Goal: Complete application form

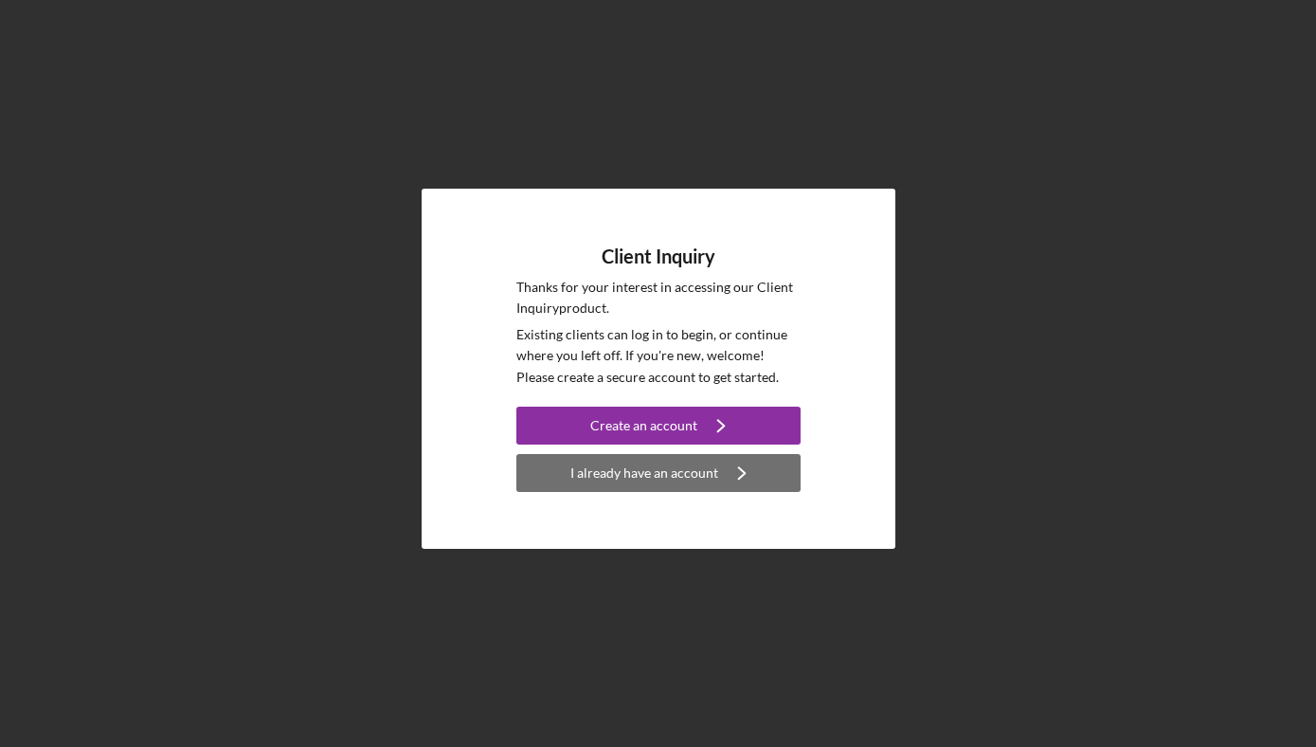
click at [677, 478] on div "I already have an account" at bounding box center [644, 473] width 148 height 38
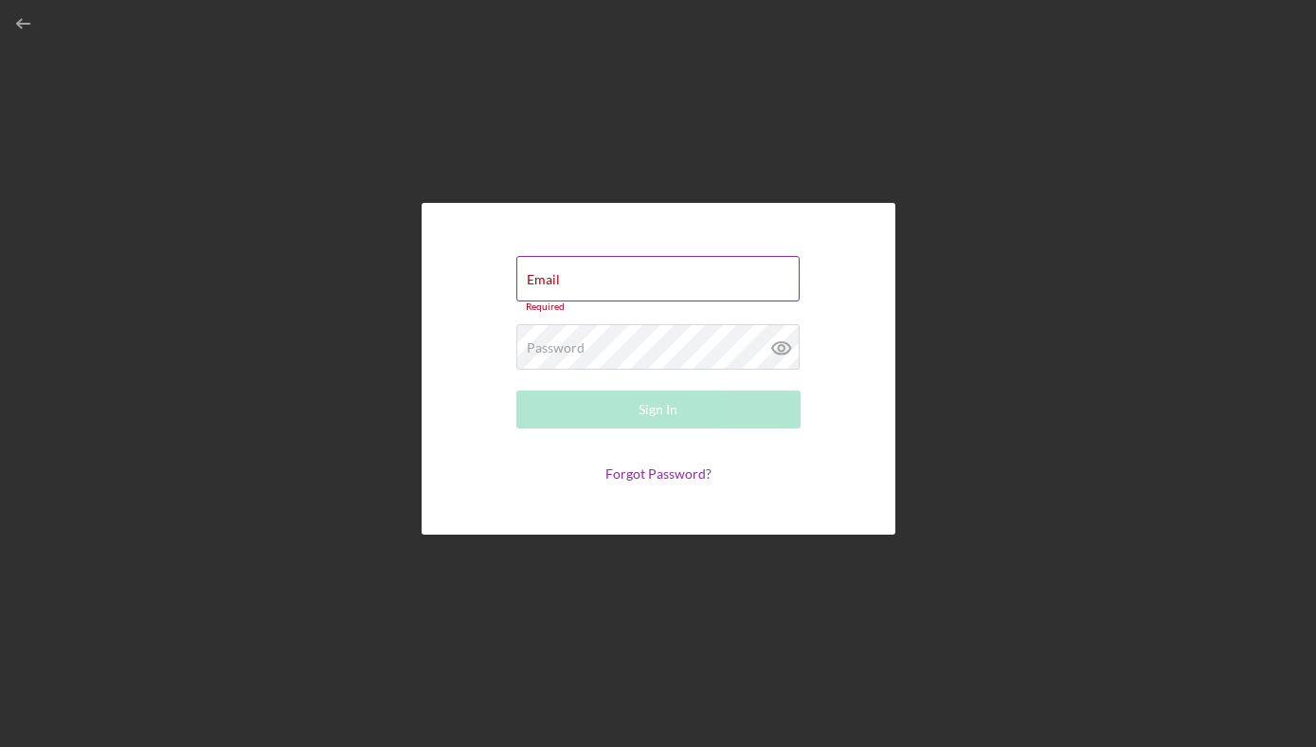
type input "[EMAIL_ADDRESS][DOMAIN_NAME]"
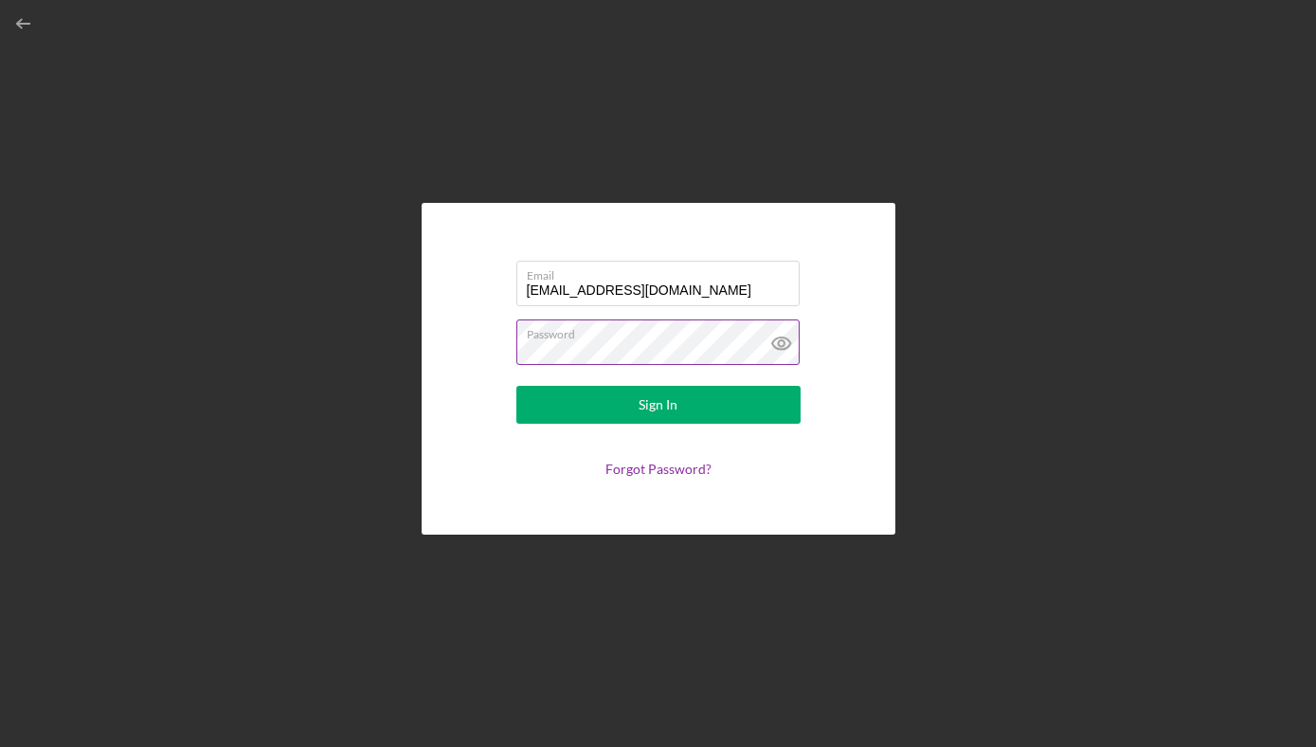
click at [779, 337] on icon at bounding box center [780, 343] width 18 height 12
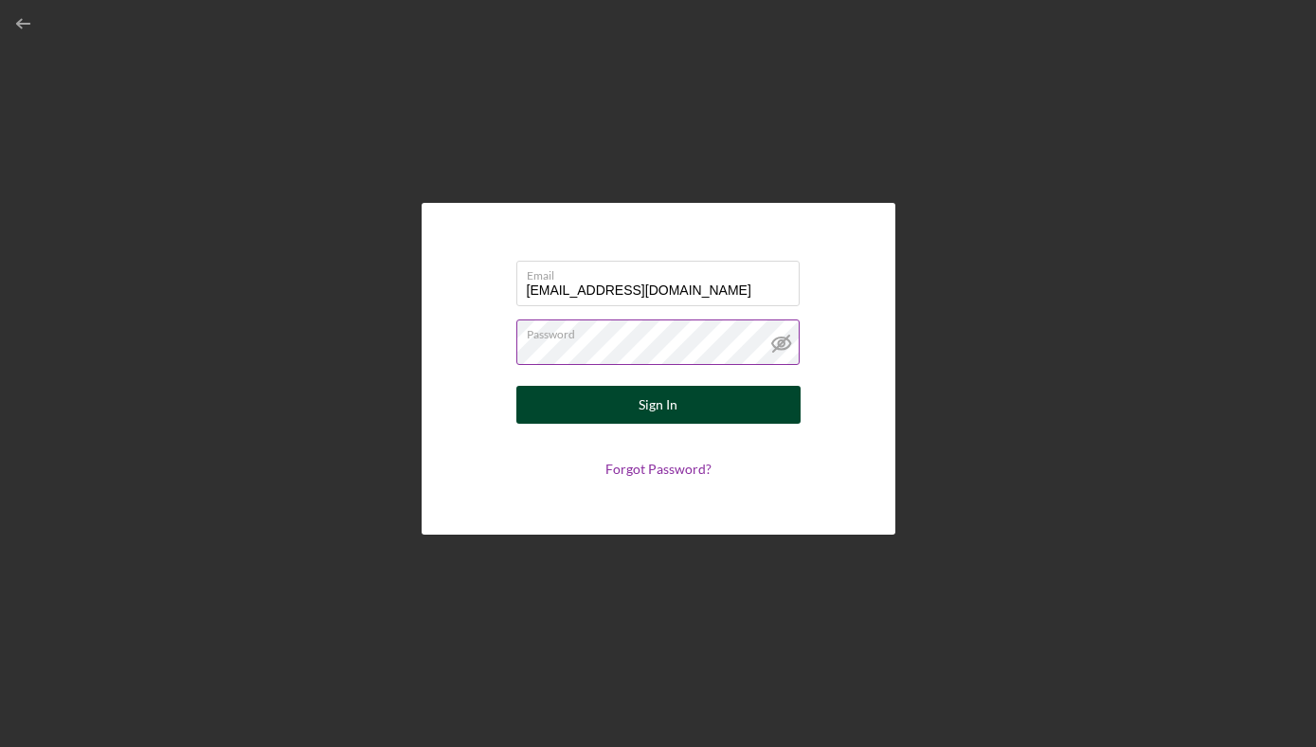
click at [710, 399] on button "Sign In" at bounding box center [658, 405] width 284 height 38
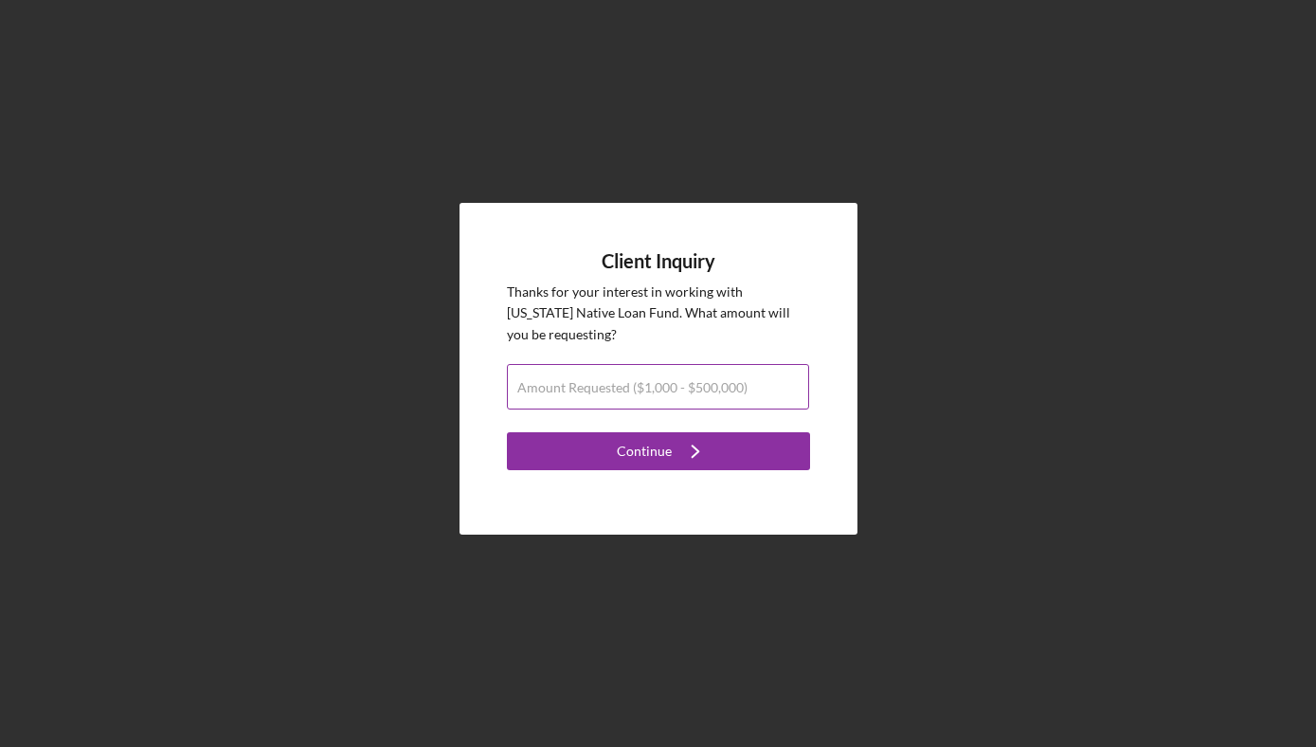
click at [696, 384] on label "Amount Requested ($1,000 - $500,000)" at bounding box center [632, 387] width 230 height 15
click at [696, 384] on input "Amount Requested ($1,000 - $500,000)" at bounding box center [658, 386] width 302 height 45
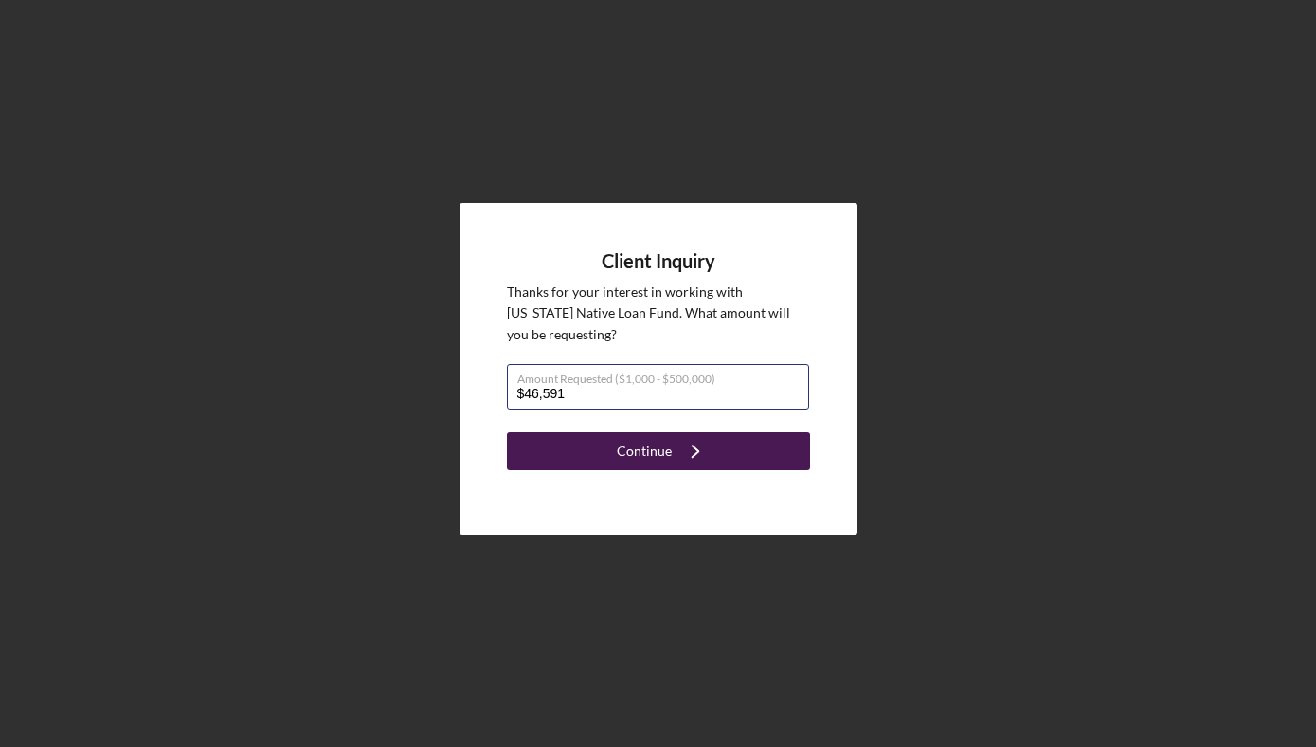
type input "$46,591"
click at [706, 462] on icon "Icon/Navigate" at bounding box center [695, 450] width 47 height 47
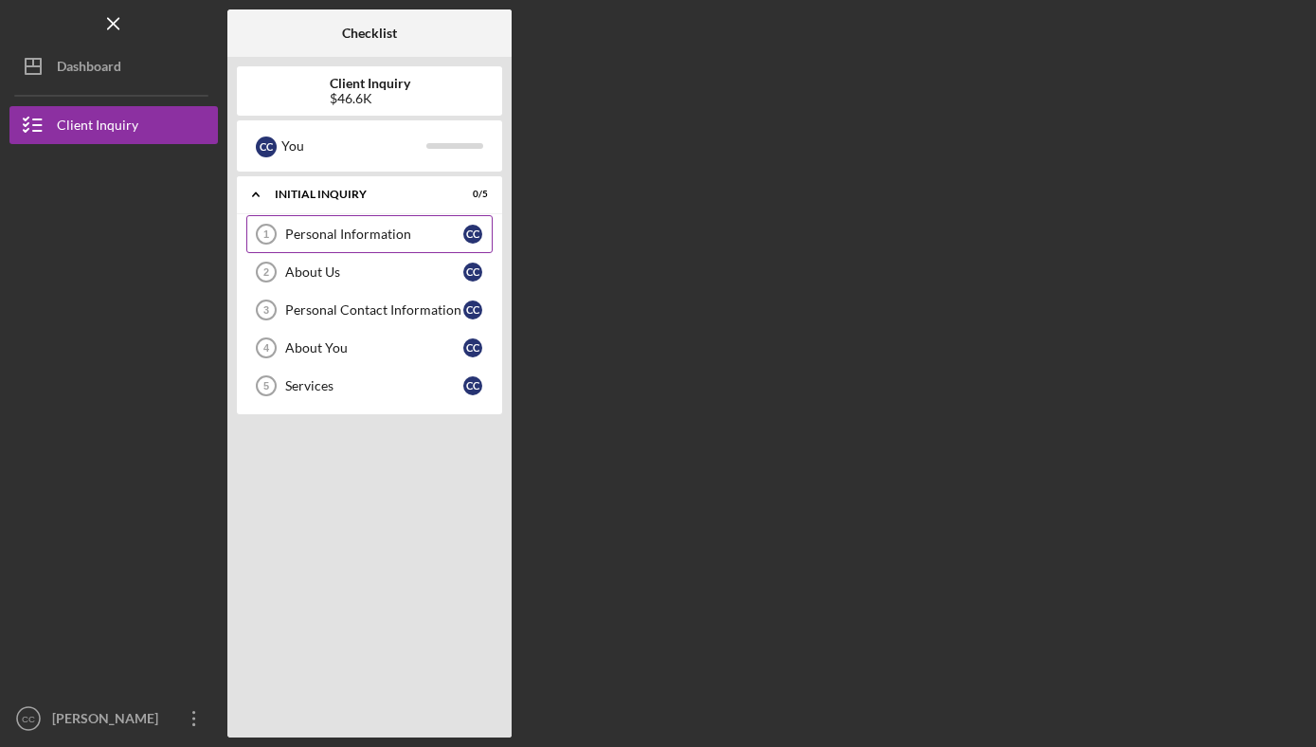
click at [392, 245] on link "Personal Information 1 Personal Information C C" at bounding box center [369, 234] width 246 height 38
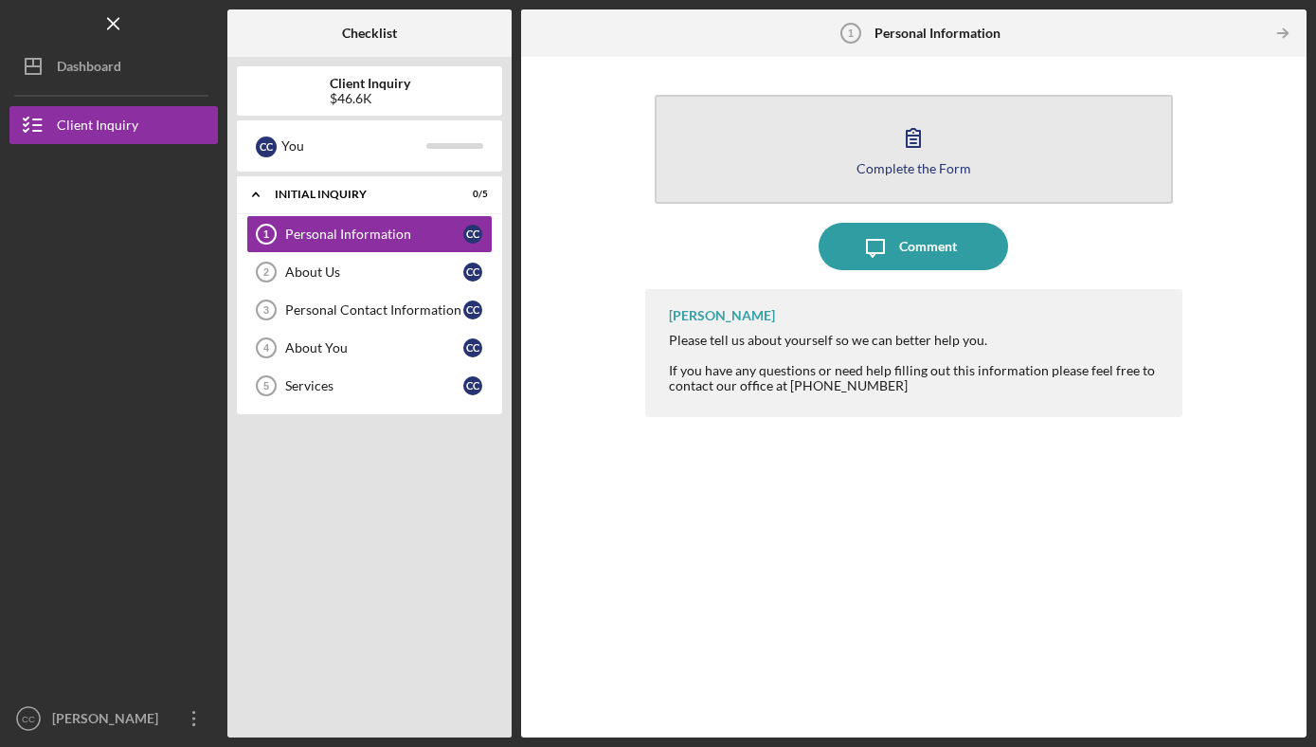
click at [914, 145] on icon "button" at bounding box center [913, 137] width 47 height 47
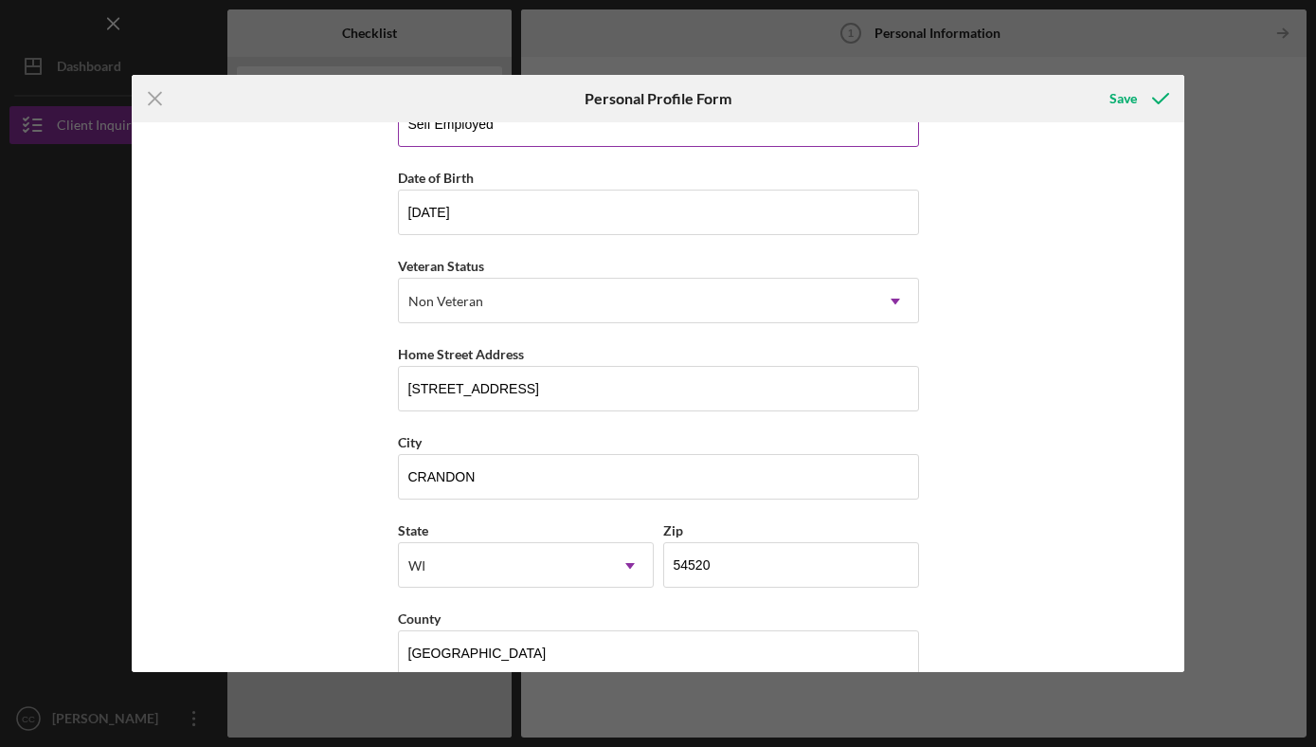
scroll to position [174, 0]
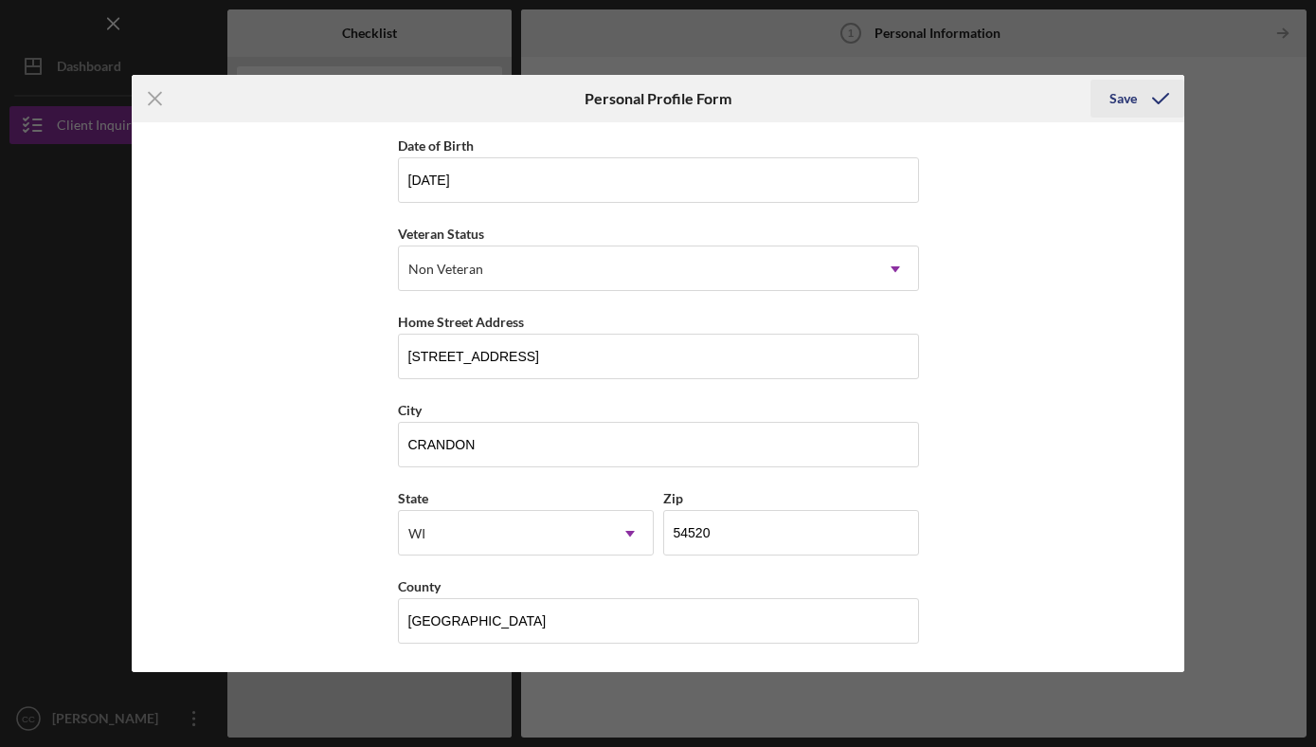
click at [1134, 100] on div "Save" at bounding box center [1122, 99] width 27 height 38
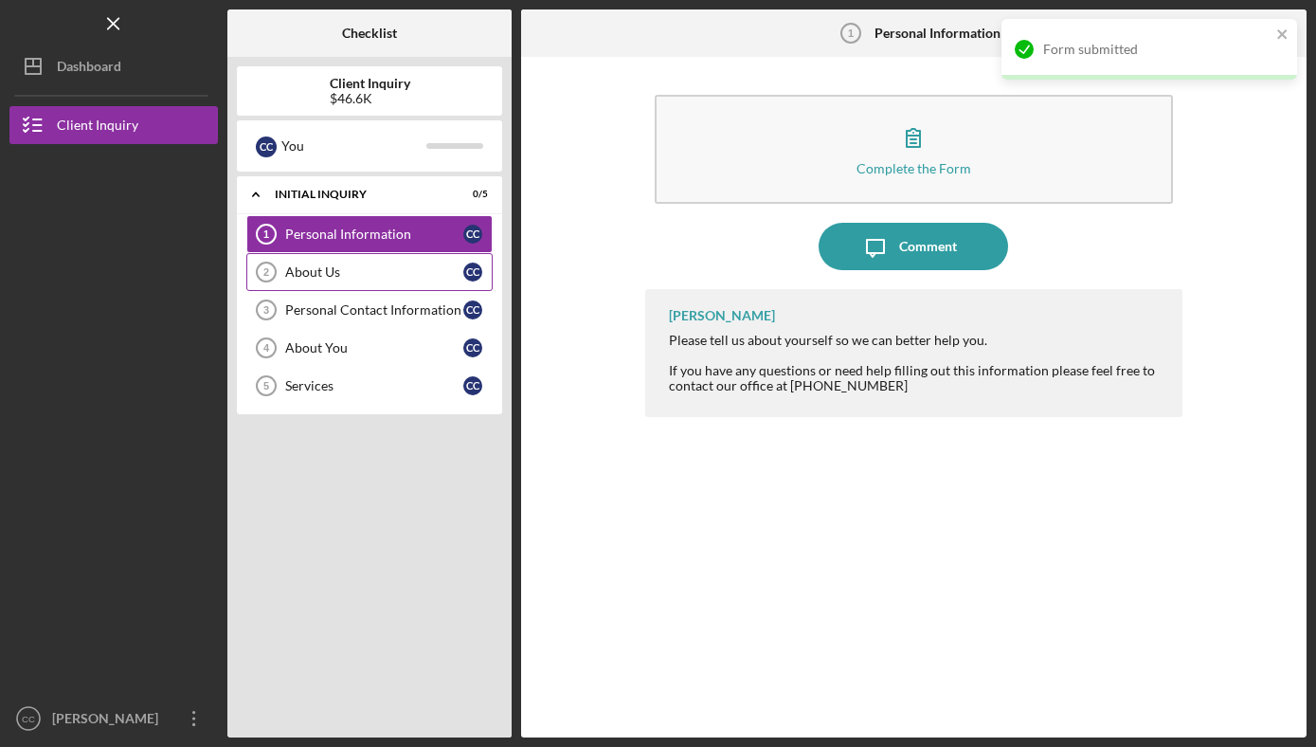
click at [351, 274] on div "About Us" at bounding box center [374, 271] width 178 height 15
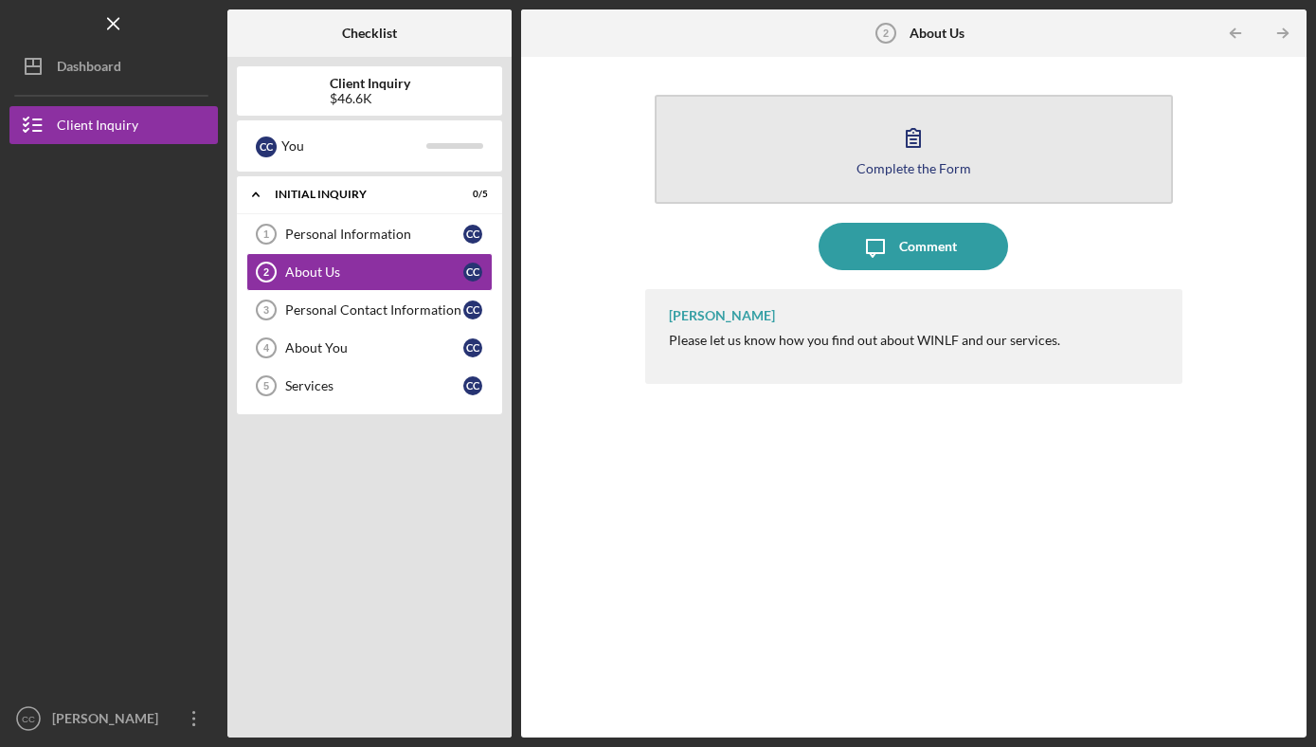
click at [929, 153] on icon "button" at bounding box center [913, 137] width 47 height 47
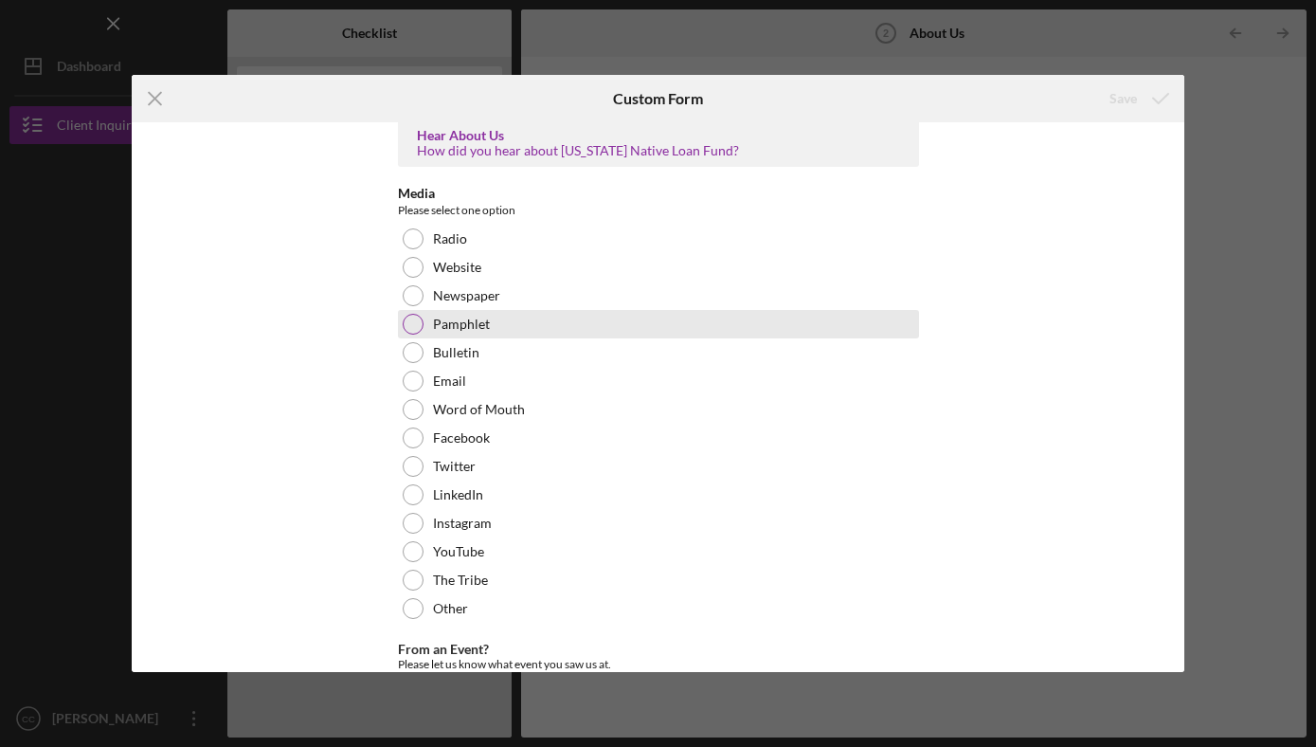
scroll to position [17, 0]
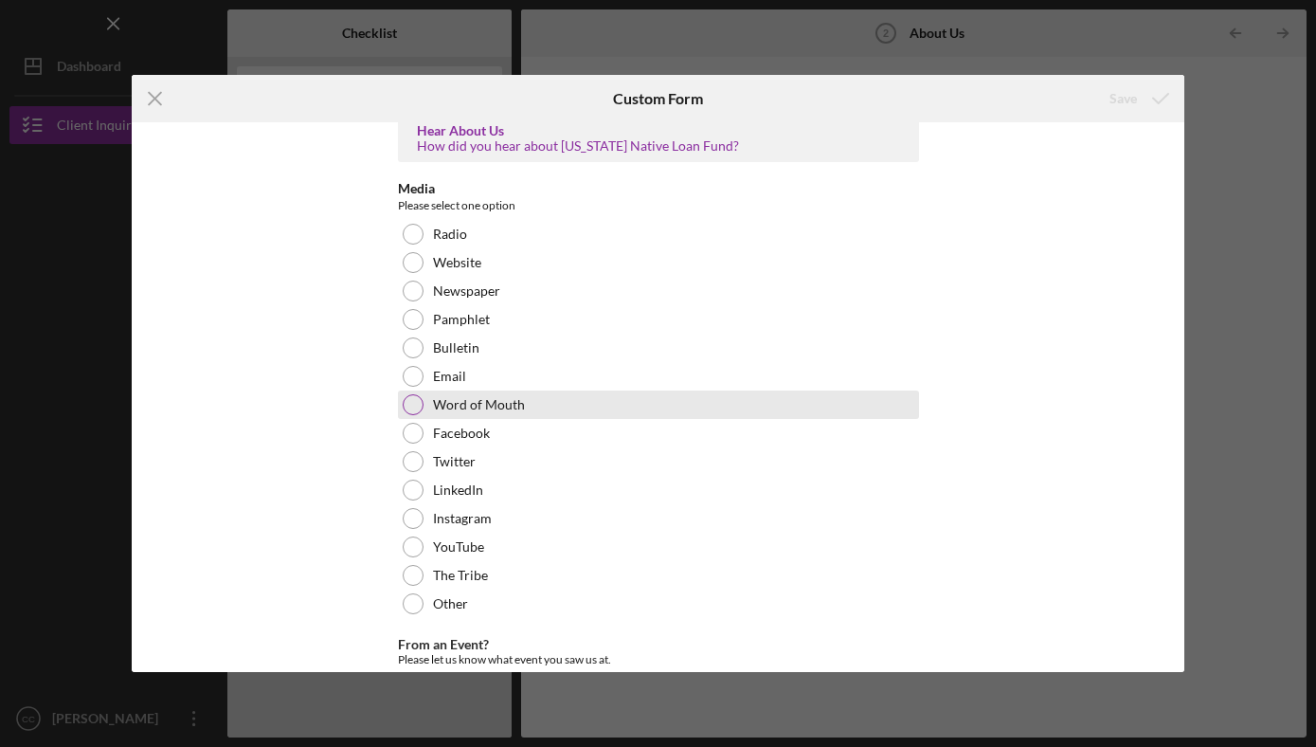
click at [409, 405] on div at bounding box center [413, 404] width 21 height 21
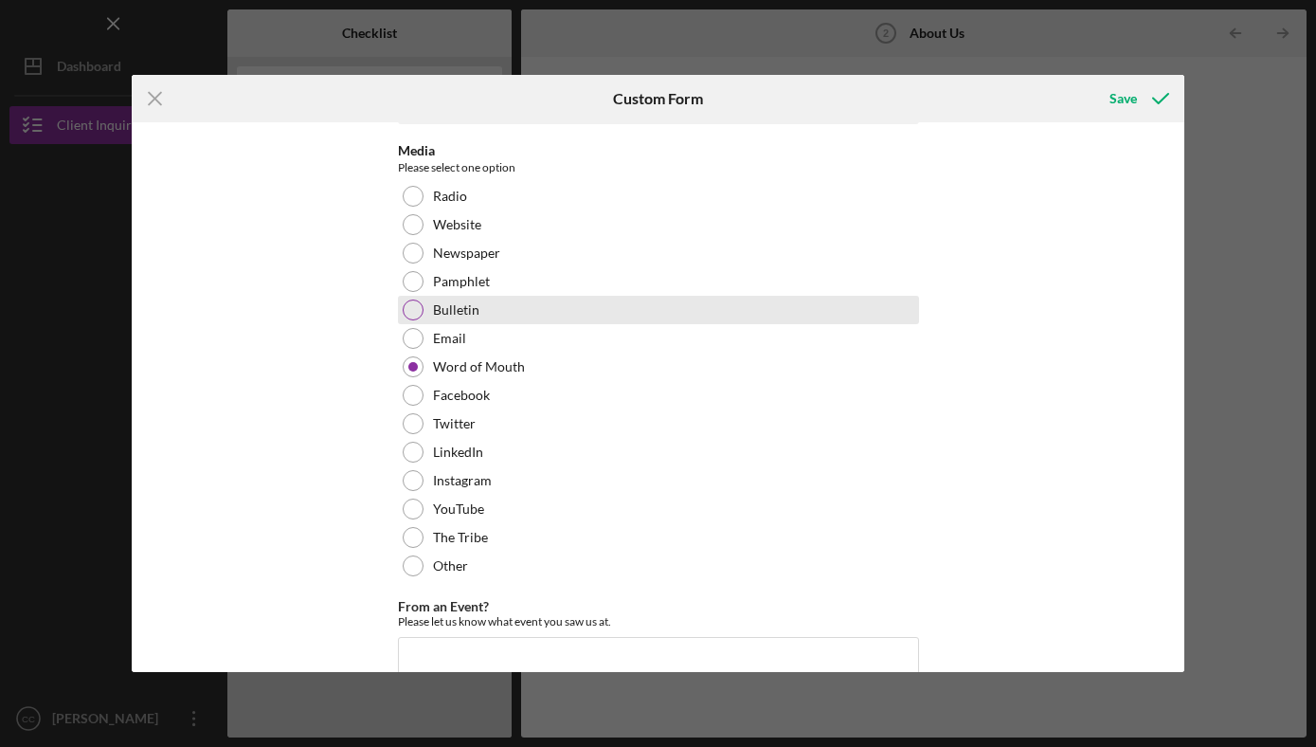
scroll to position [57, 0]
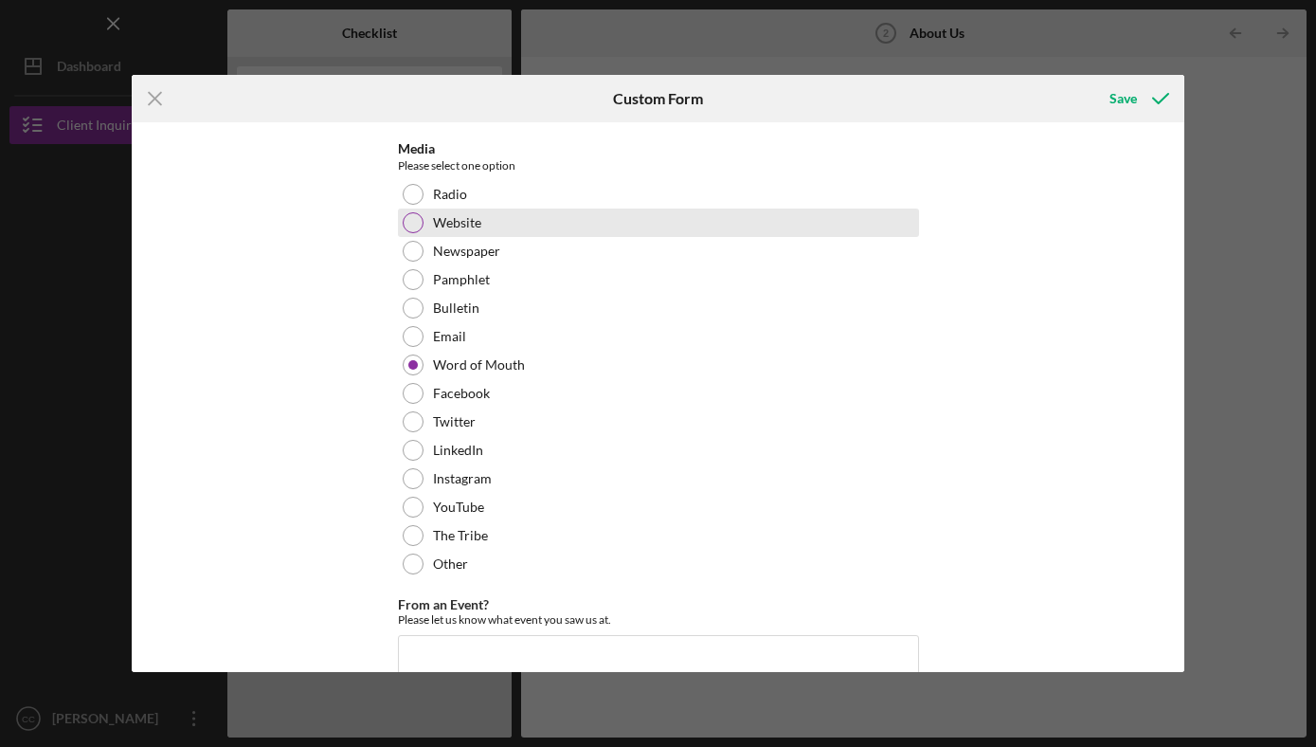
click at [415, 223] on div at bounding box center [413, 222] width 21 height 21
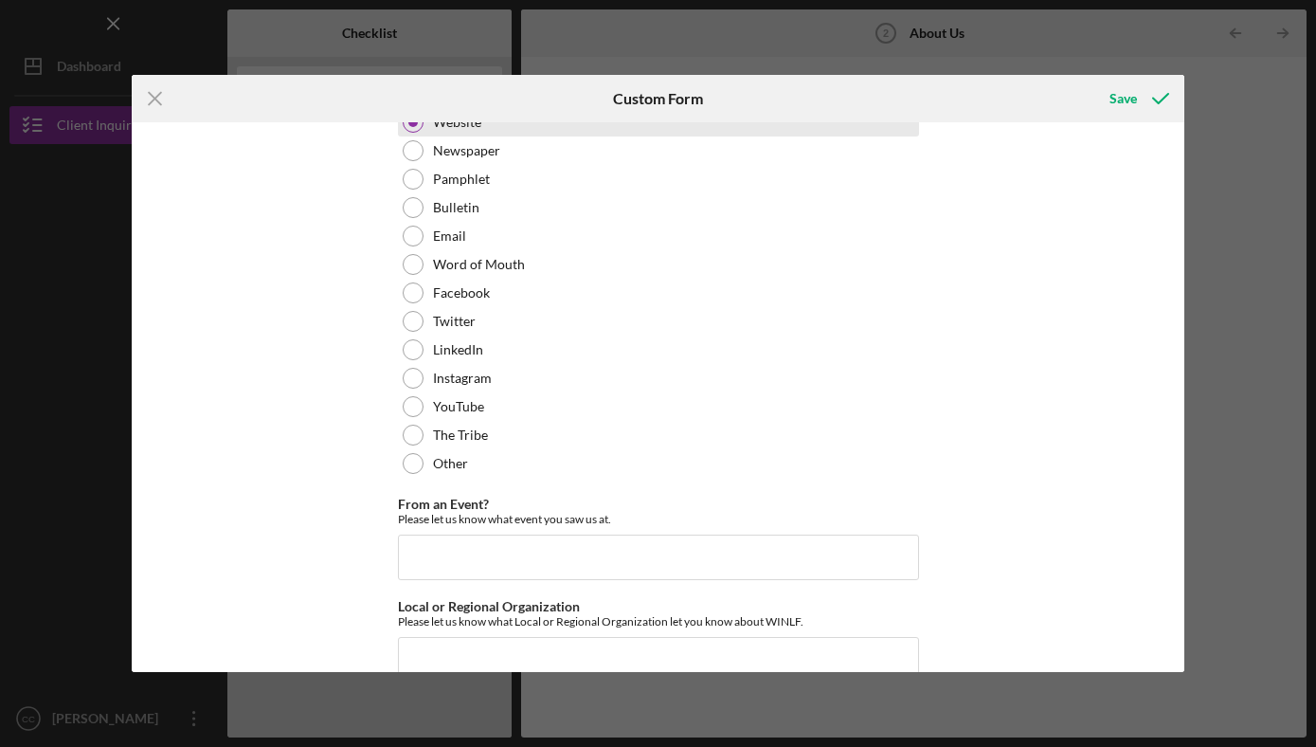
scroll to position [160, 0]
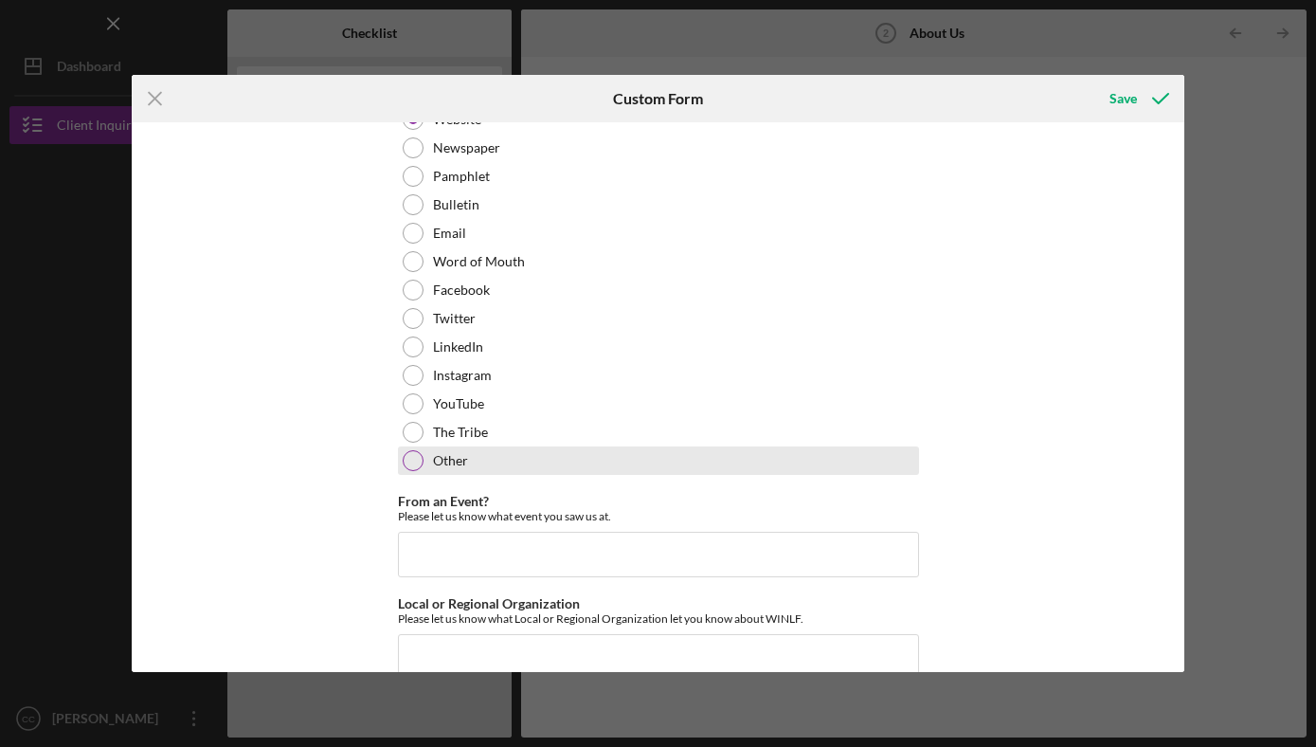
click at [411, 449] on div "Other" at bounding box center [658, 460] width 521 height 28
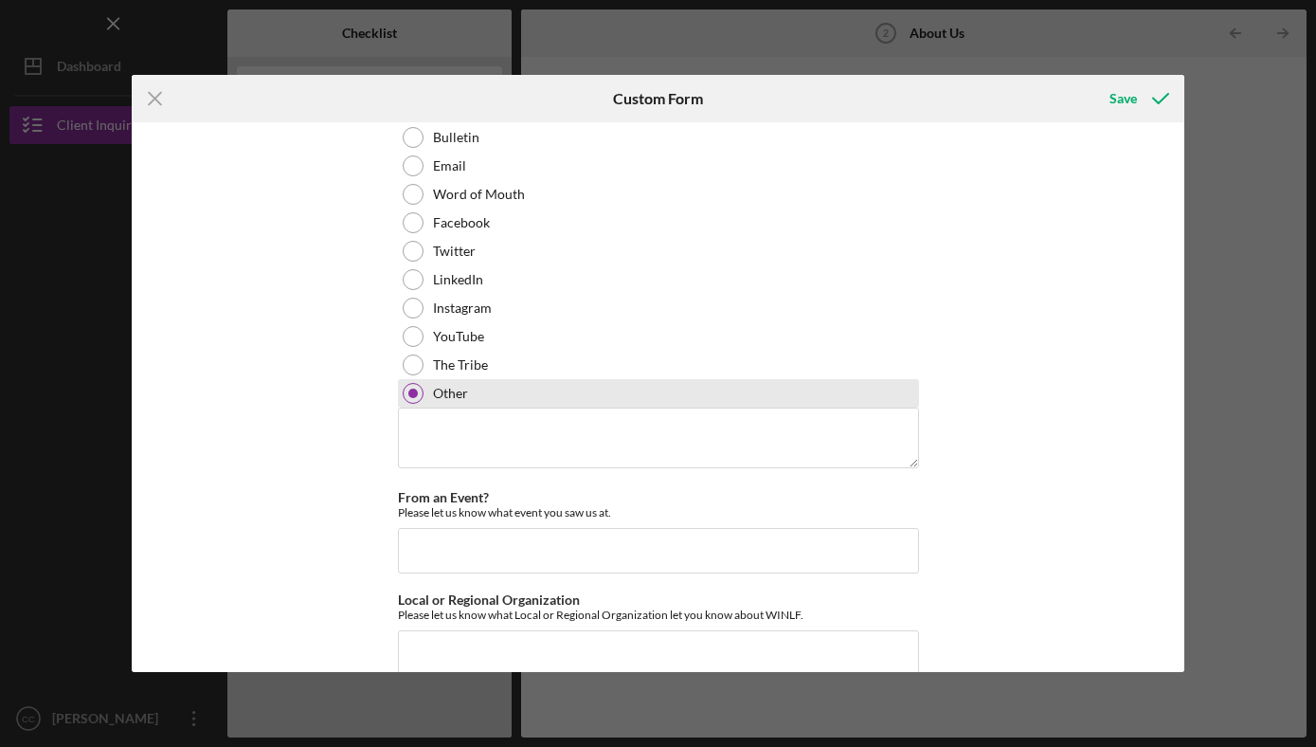
scroll to position [260, 0]
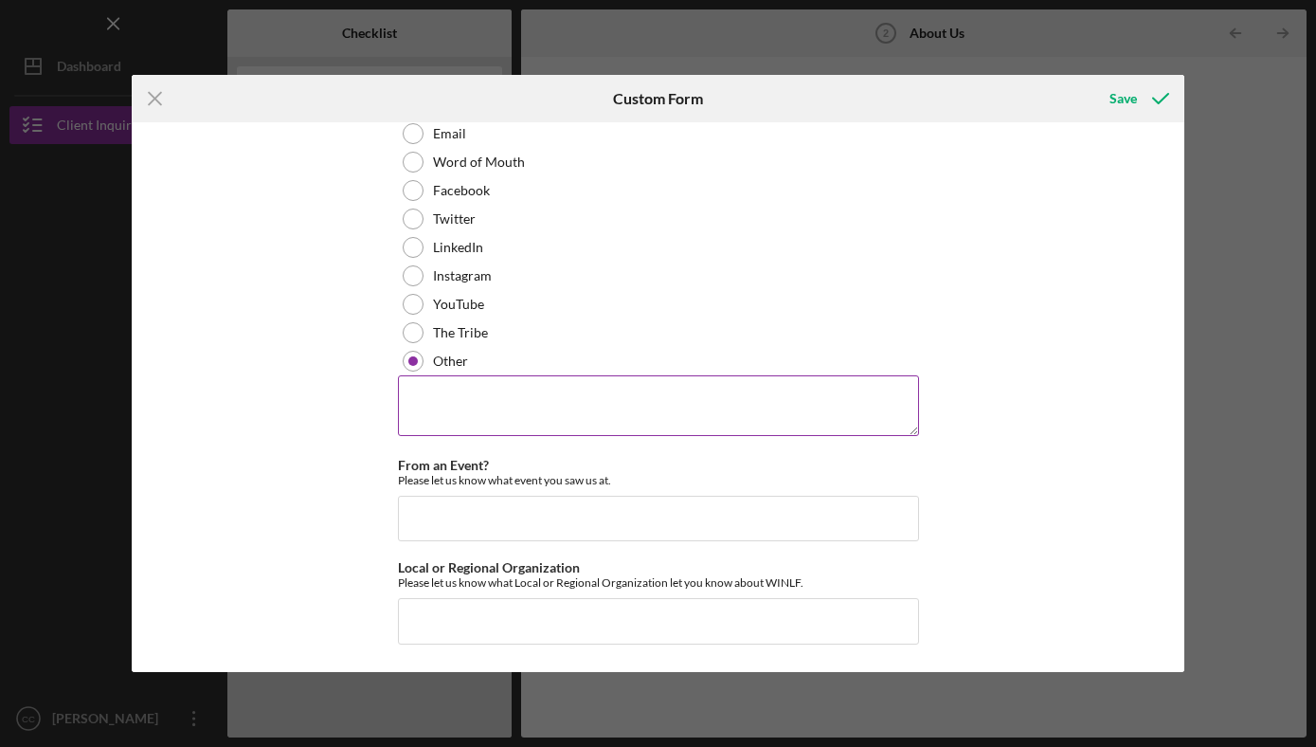
click at [434, 401] on textarea at bounding box center [658, 405] width 521 height 61
type textarea "D"
type textarea "r"
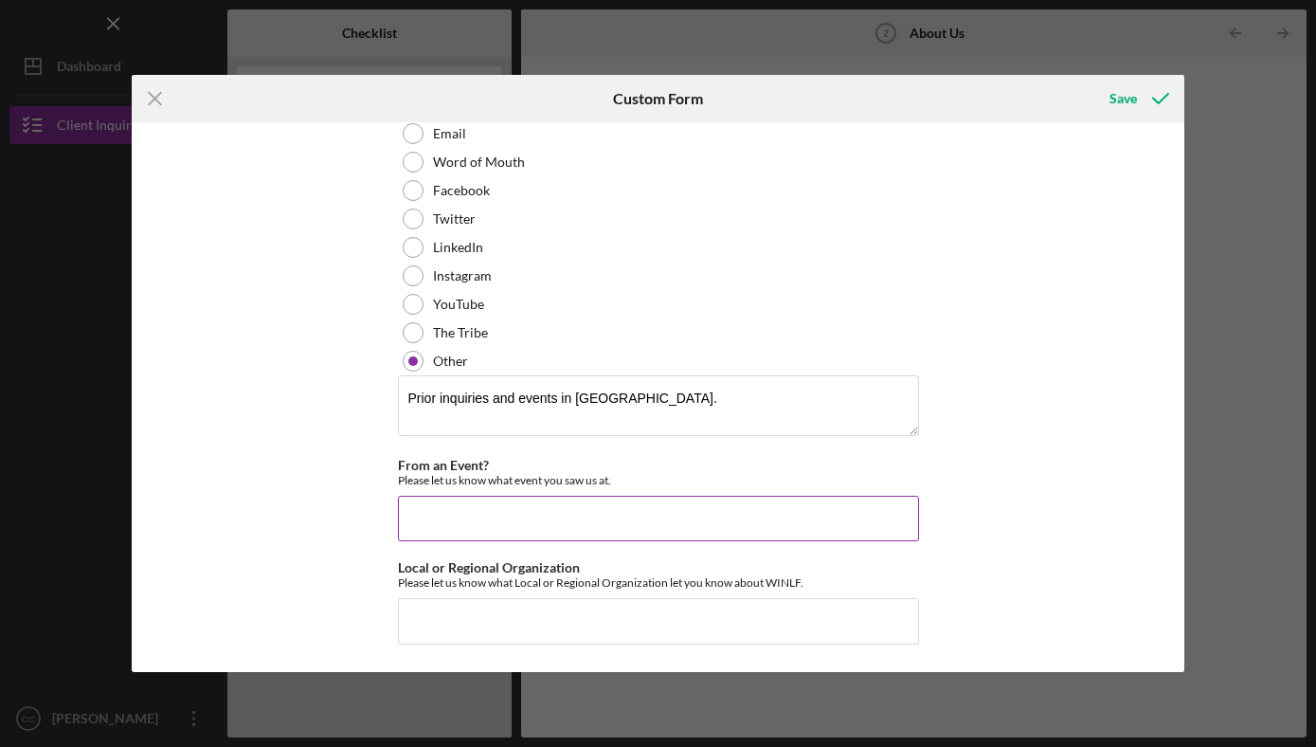
click at [492, 521] on input "From an Event?" at bounding box center [658, 517] width 521 height 45
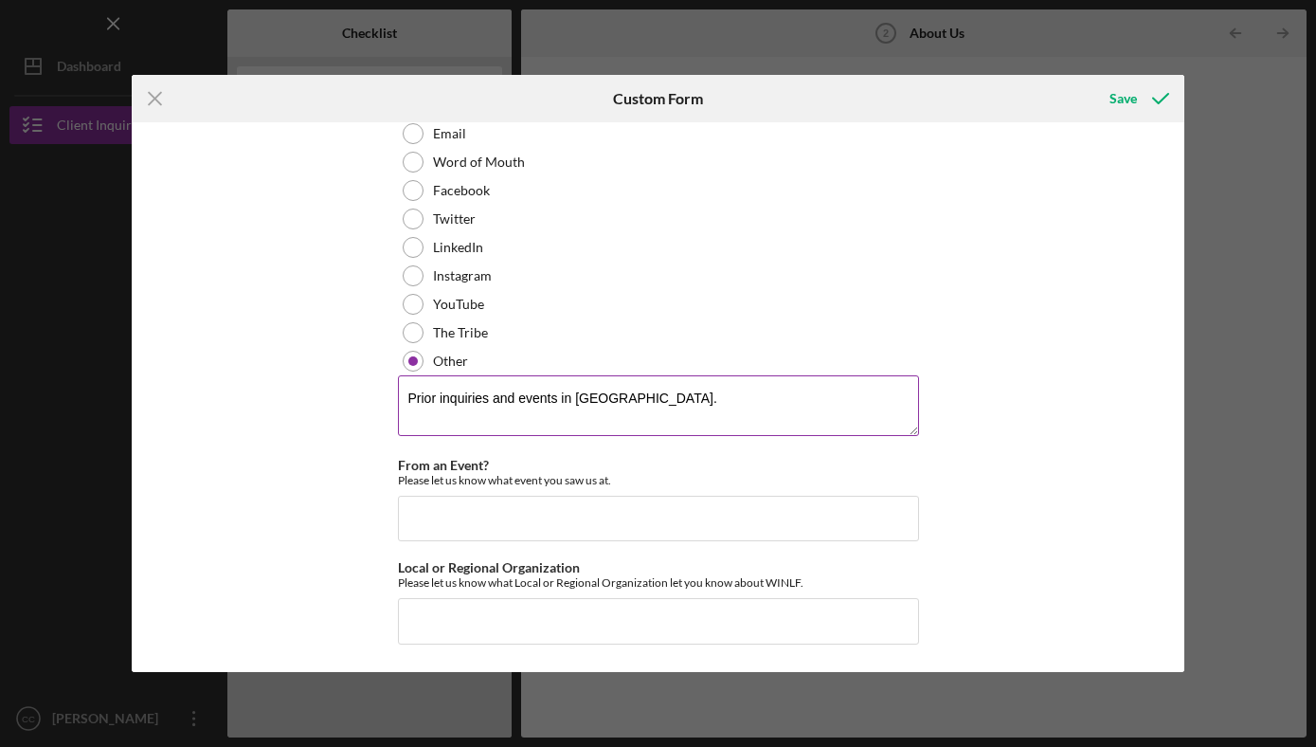
drag, startPoint x: 657, startPoint y: 405, endPoint x: 487, endPoint y: 400, distance: 169.7
click at [487, 400] on textarea "Prior inquiries and events in [GEOGRAPHIC_DATA]." at bounding box center [658, 405] width 521 height 61
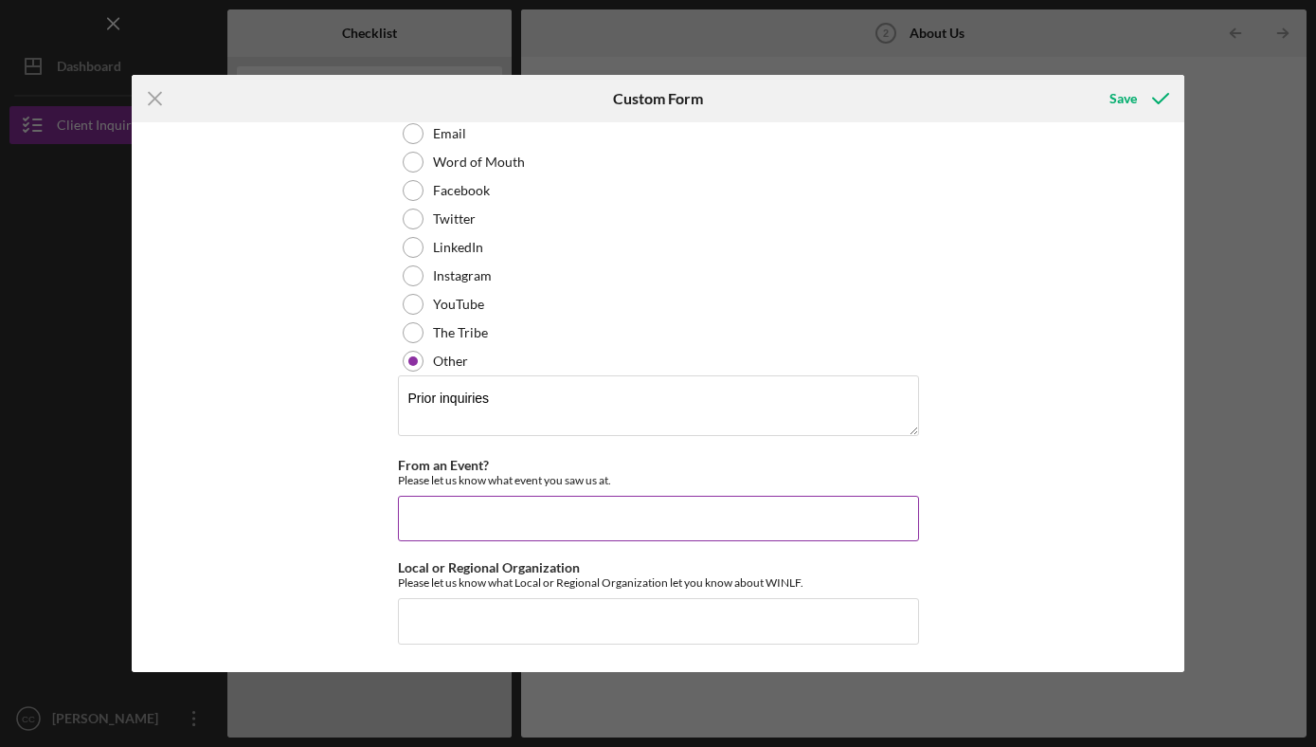
click at [479, 523] on input "From an Event?" at bounding box center [658, 517] width 521 height 45
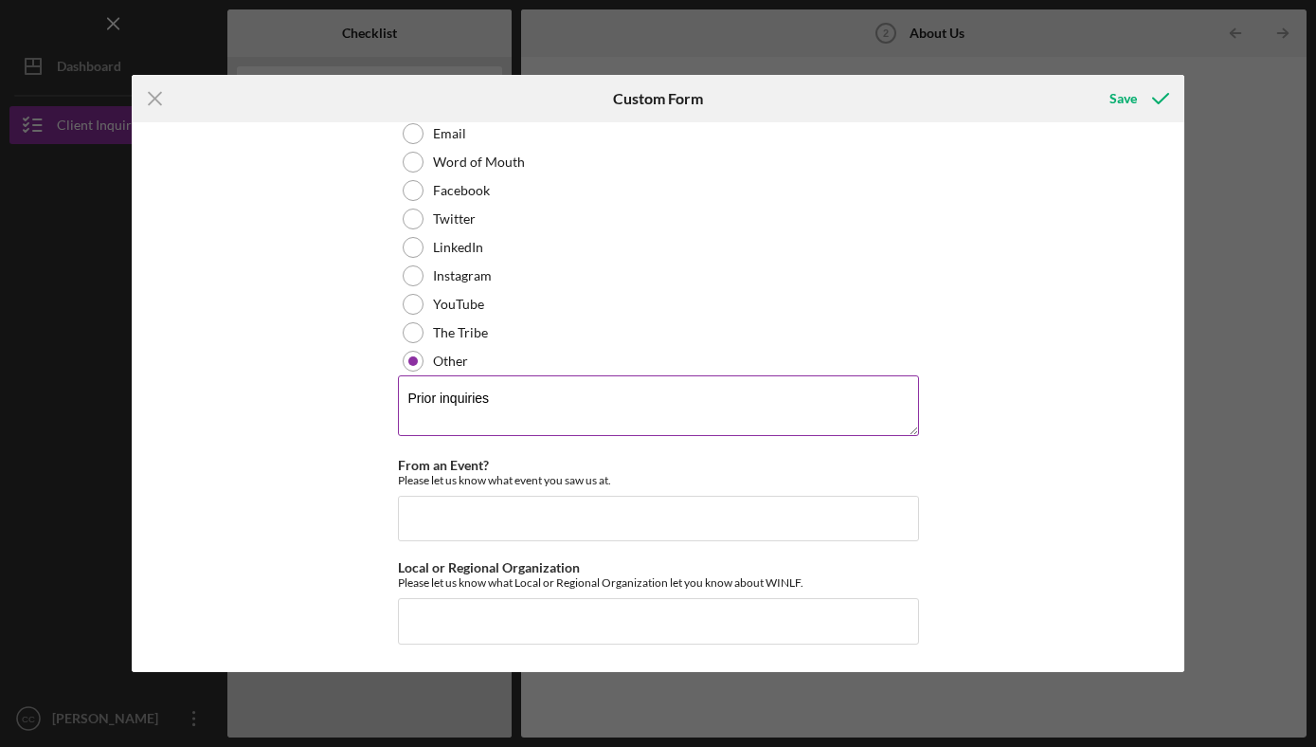
click at [518, 429] on textarea "Prior inquiries" at bounding box center [658, 405] width 521 height 61
type textarea "Prior inquiries for business"
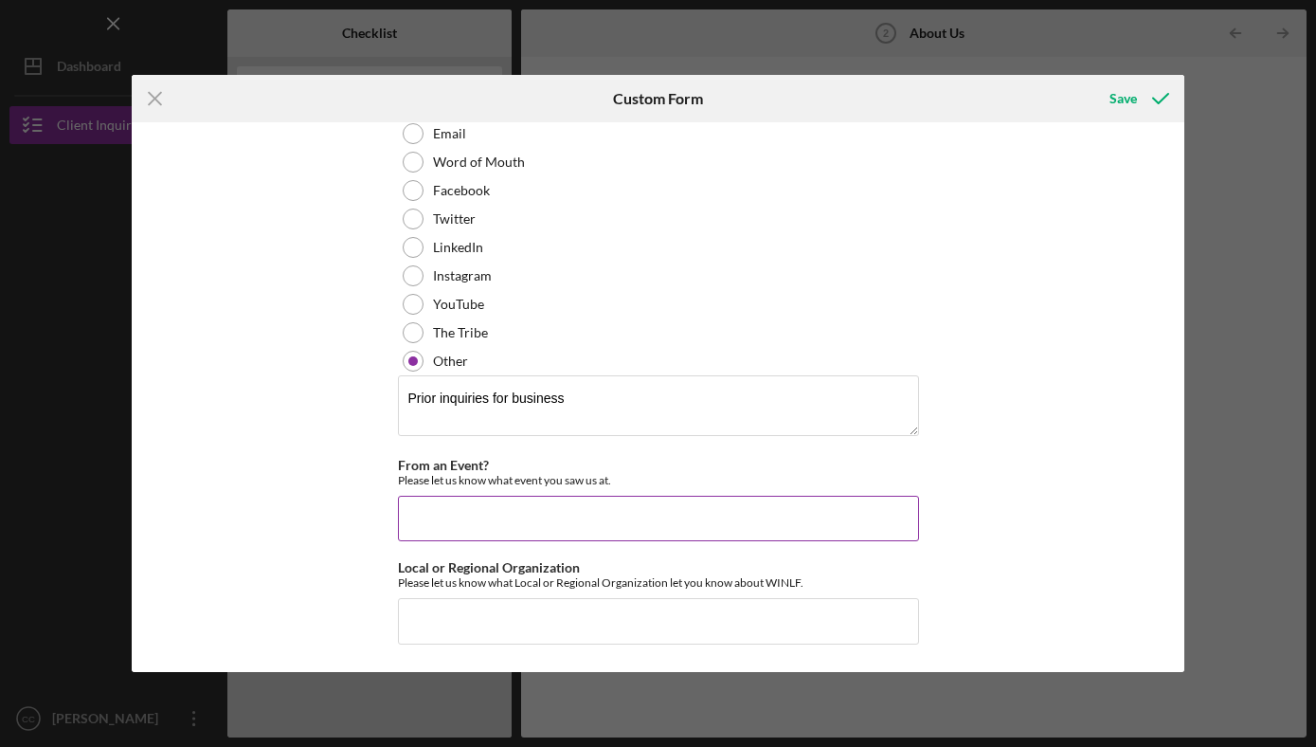
click at [489, 517] on input "From an Event?" at bounding box center [658, 517] width 521 height 45
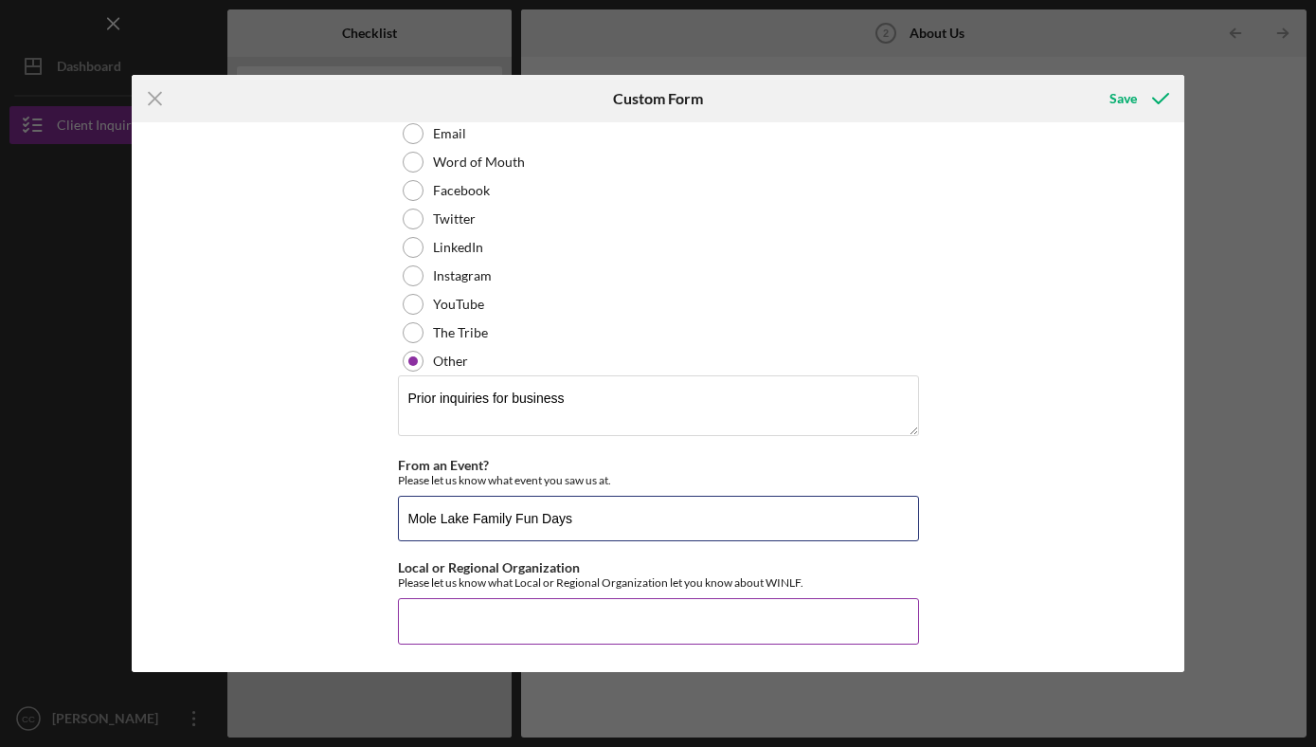
type input "Mole Lake Family Fun Days"
click at [538, 623] on input "Local or Regional Organization" at bounding box center [658, 620] width 521 height 45
type input "G"
type input "NATOW."
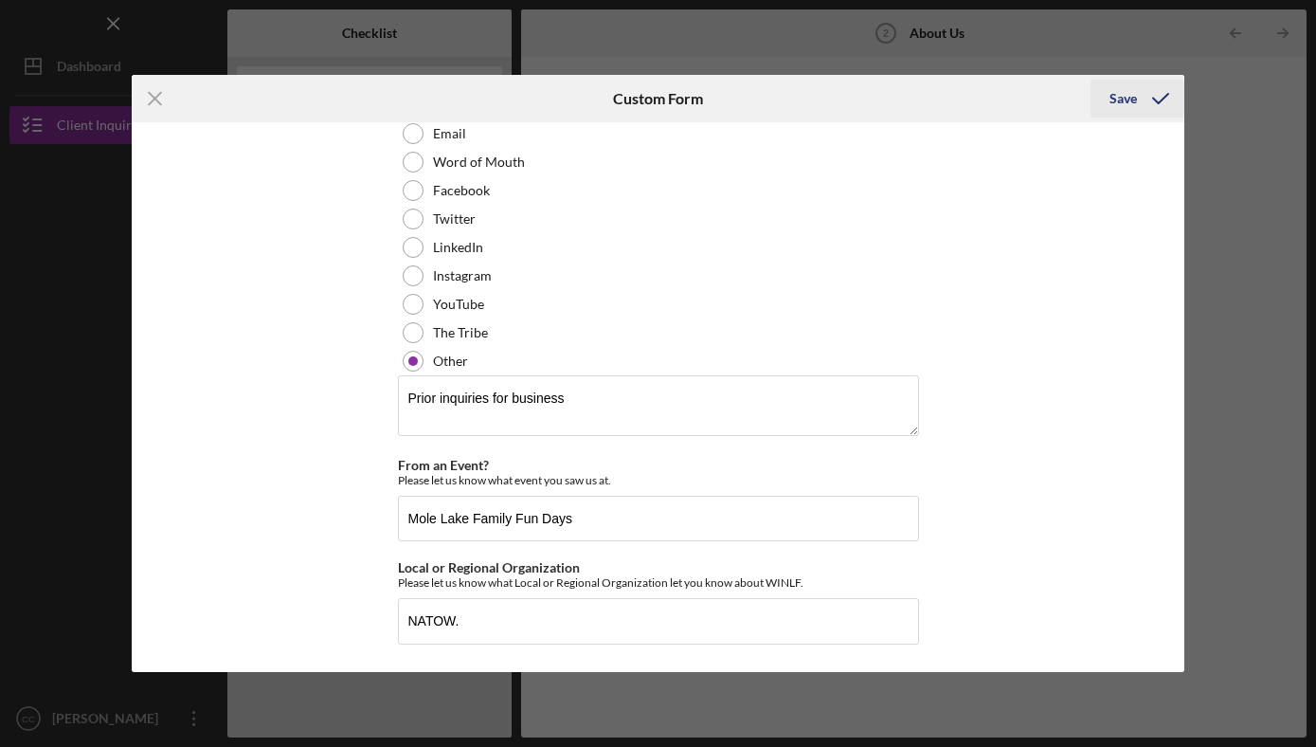
click at [1142, 100] on icon "submit" at bounding box center [1160, 98] width 47 height 47
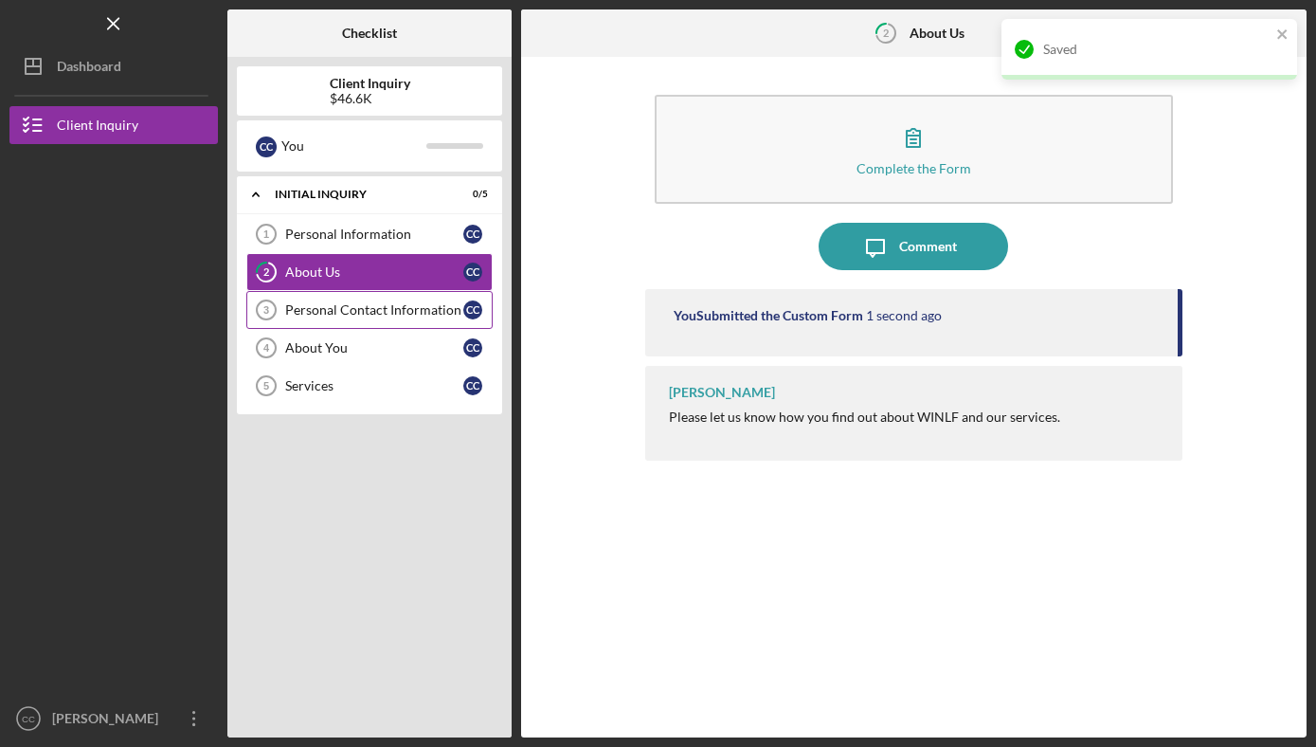
click at [363, 308] on div "Personal Contact Information" at bounding box center [374, 309] width 178 height 15
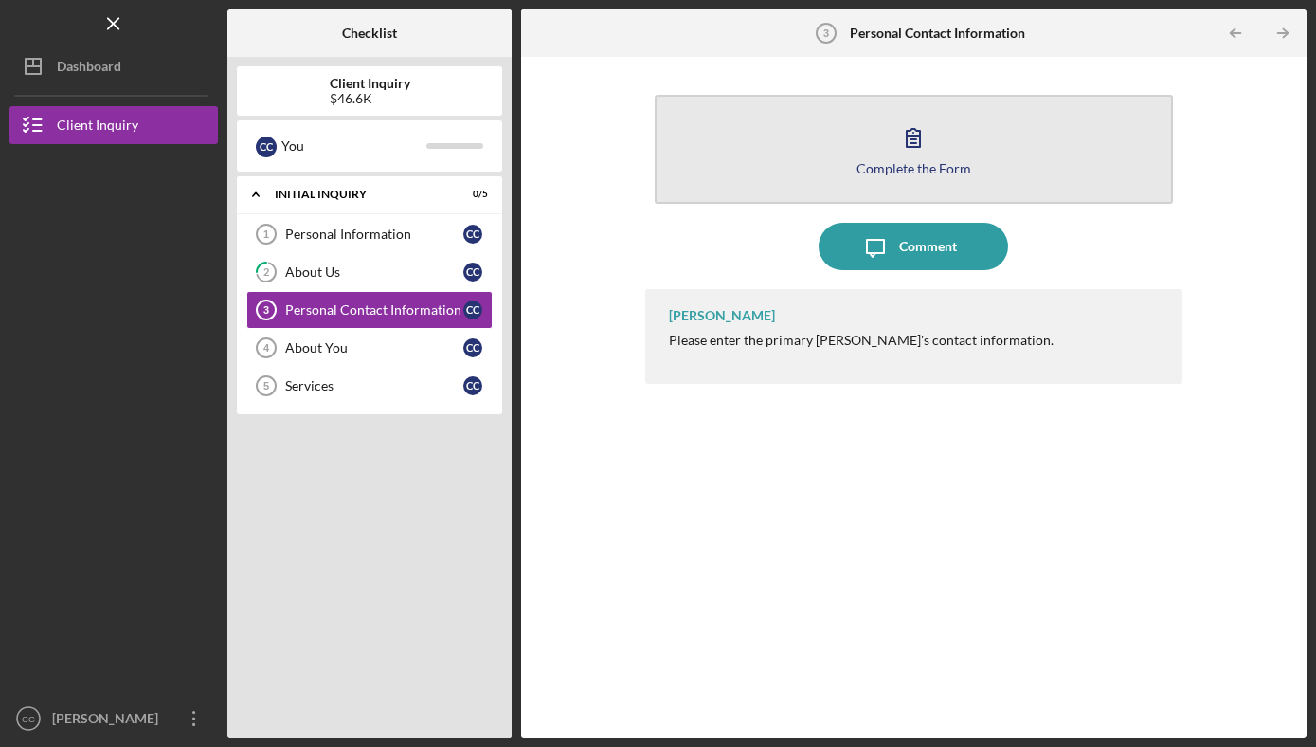
click at [909, 161] on div "Complete the Form" at bounding box center [913, 168] width 115 height 14
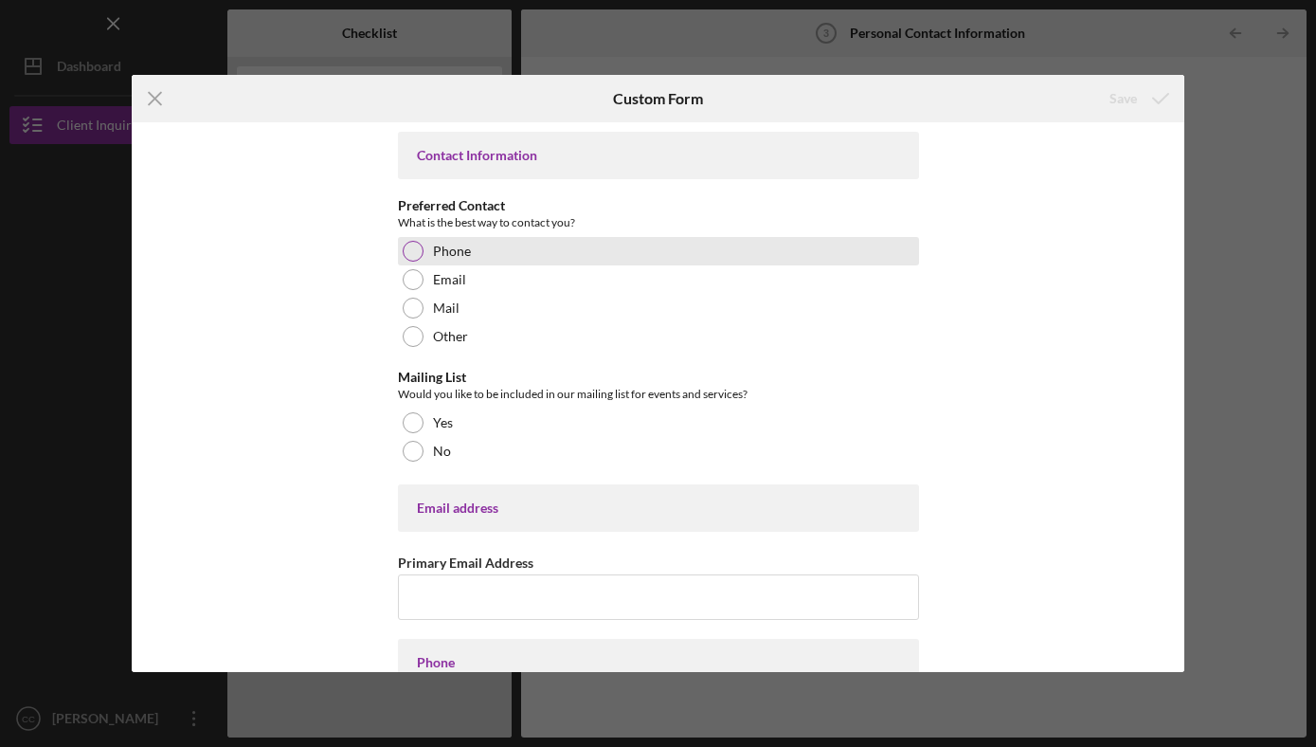
click at [434, 252] on label "Phone" at bounding box center [452, 250] width 38 height 15
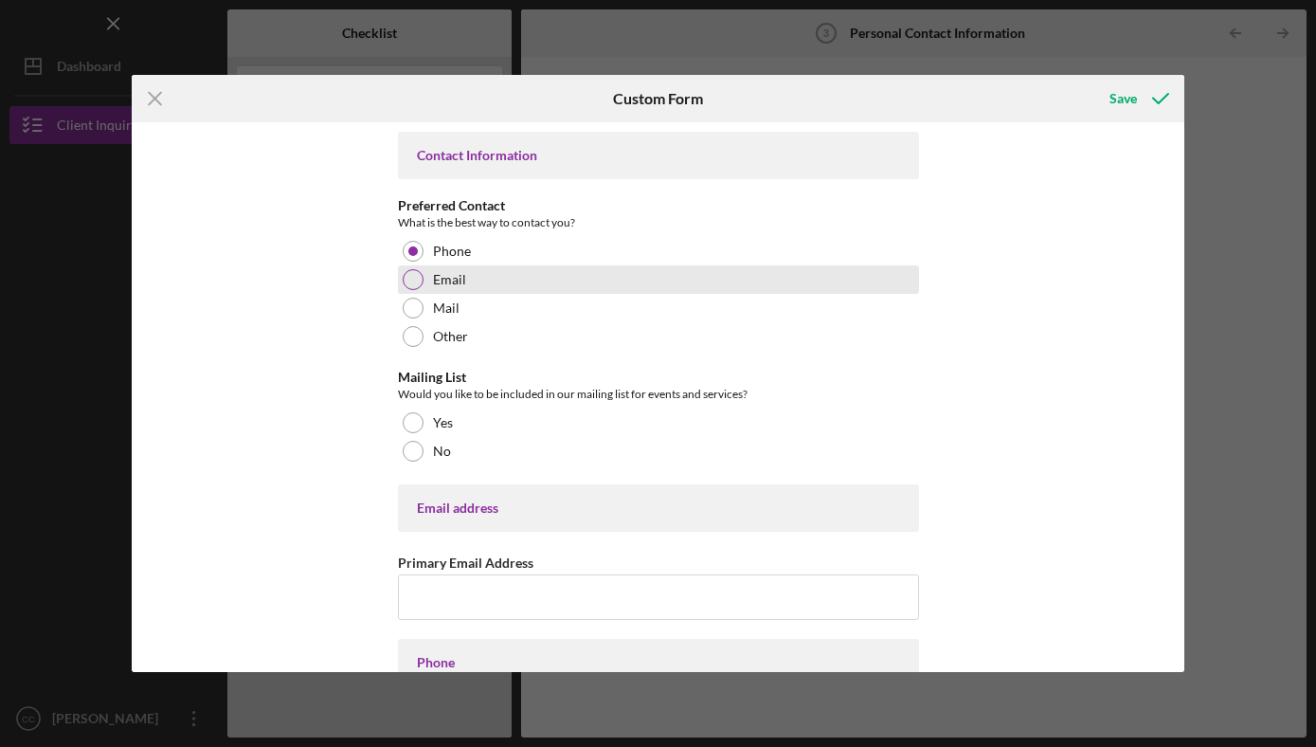
click at [433, 286] on label "Email" at bounding box center [449, 279] width 33 height 15
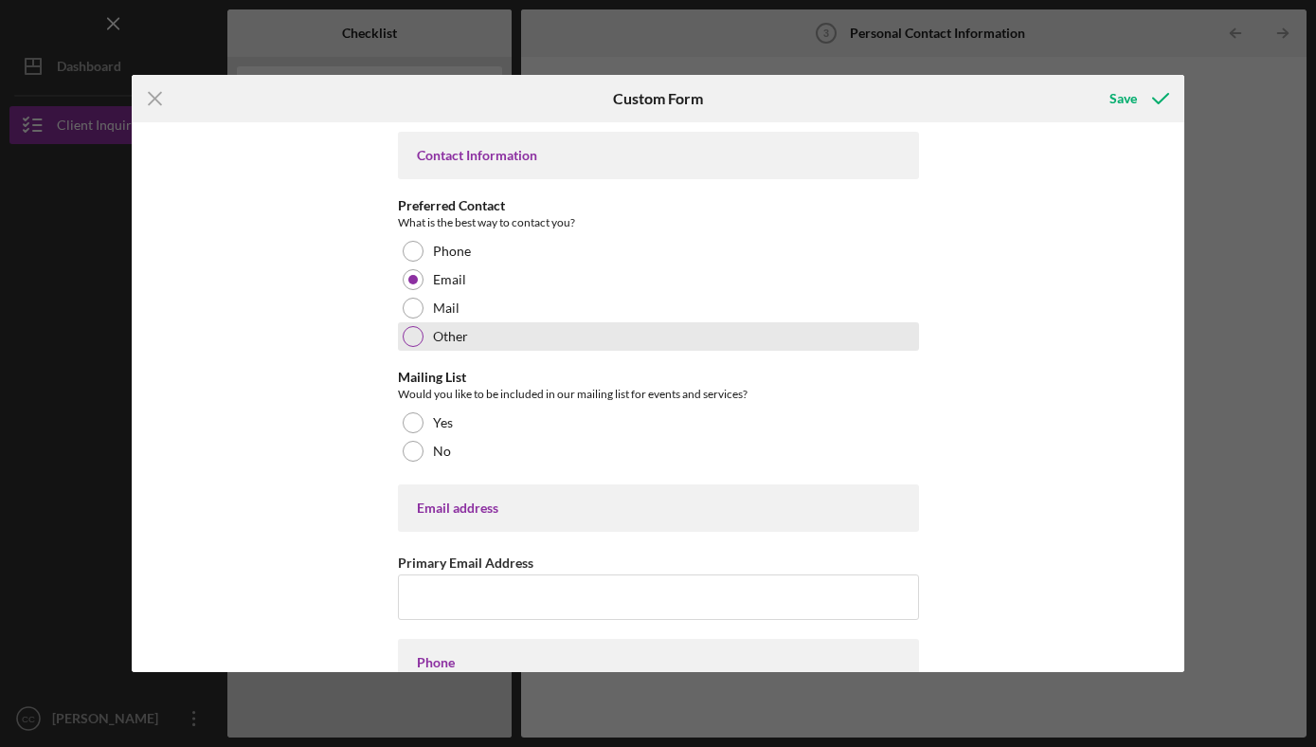
click at [421, 336] on div "Other" at bounding box center [658, 336] width 521 height 28
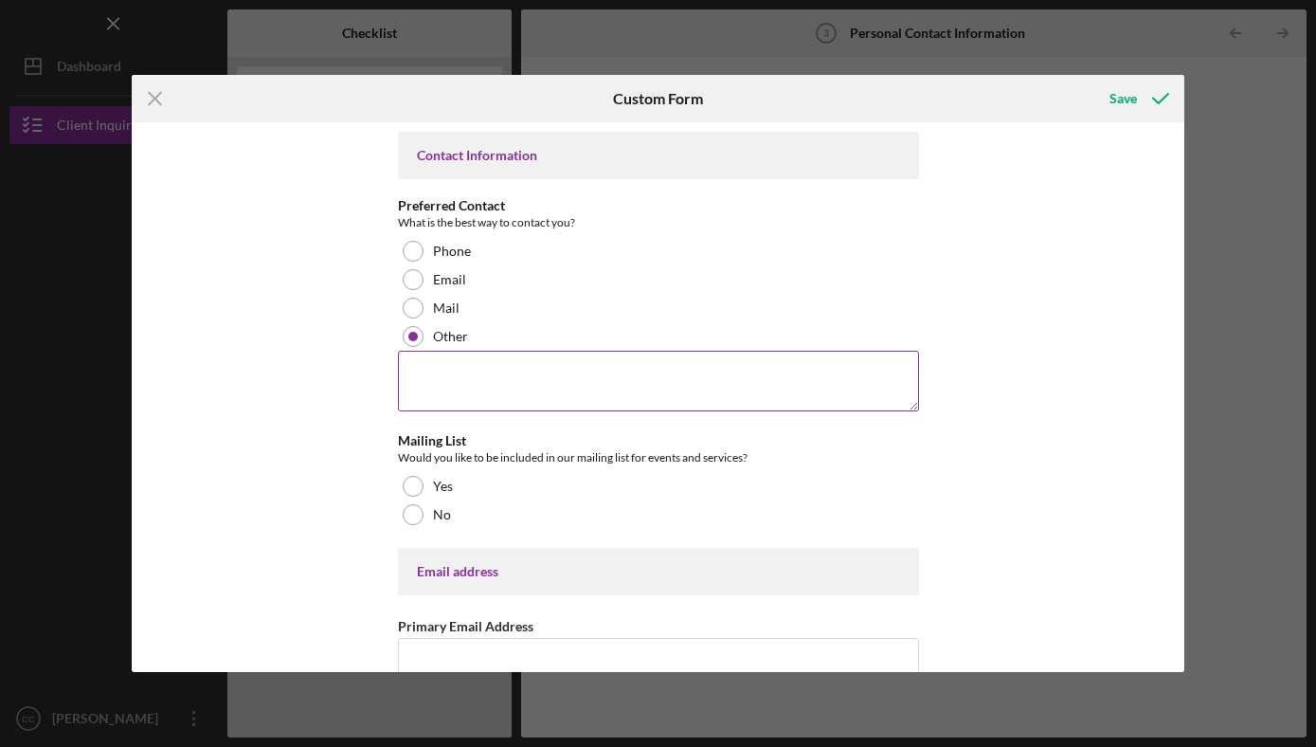
click at [434, 391] on textarea at bounding box center [658, 381] width 521 height 61
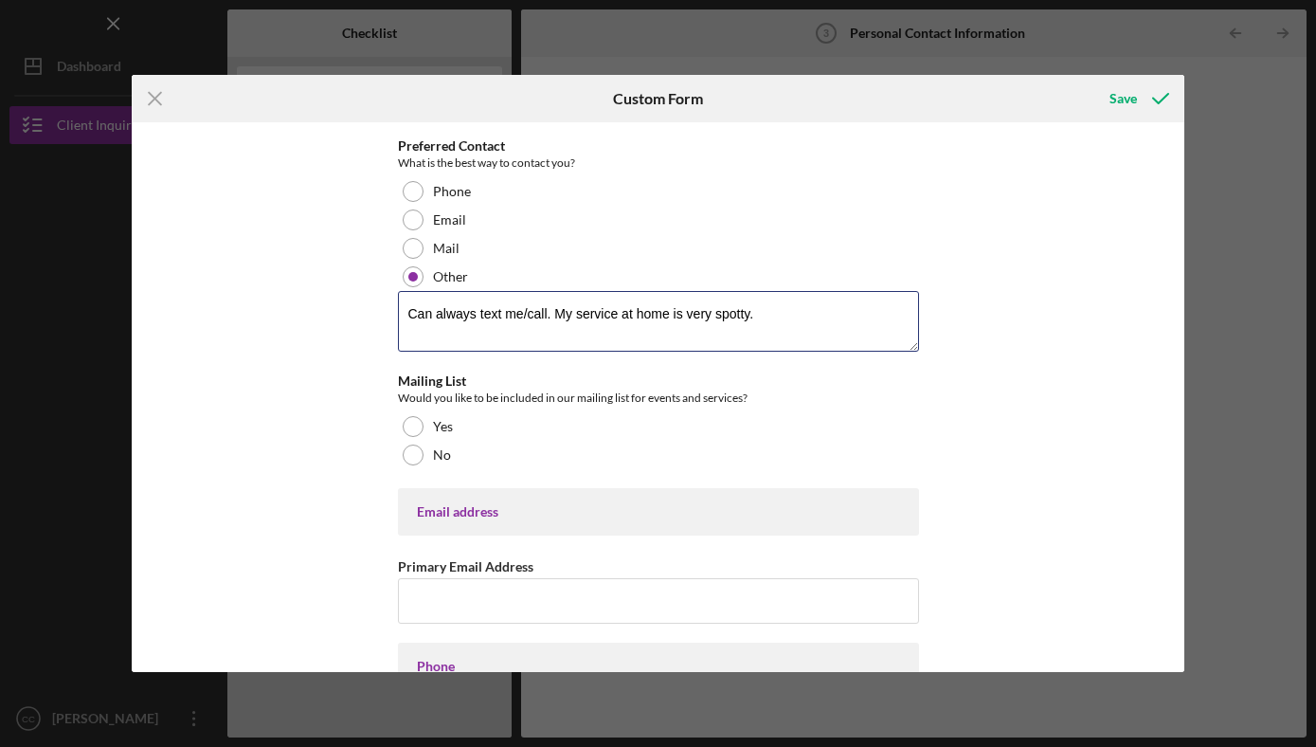
scroll to position [72, 0]
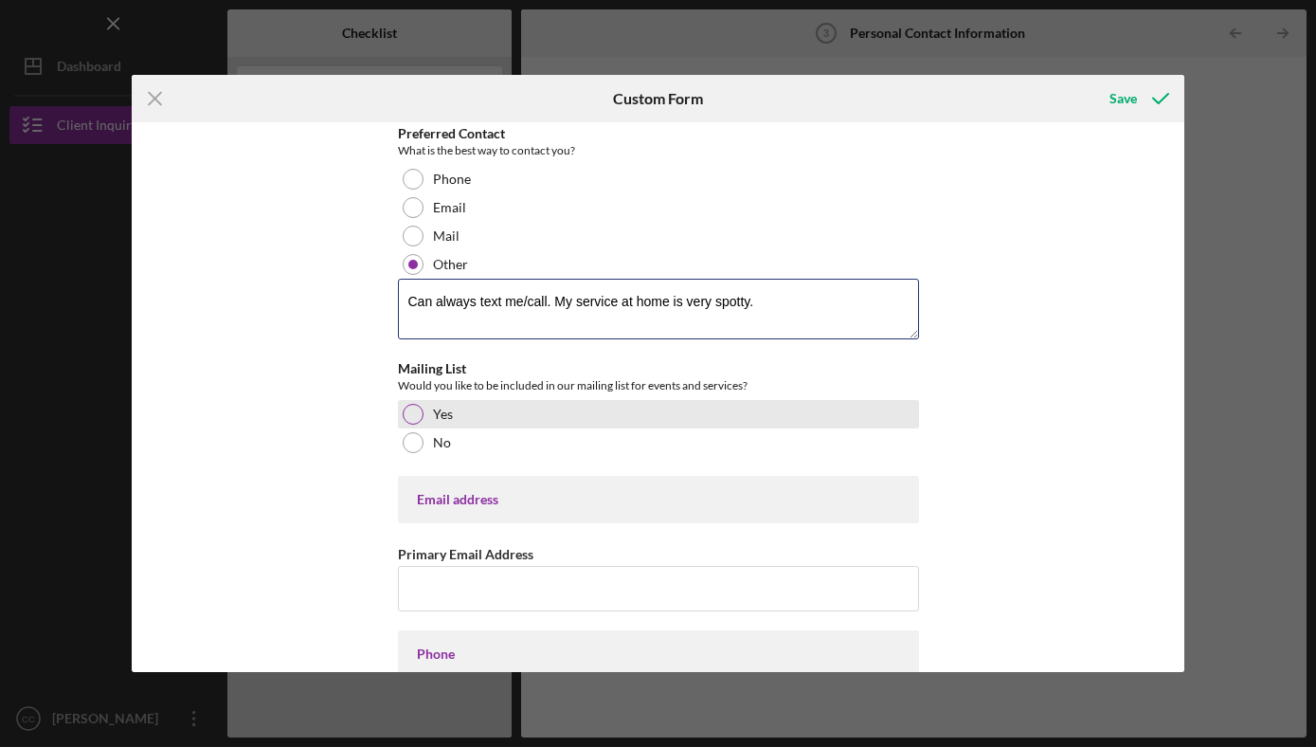
type textarea "Can always text me/call. My service at home is very spotty."
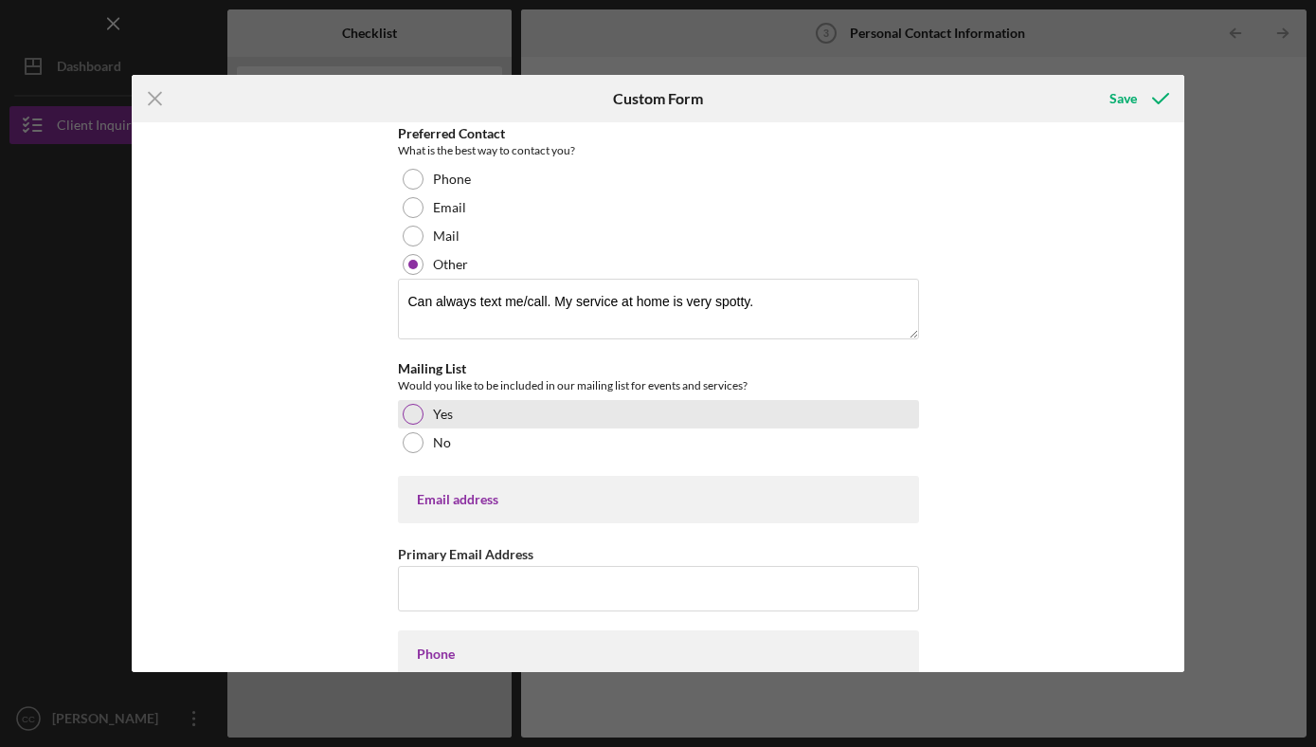
click at [412, 413] on div at bounding box center [413, 414] width 21 height 21
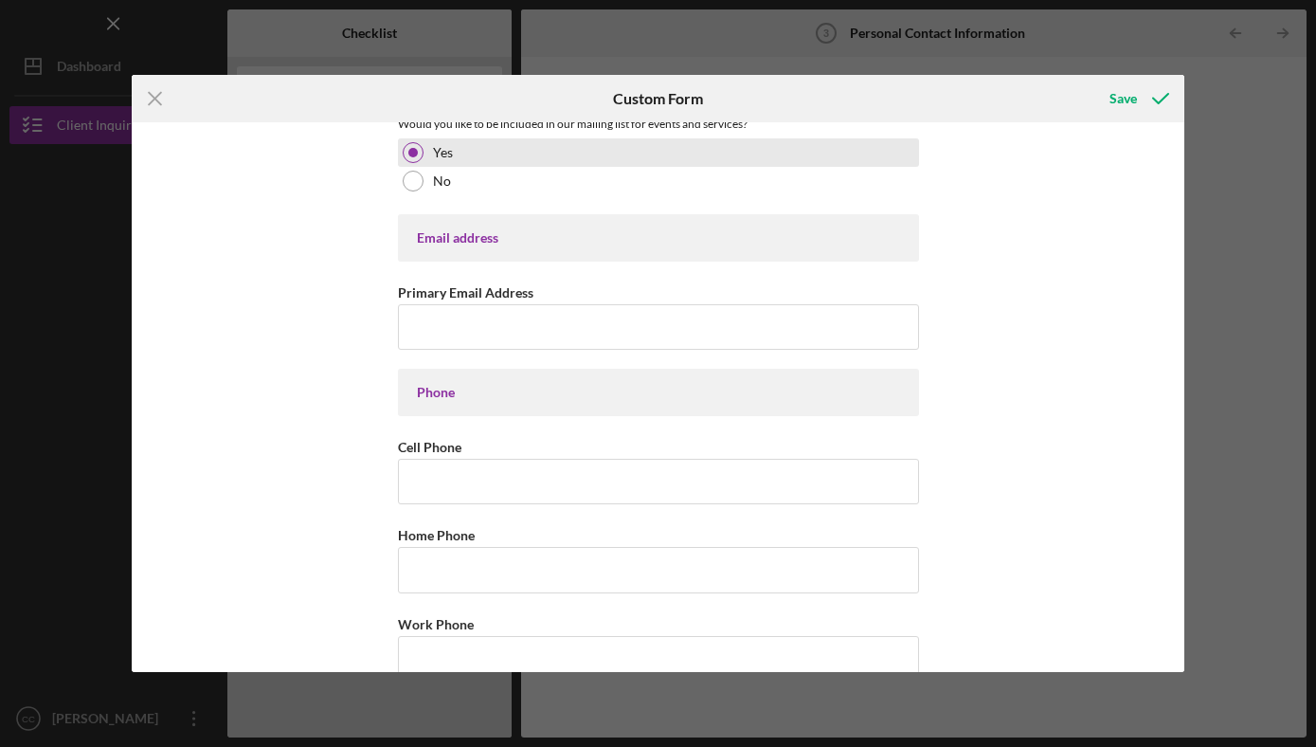
scroll to position [346, 0]
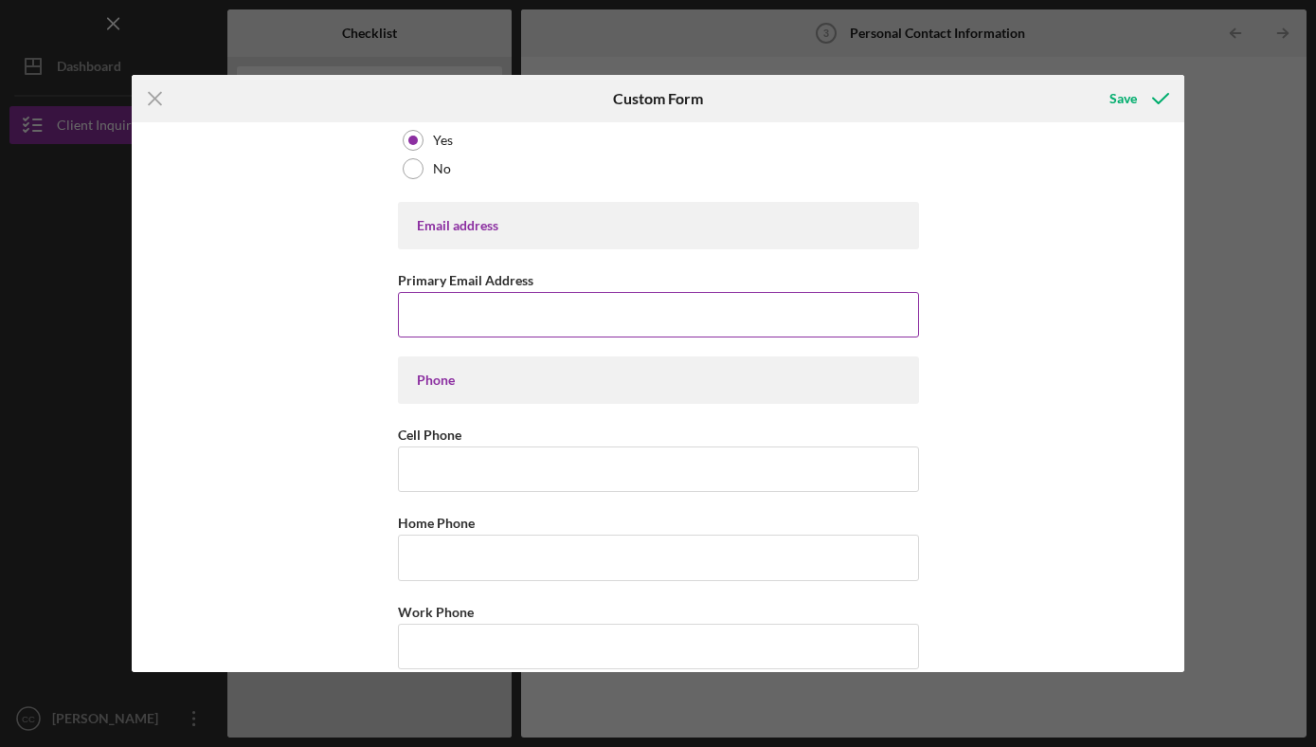
click at [437, 317] on input "Primary Email Address" at bounding box center [658, 314] width 521 height 45
type input "[EMAIL_ADDRESS][DOMAIN_NAME]"
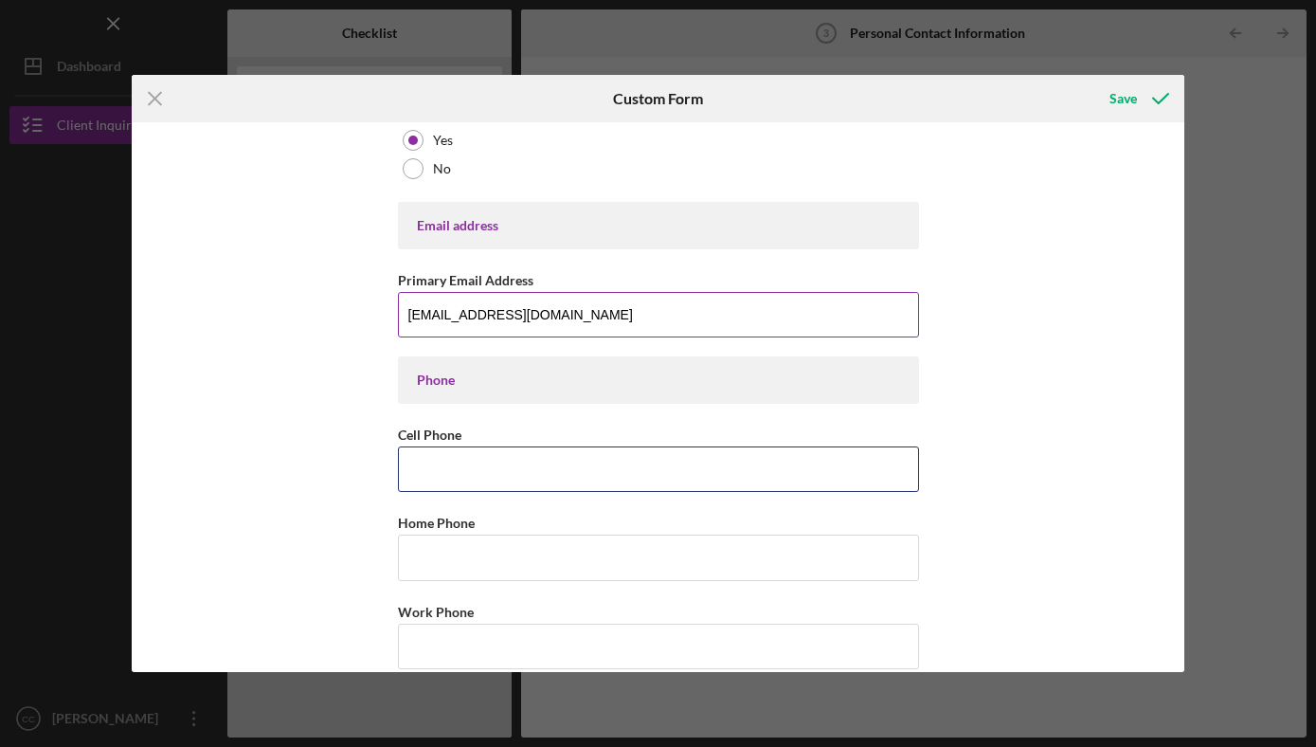
type input "[PHONE_NUMBER]"
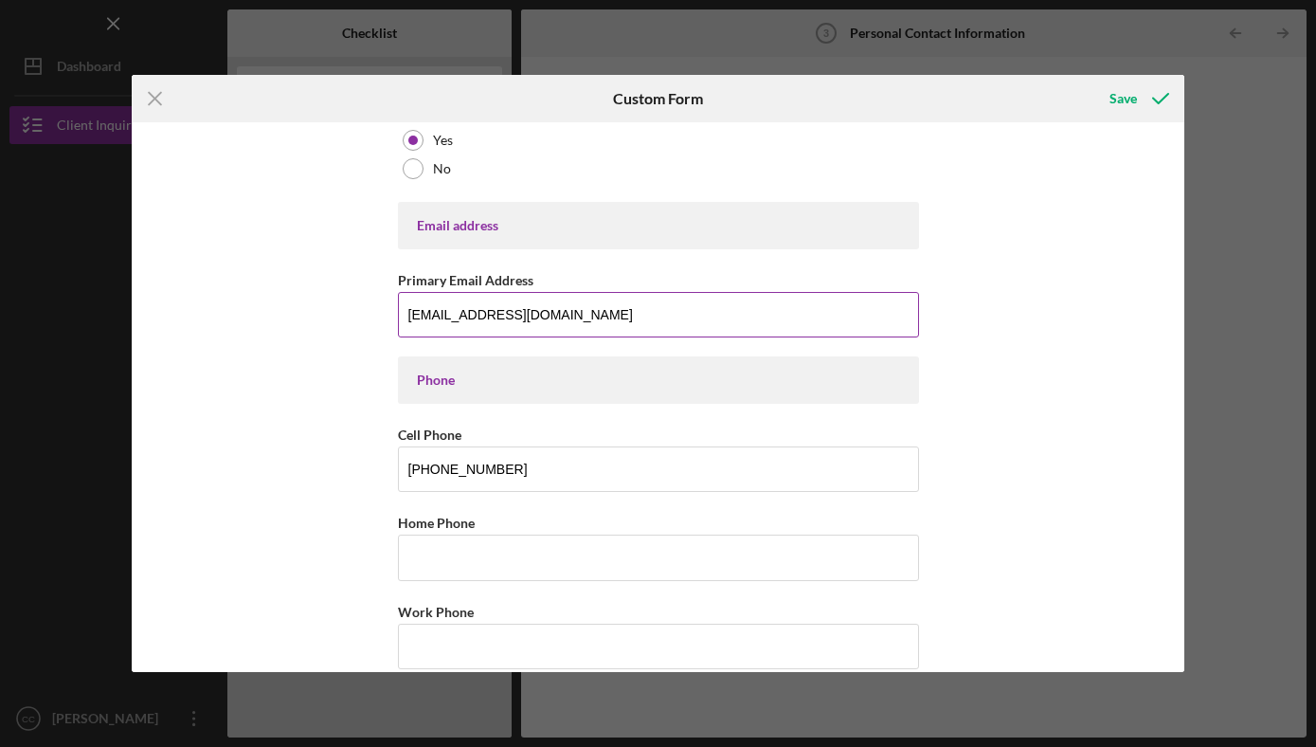
type input "[STREET_ADDRESS]"
type input "Crandon"
type input "54,520"
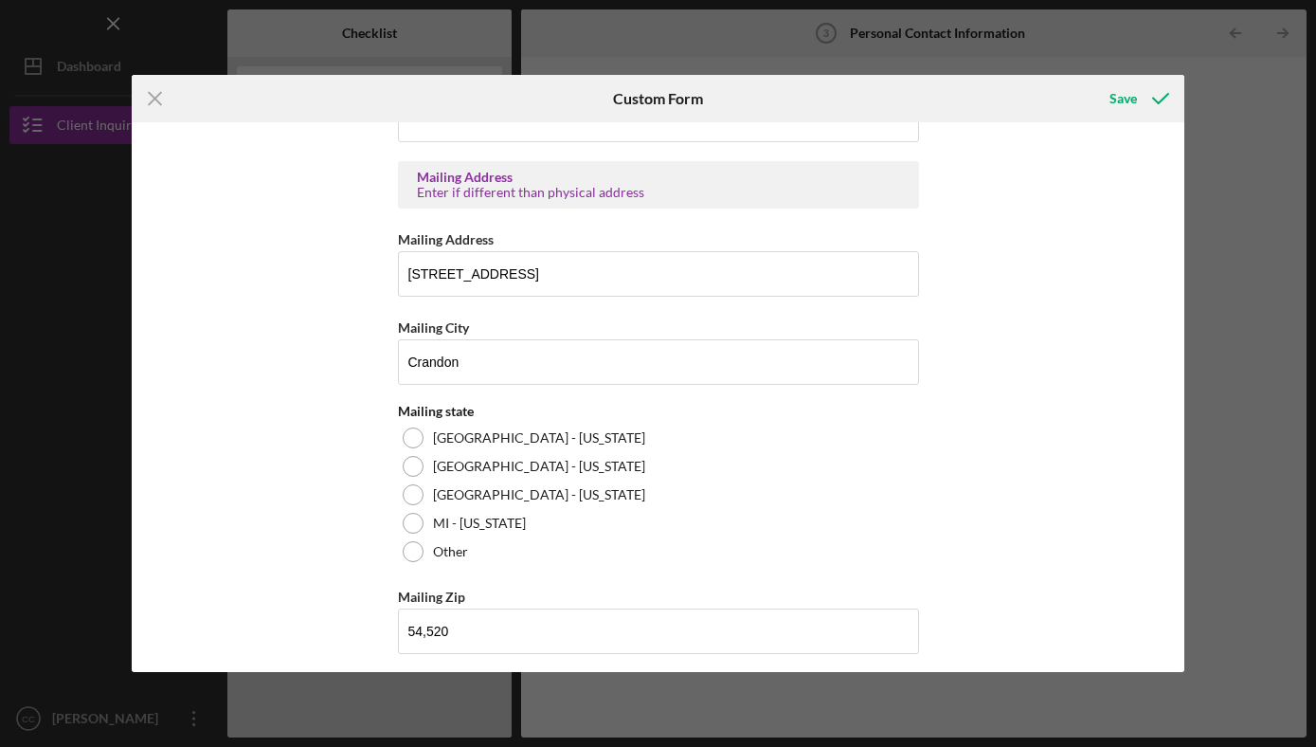
scroll to position [882, 0]
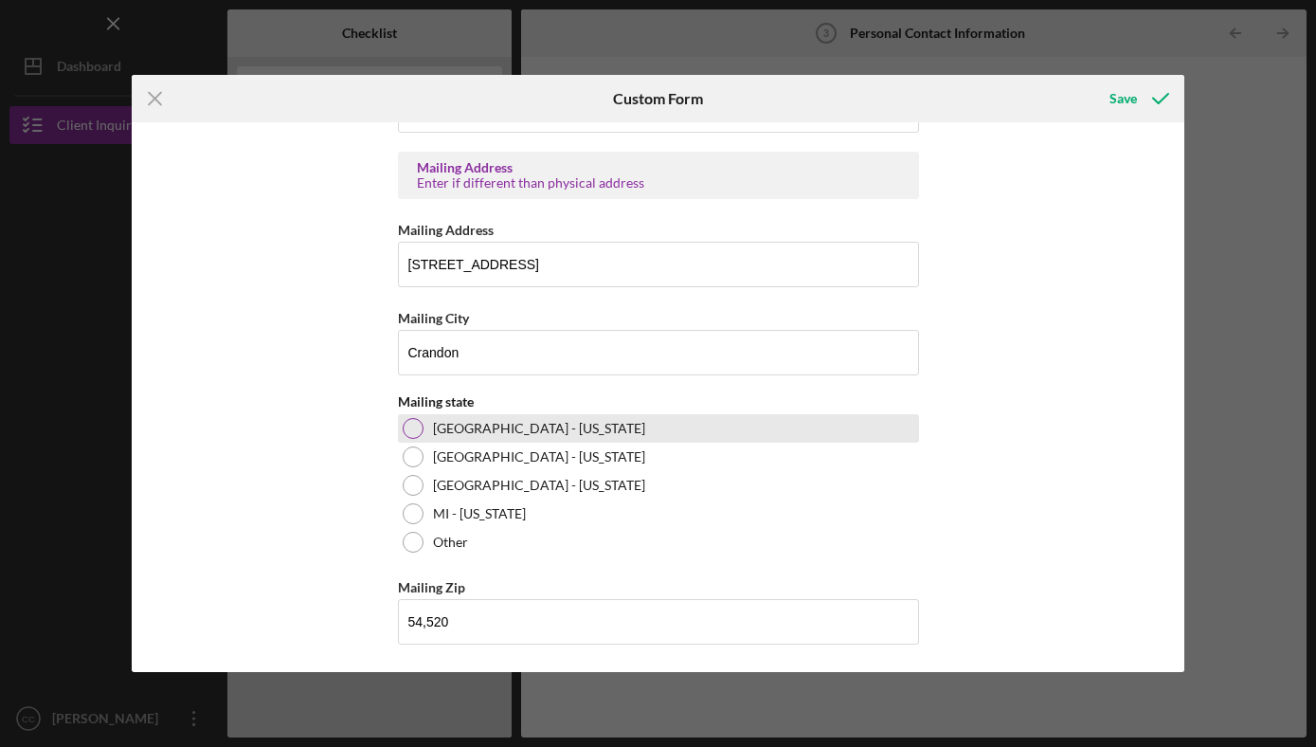
click at [416, 425] on div at bounding box center [413, 428] width 21 height 21
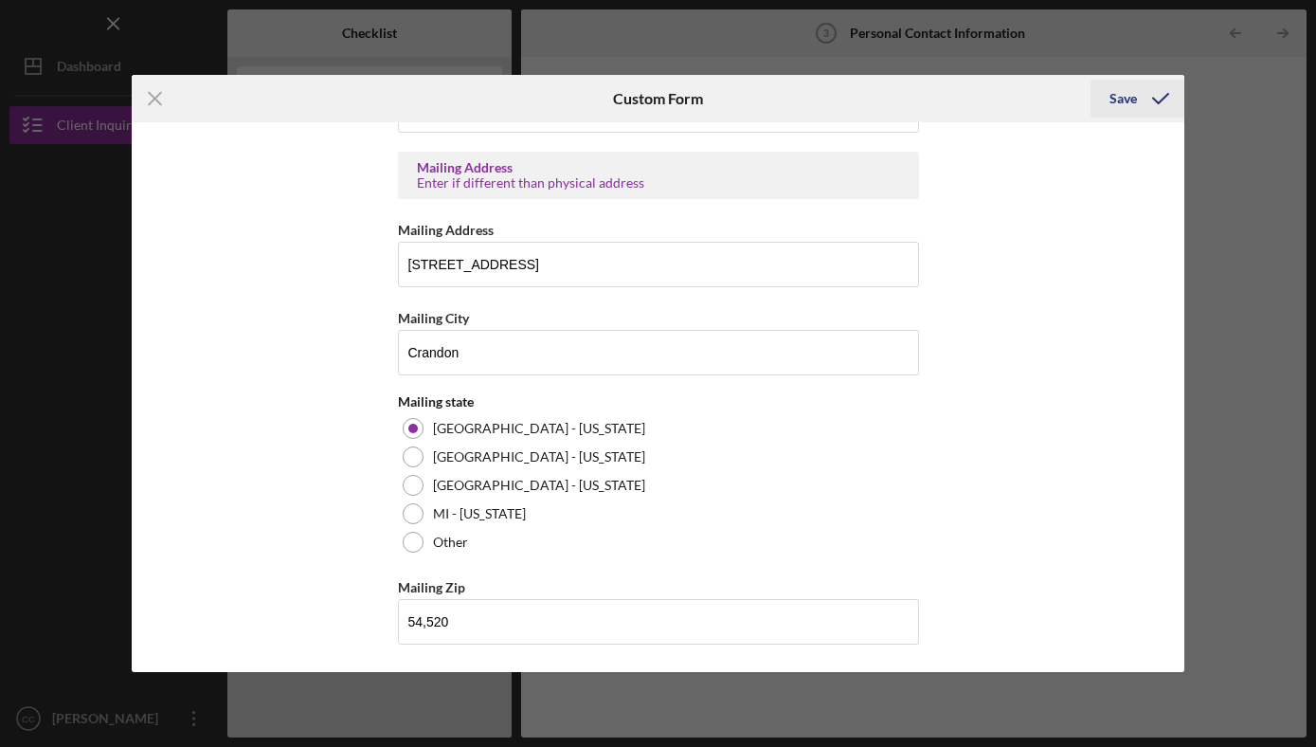
click at [1132, 95] on div "Save" at bounding box center [1122, 99] width 27 height 38
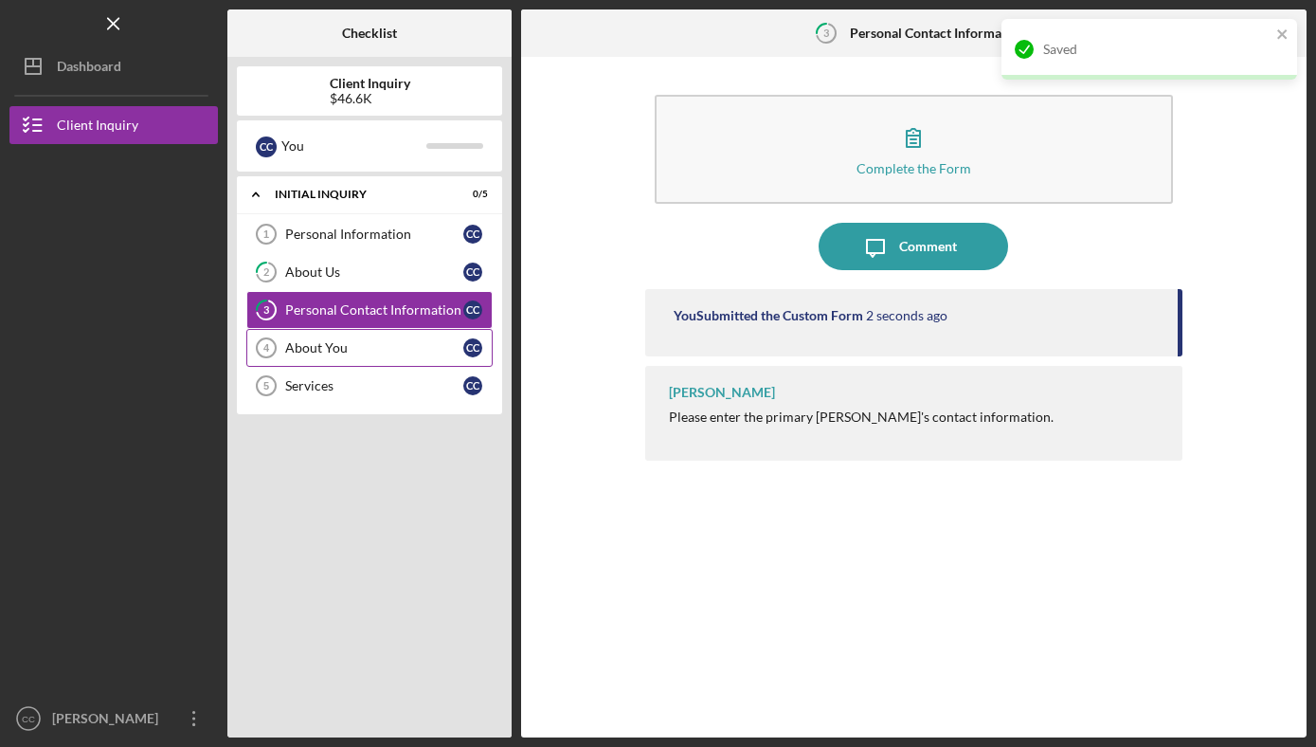
click at [371, 351] on div "About You" at bounding box center [374, 347] width 178 height 15
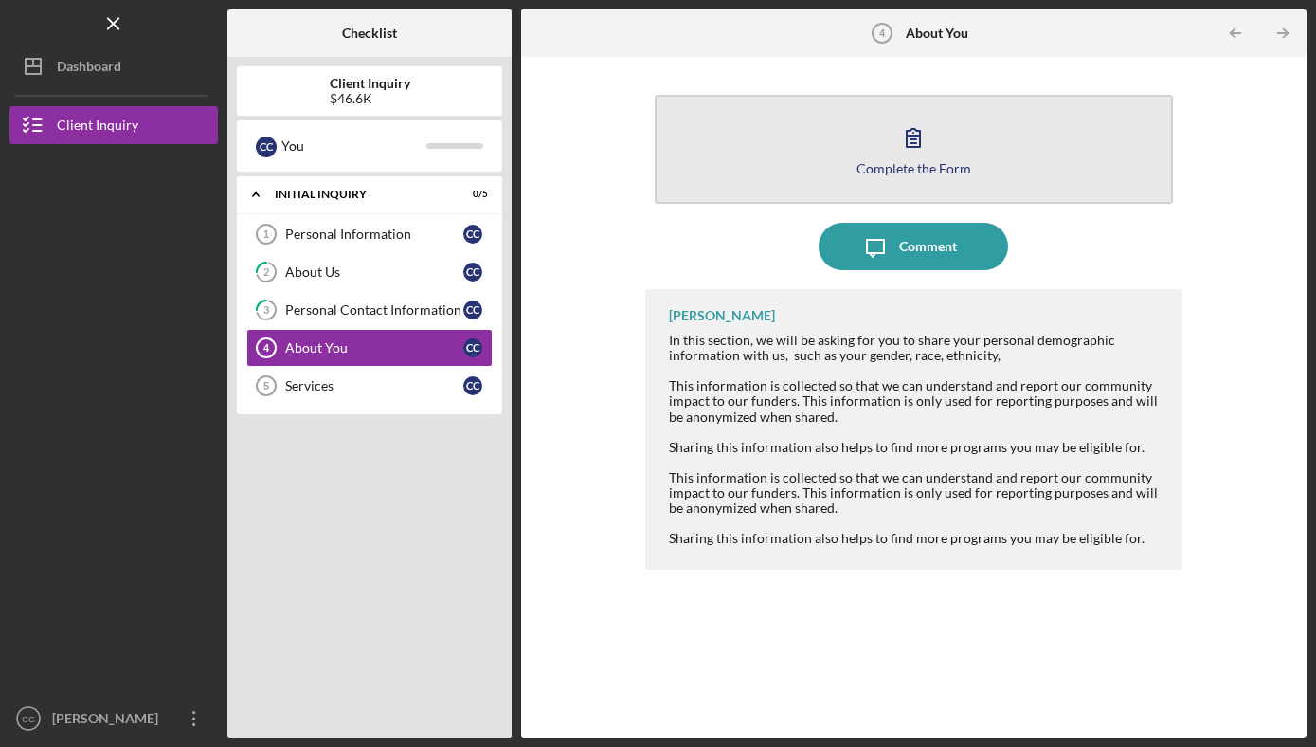
click at [905, 175] on button "Complete the Form Form" at bounding box center [913, 149] width 517 height 109
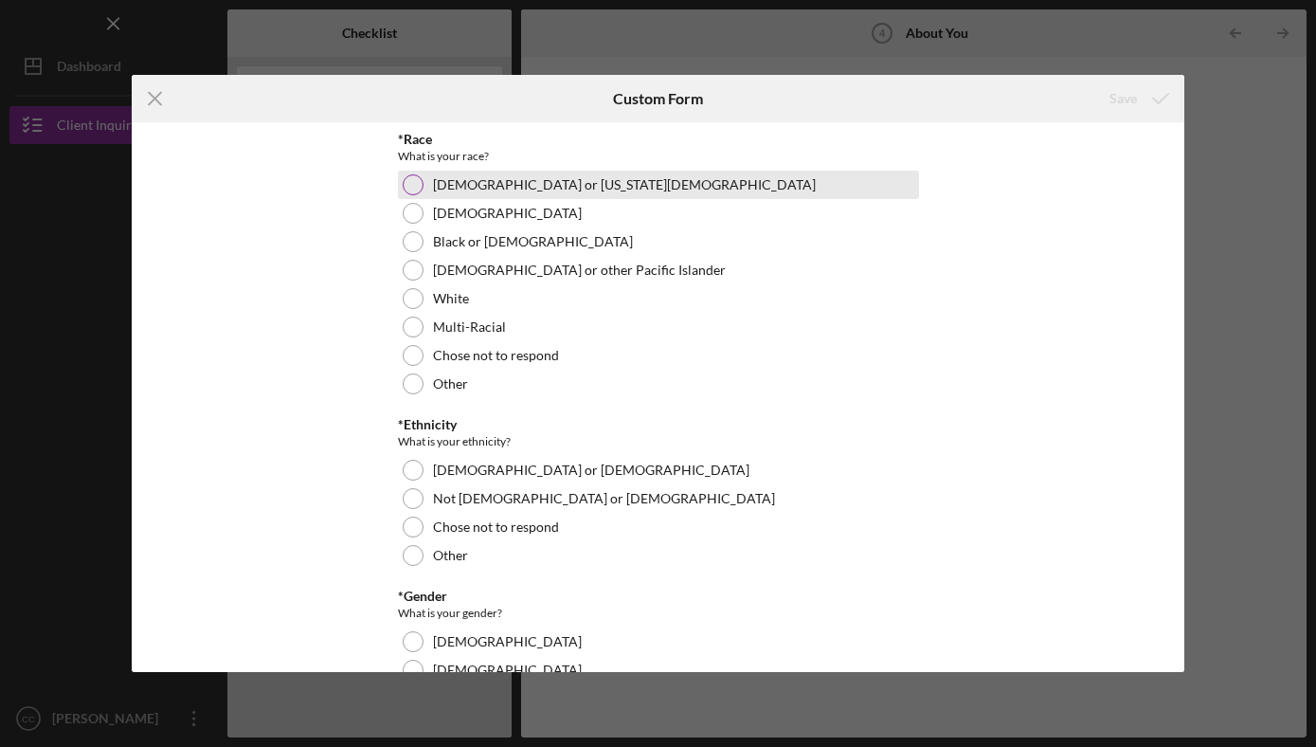
click at [412, 182] on div at bounding box center [413, 184] width 21 height 21
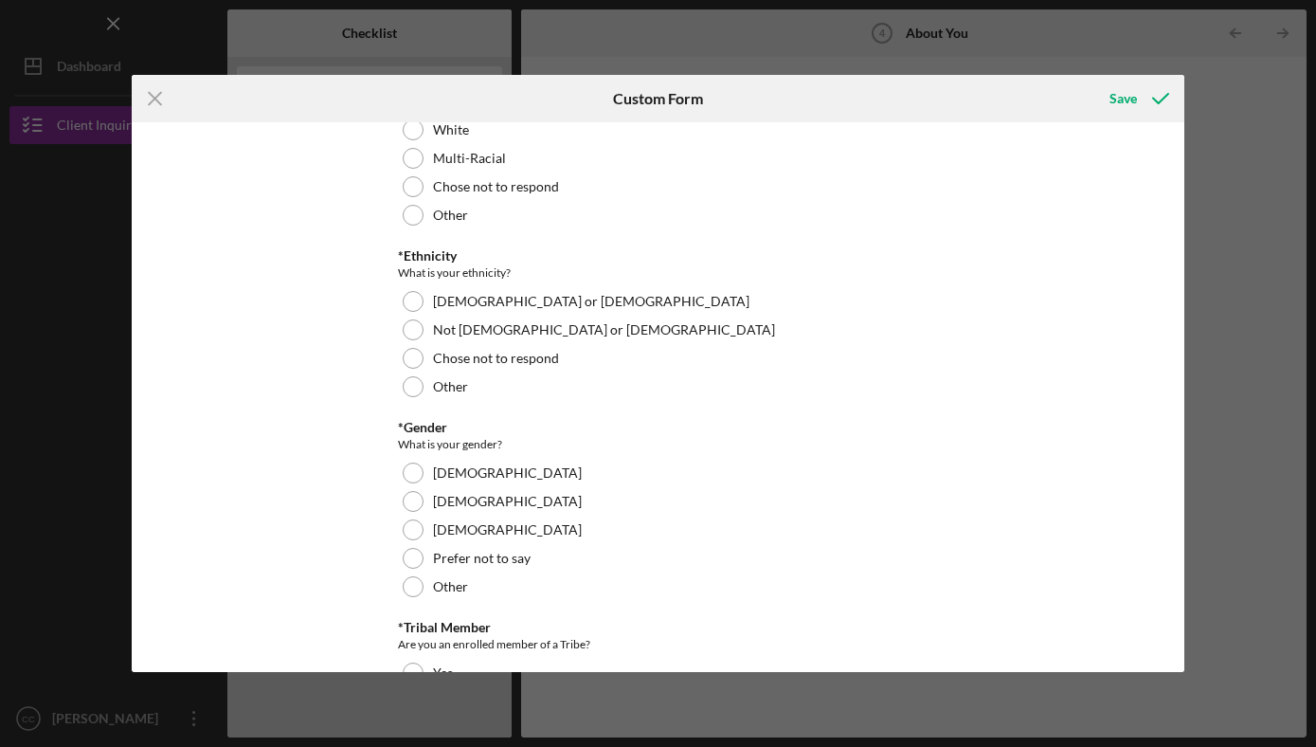
scroll to position [178, 0]
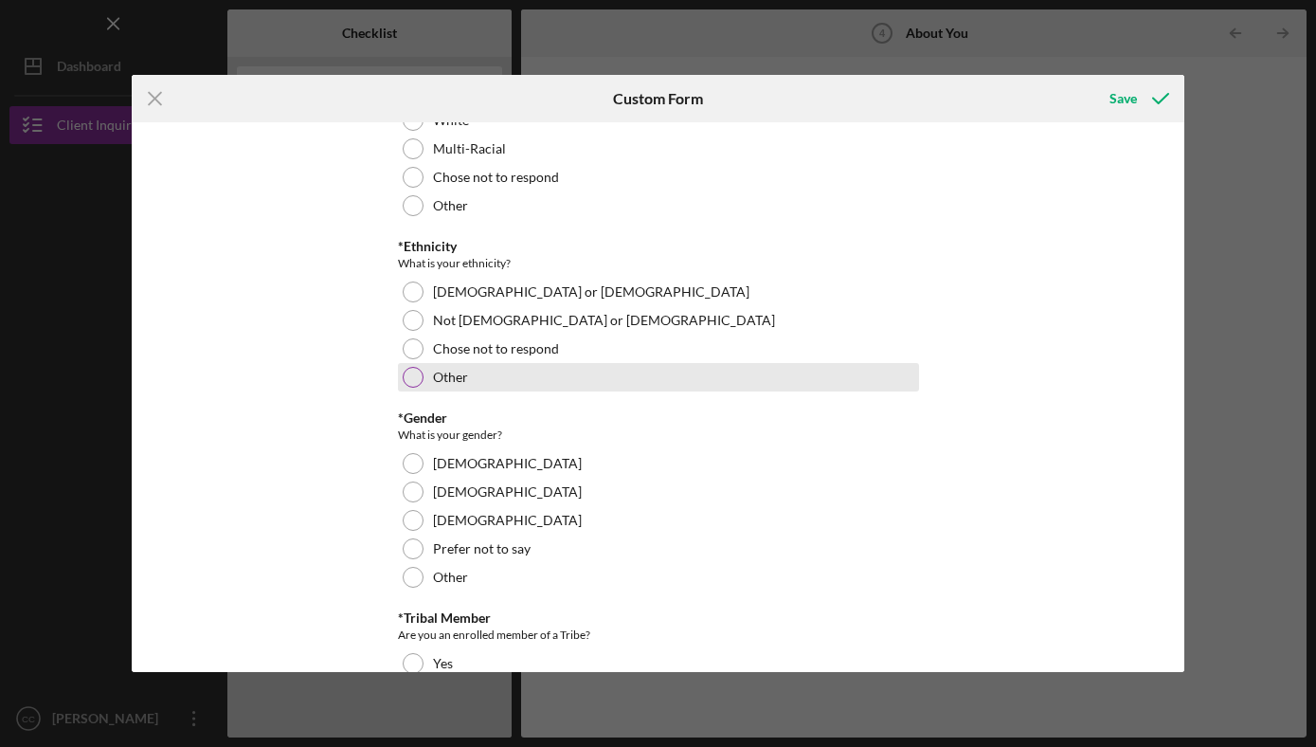
click at [418, 373] on div at bounding box center [413, 377] width 21 height 21
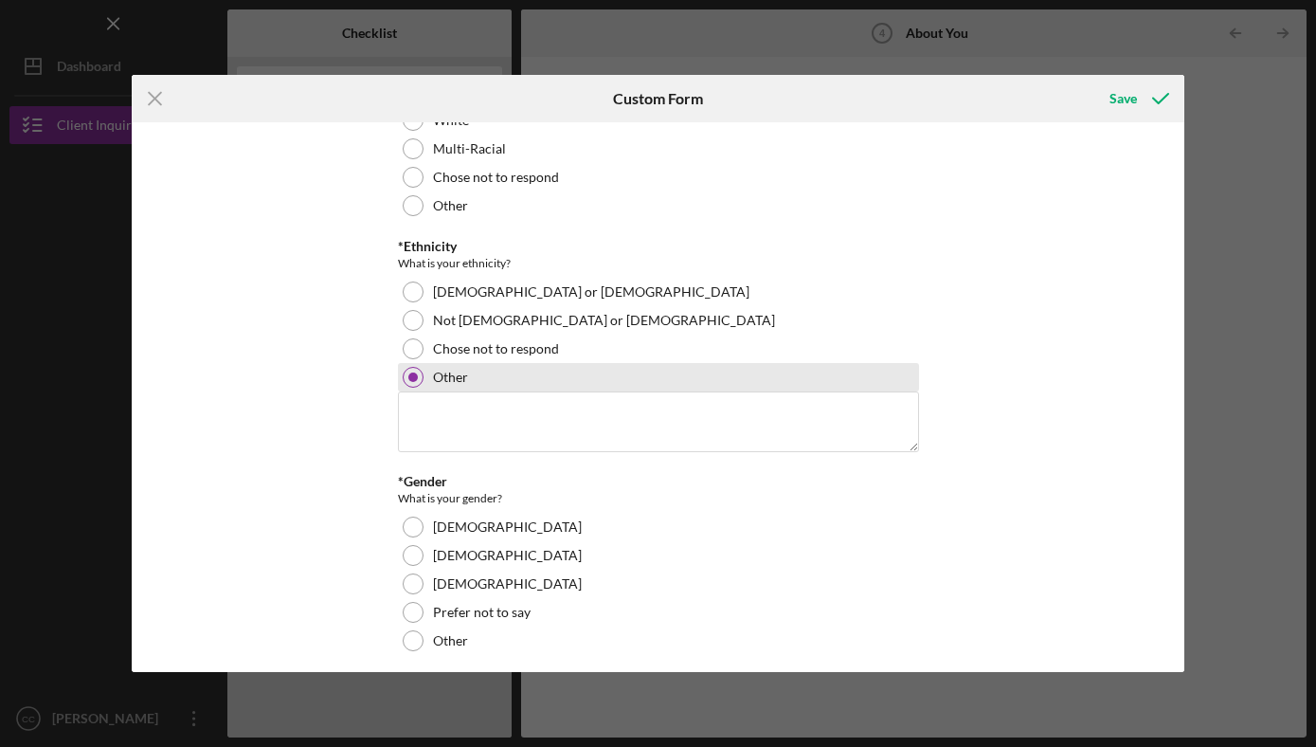
click at [418, 373] on div at bounding box center [413, 377] width 21 height 21
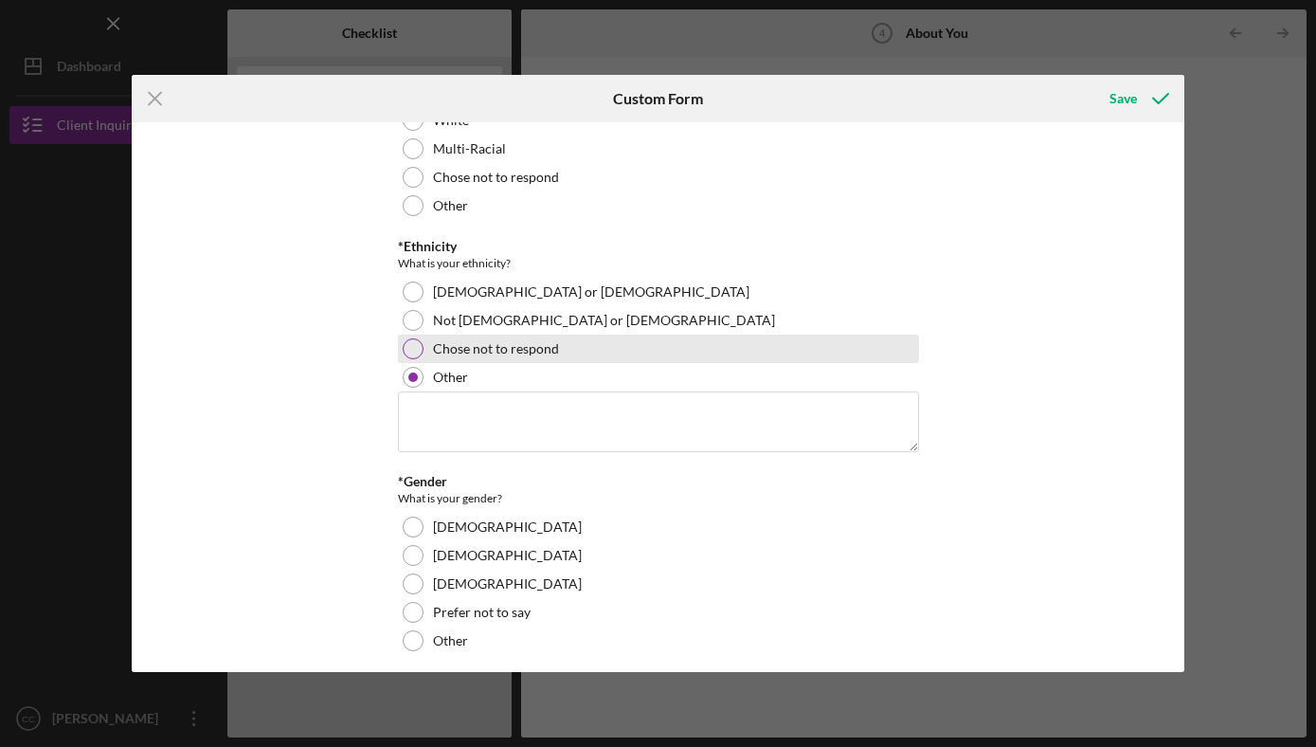
click at [415, 346] on div at bounding box center [413, 348] width 21 height 21
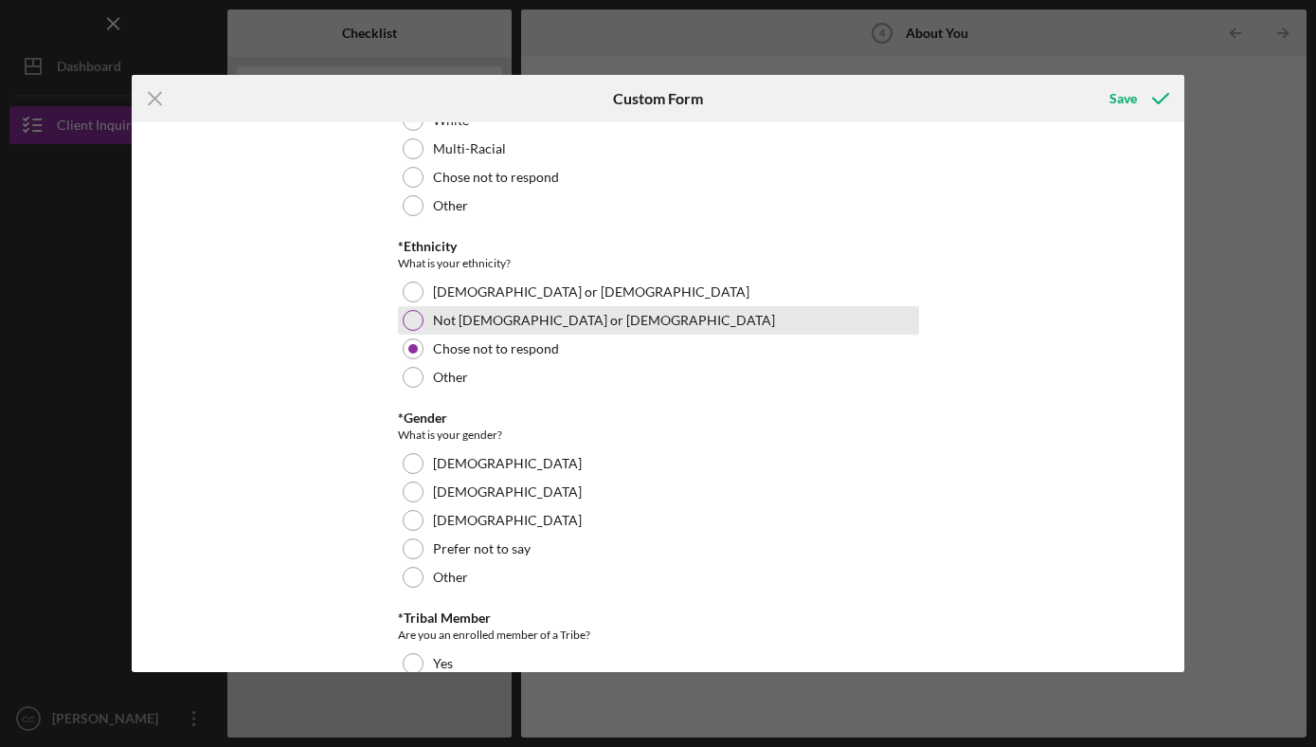
click at [413, 329] on div at bounding box center [413, 320] width 21 height 21
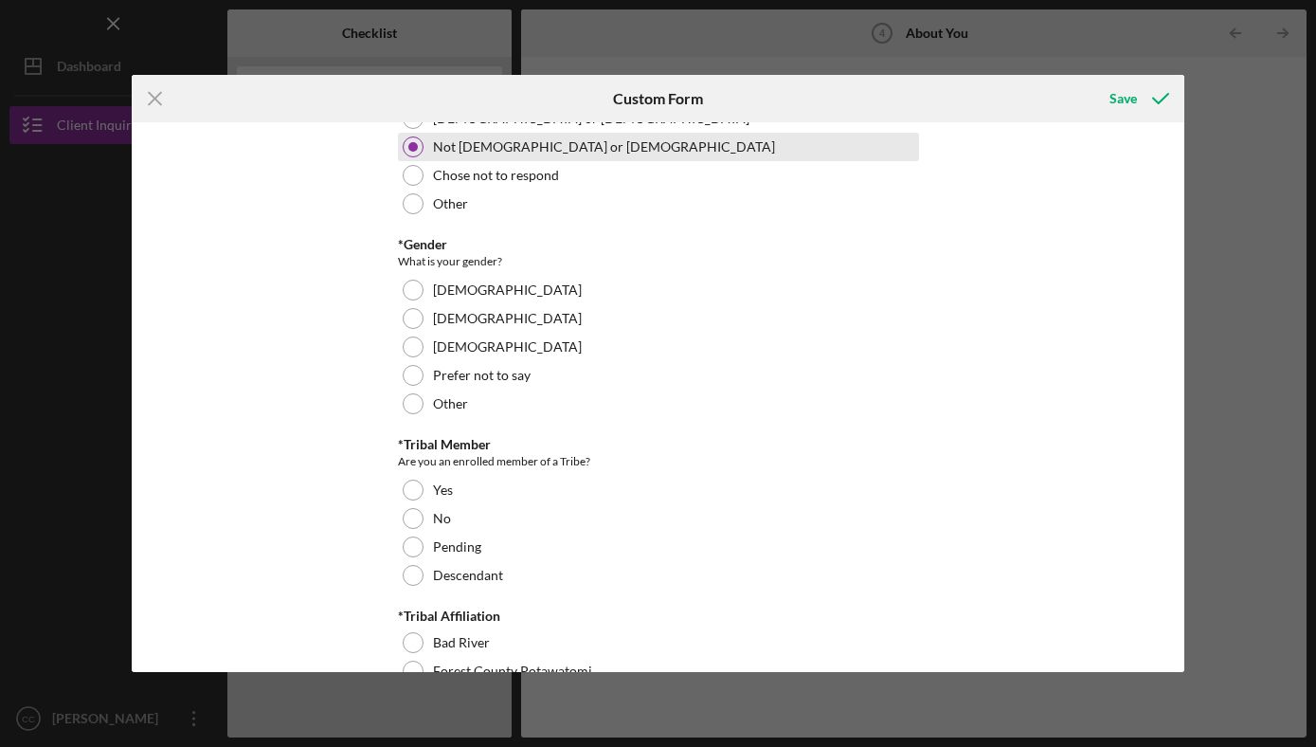
scroll to position [370, 0]
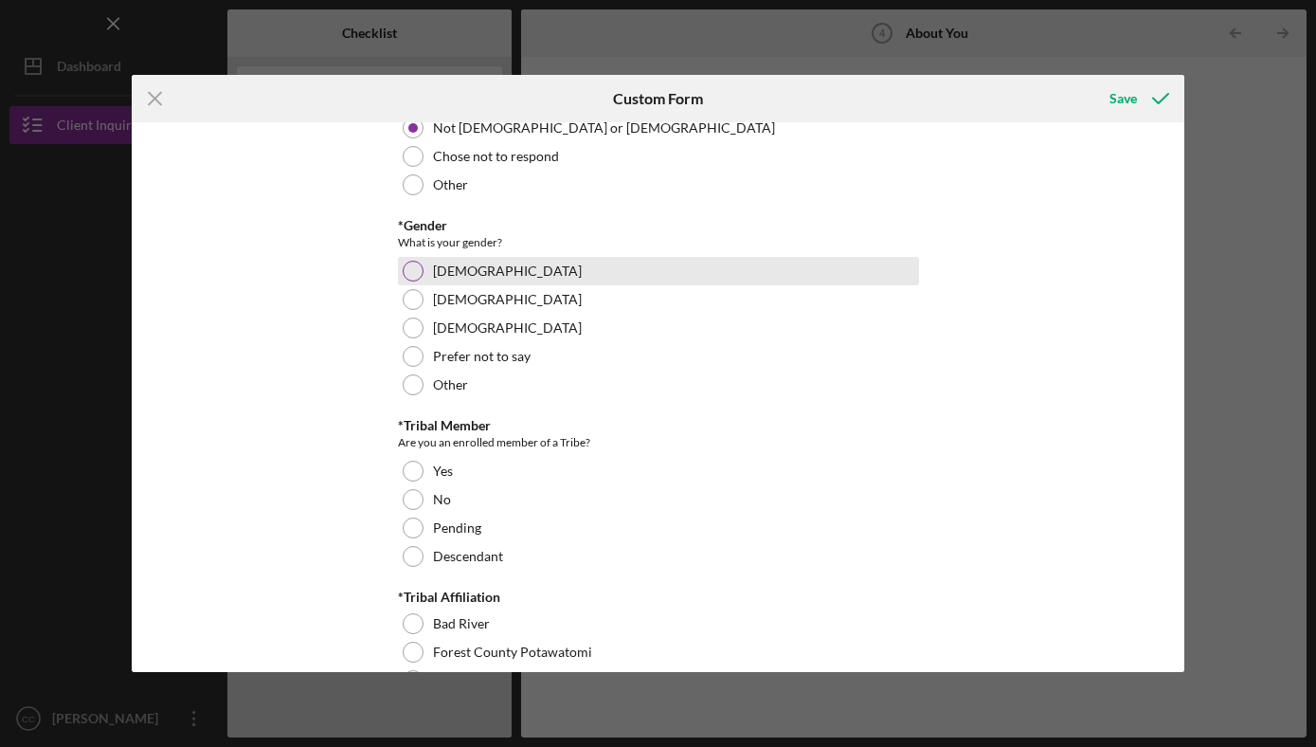
click at [407, 266] on div at bounding box center [413, 271] width 21 height 21
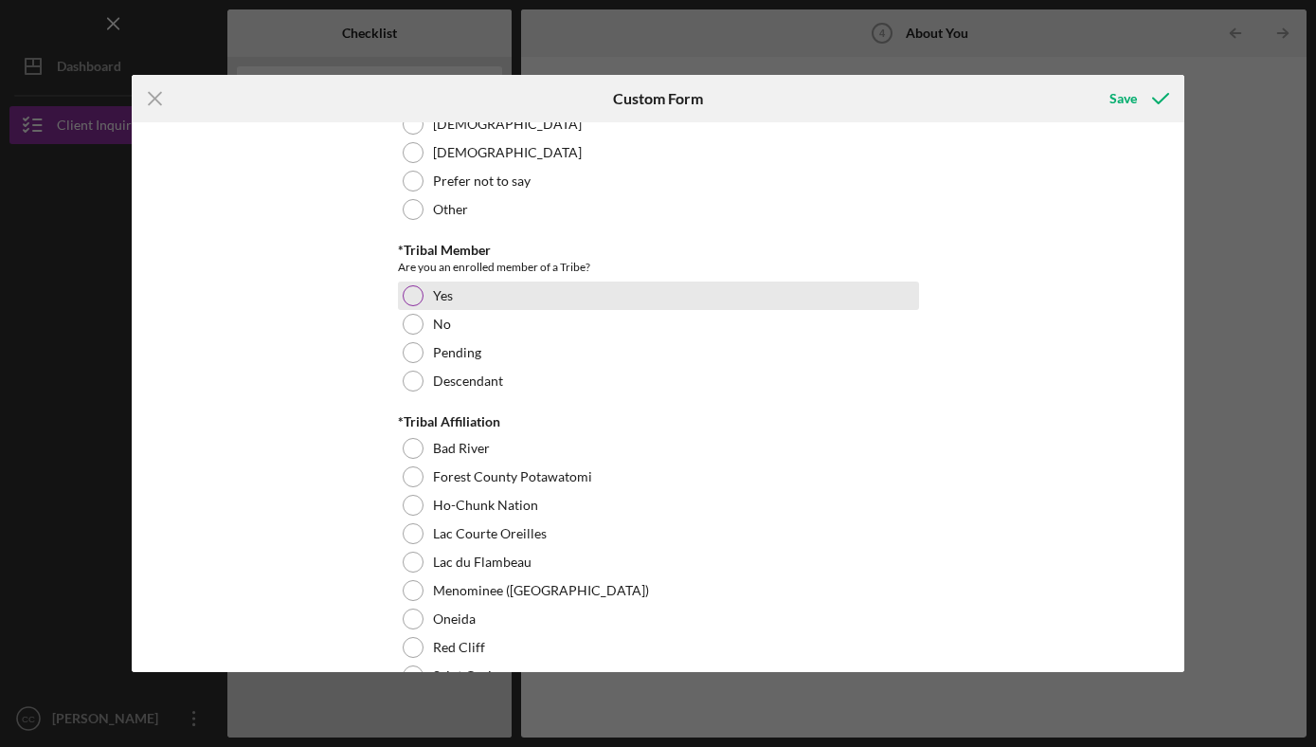
scroll to position [558, 0]
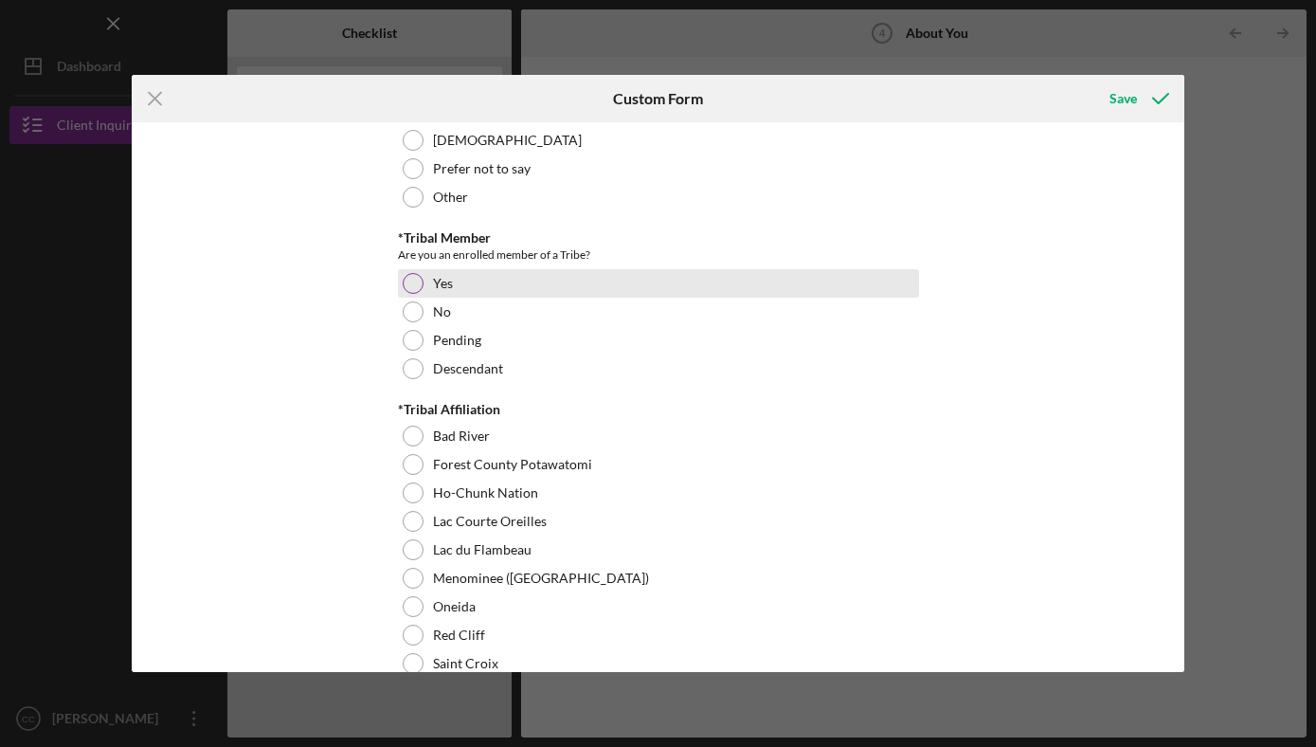
click at [409, 280] on div at bounding box center [413, 283] width 21 height 21
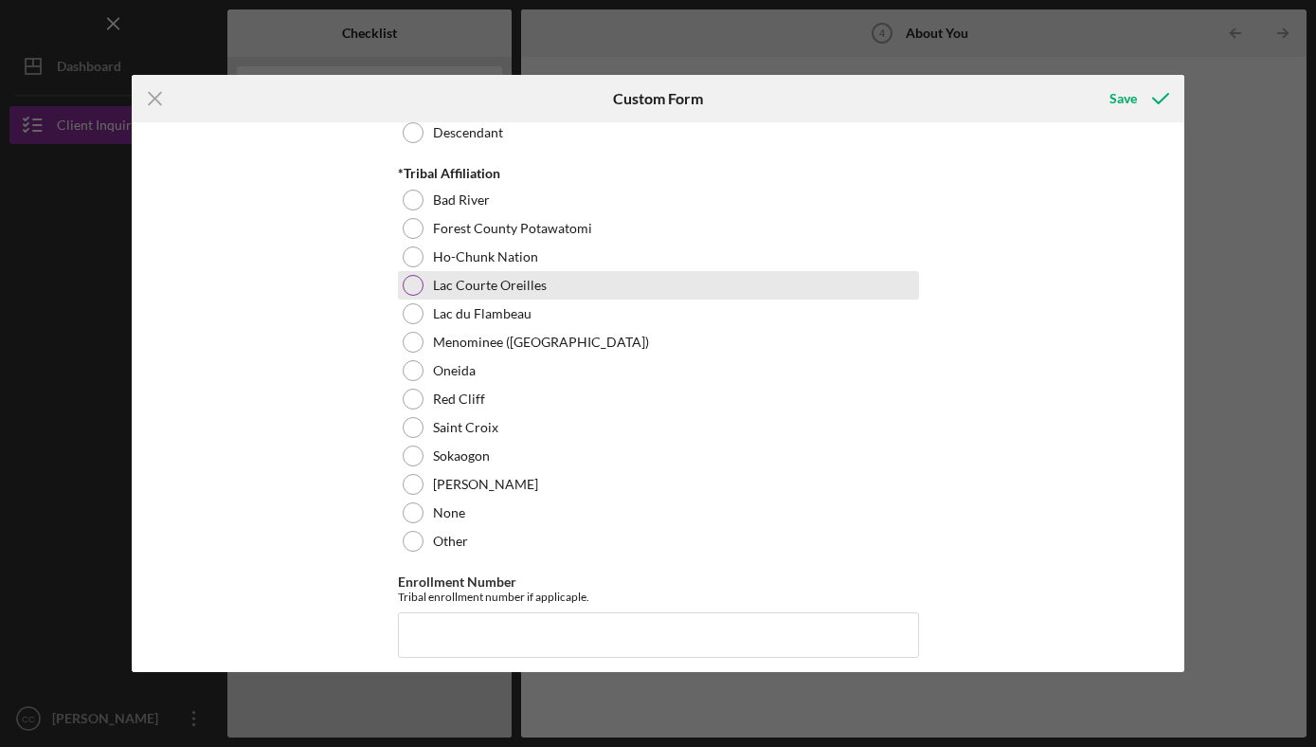
scroll to position [797, 0]
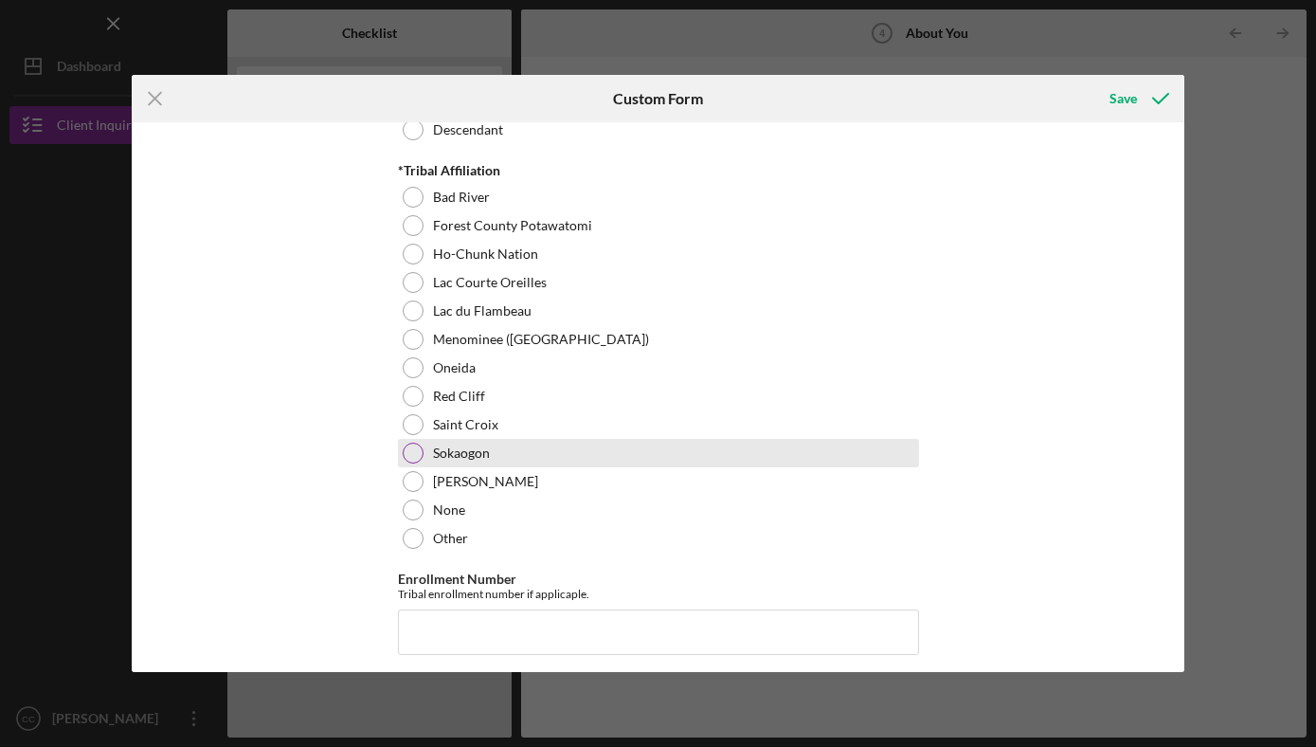
click at [422, 454] on div "Sokaogon" at bounding box center [658, 453] width 521 height 28
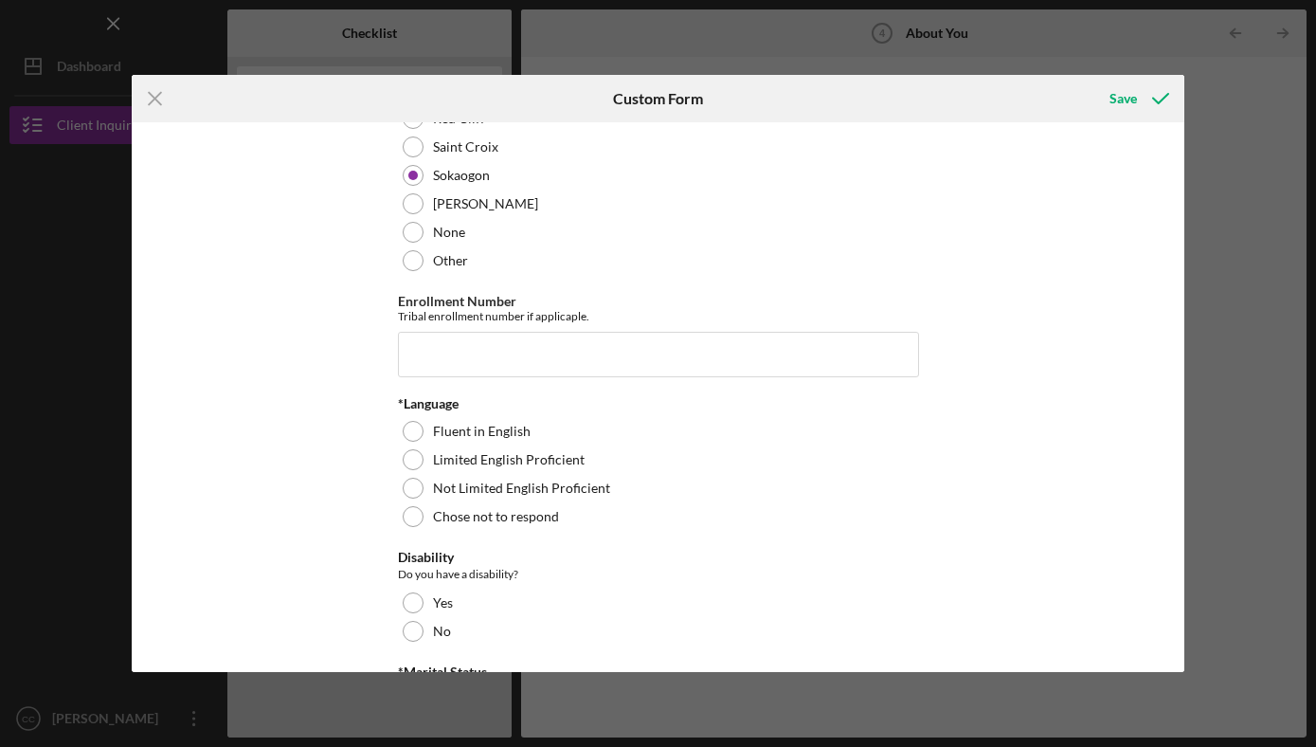
scroll to position [1076, 0]
click at [439, 358] on input "Enrollment Number" at bounding box center [658, 352] width 521 height 45
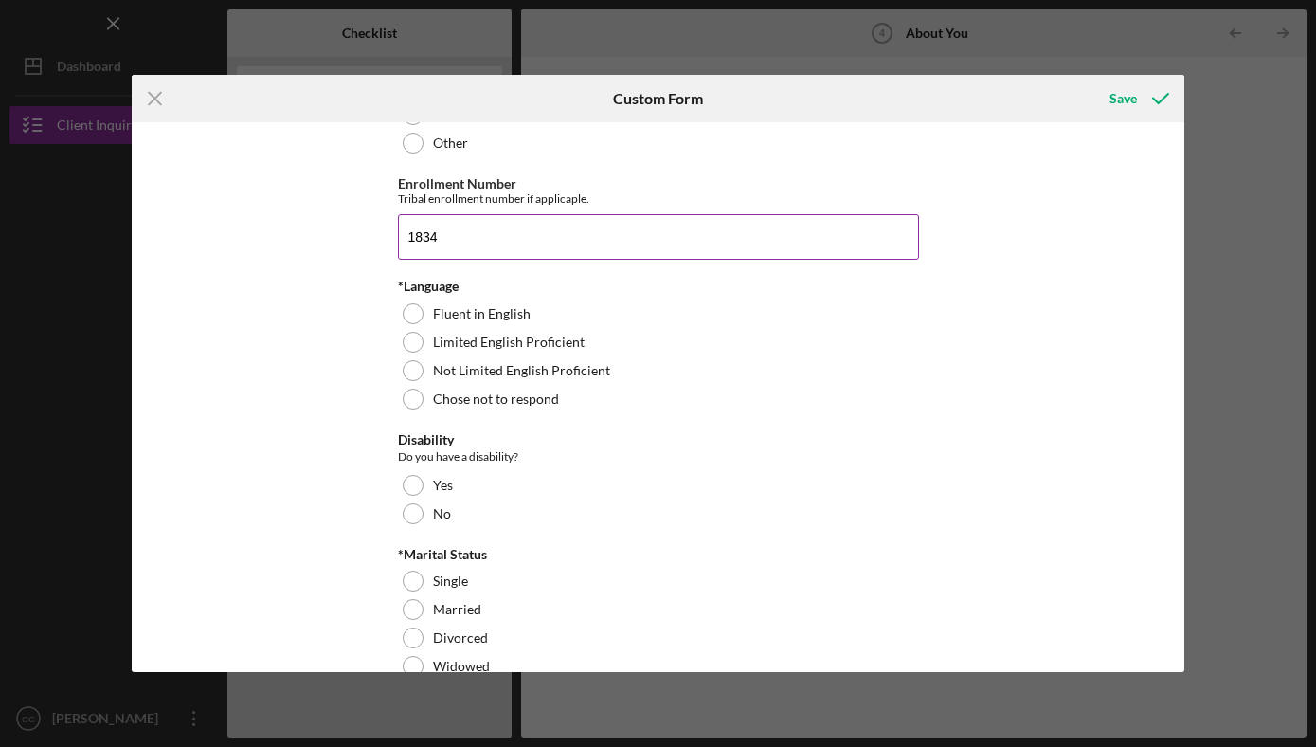
scroll to position [1198, 0]
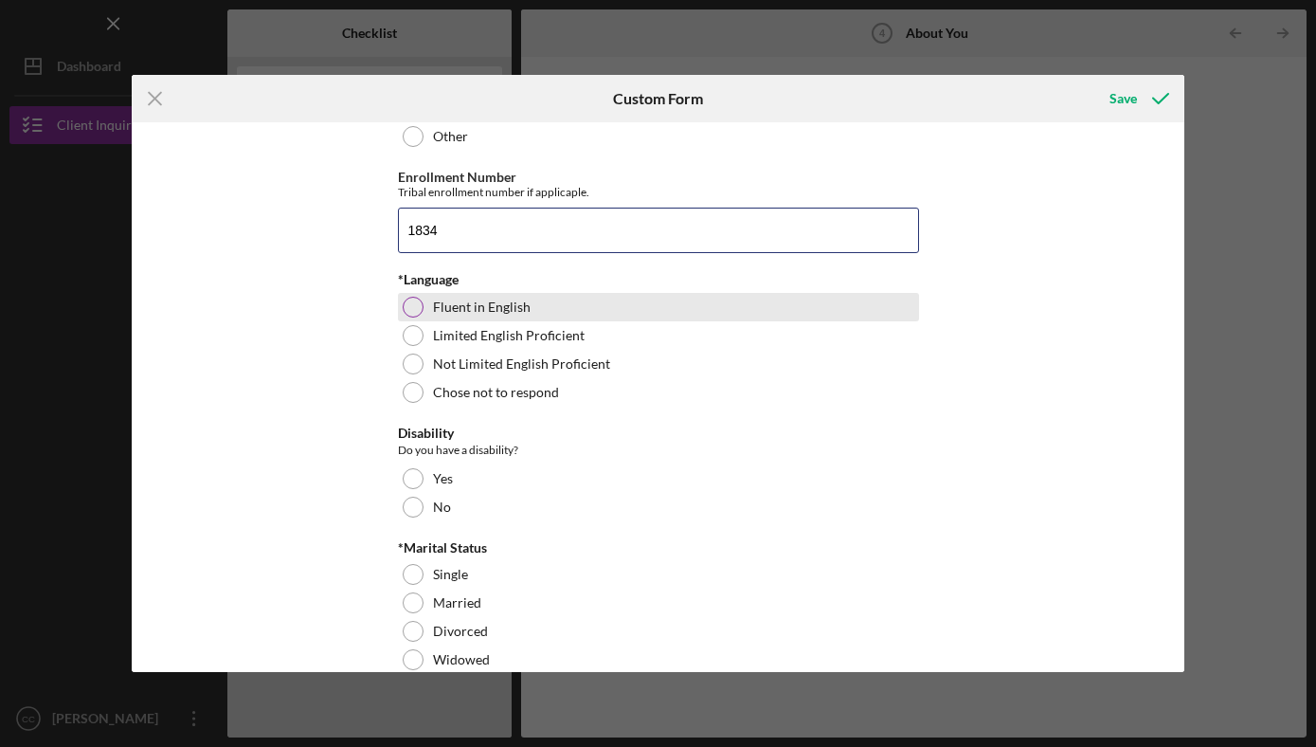
type input "1834"
click at [403, 303] on div at bounding box center [413, 307] width 21 height 21
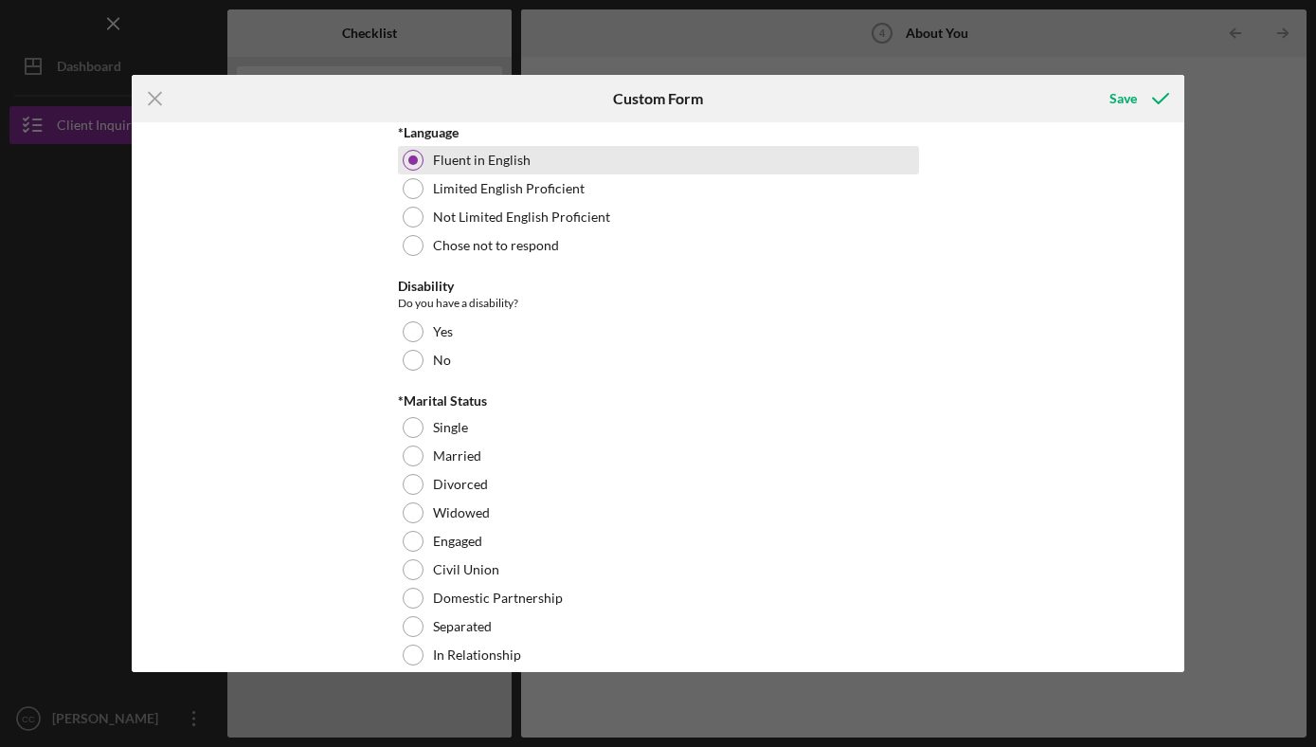
scroll to position [1364, 0]
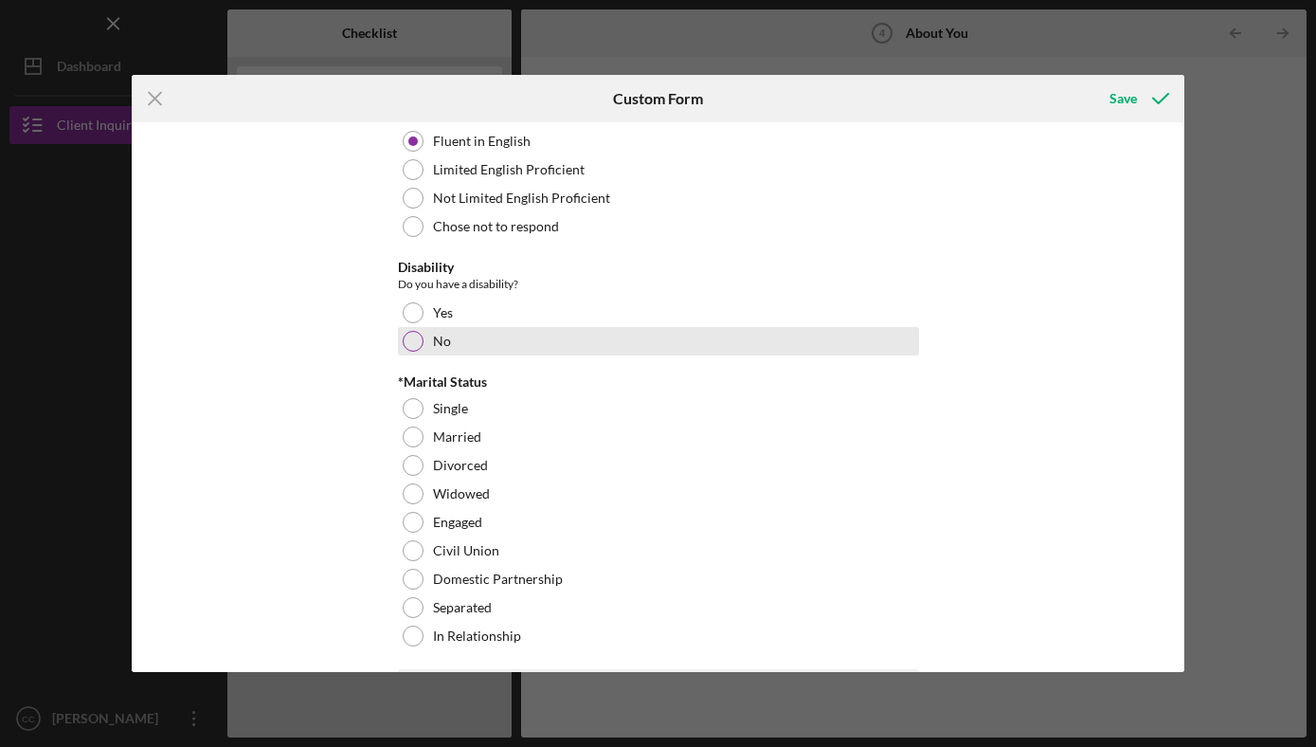
click at [408, 335] on div at bounding box center [413, 341] width 21 height 21
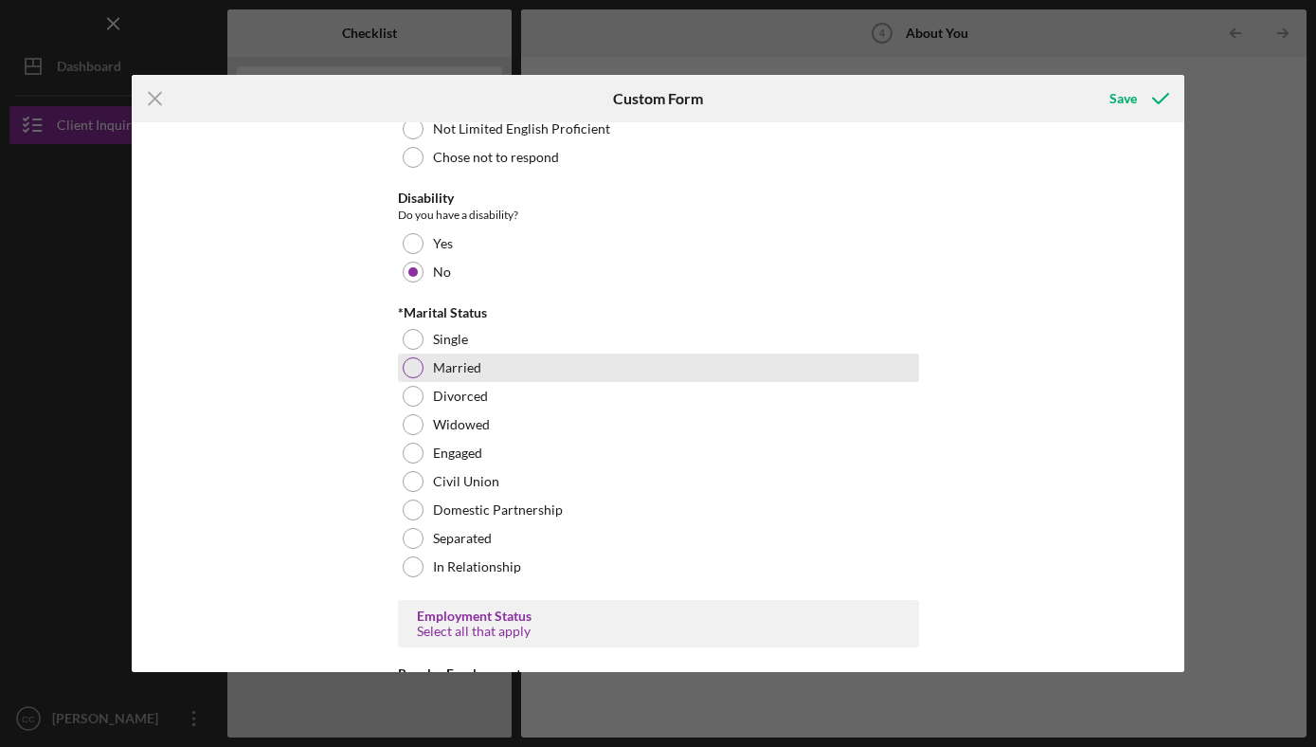
click at [405, 360] on div at bounding box center [413, 367] width 21 height 21
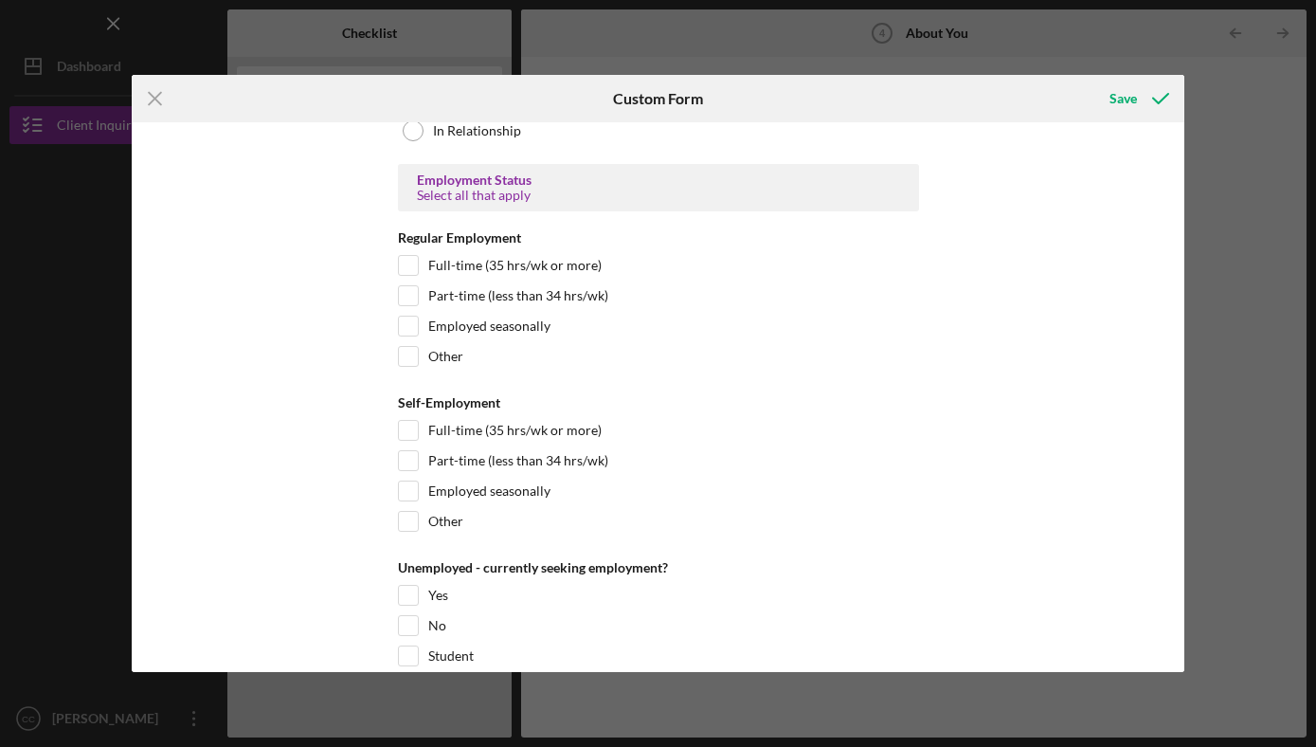
scroll to position [1870, 0]
click at [416, 256] on div "Full-time (35 hrs/wk or more)" at bounding box center [658, 269] width 521 height 30
click at [410, 259] on input "Full-time (35 hrs/wk or more)" at bounding box center [408, 264] width 19 height 19
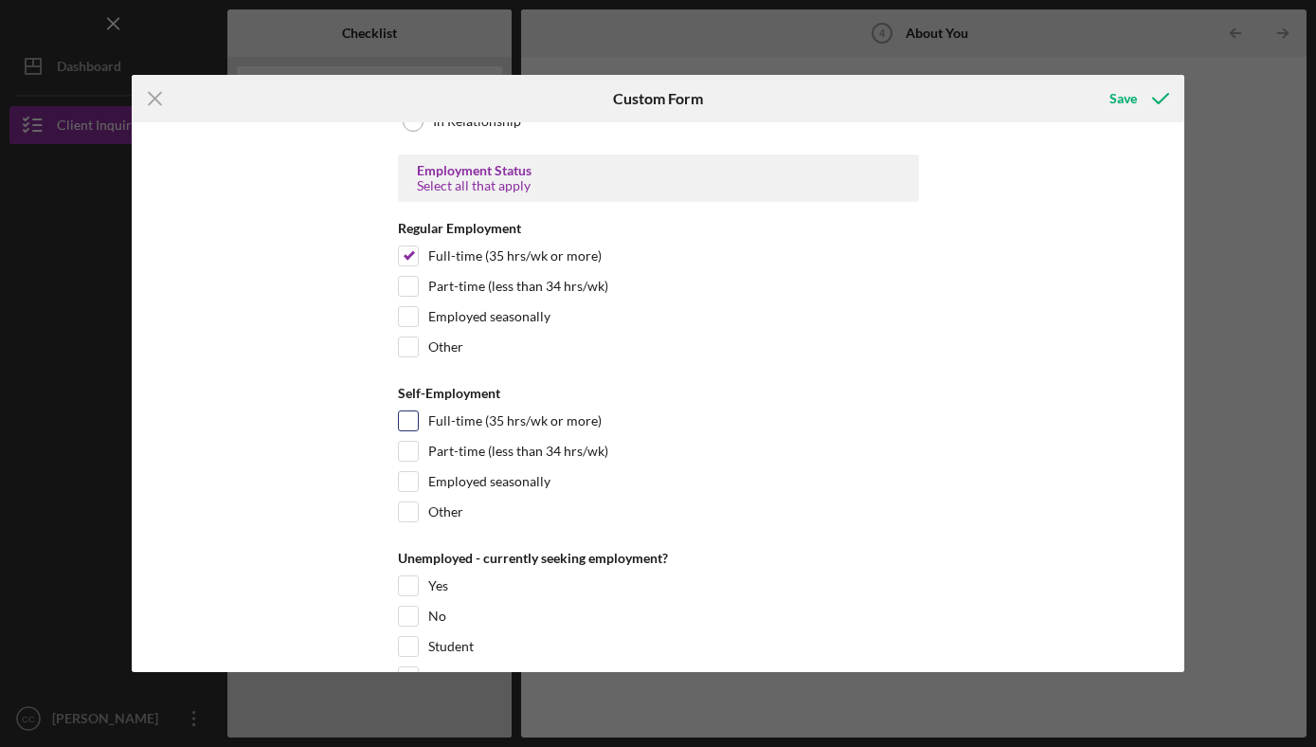
scroll to position [1880, 0]
click at [407, 258] on input "Full-time (35 hrs/wk or more)" at bounding box center [408, 254] width 19 height 19
checkbox input "false"
click at [403, 420] on input "Full-time (35 hrs/wk or more)" at bounding box center [408, 419] width 19 height 19
checkbox input "true"
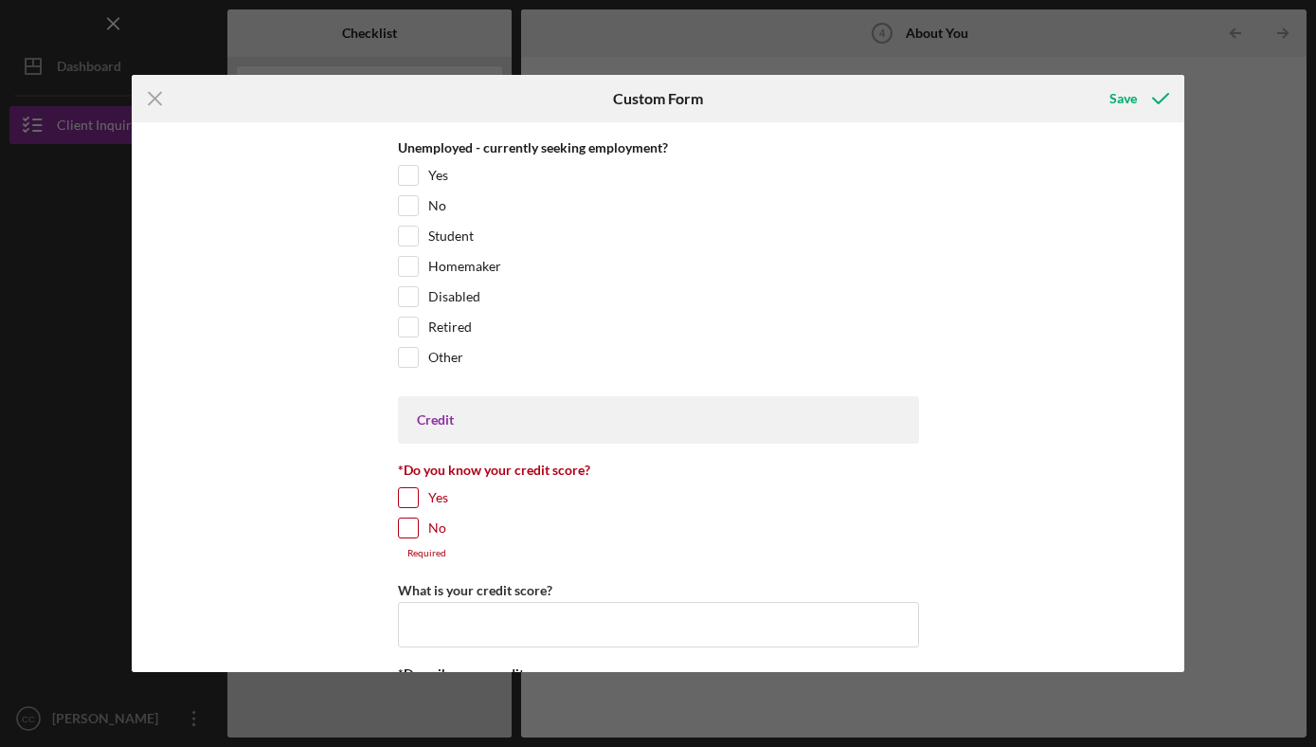
scroll to position [2285, 0]
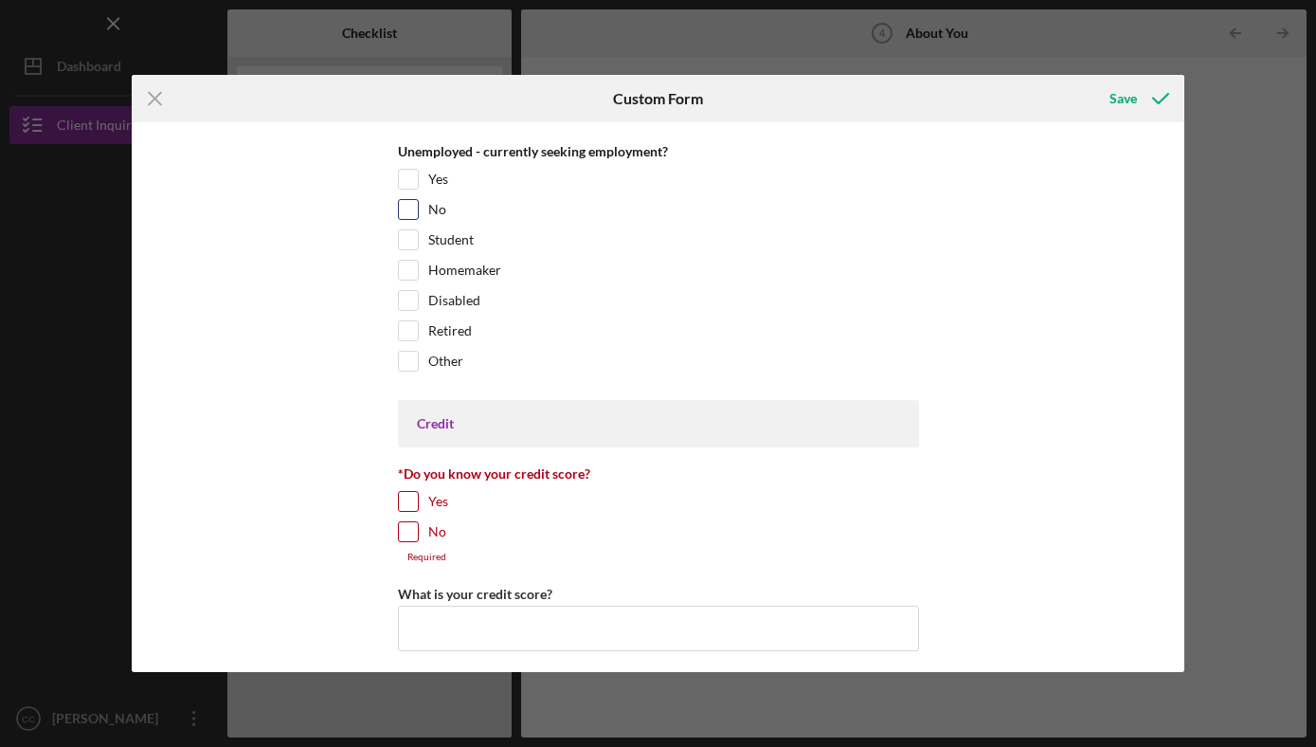
click at [401, 214] on input "No" at bounding box center [408, 209] width 19 height 19
click at [407, 210] on input "No" at bounding box center [408, 209] width 19 height 19
checkbox input "false"
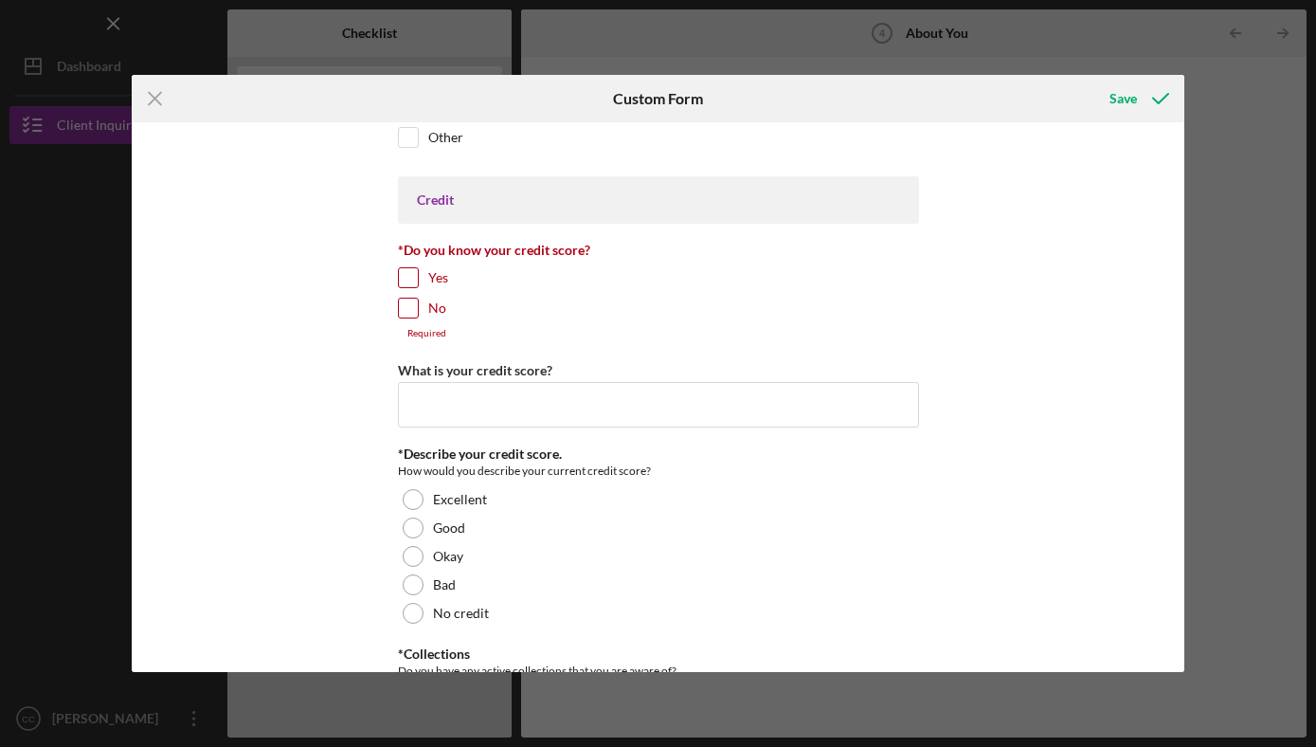
scroll to position [2533, 0]
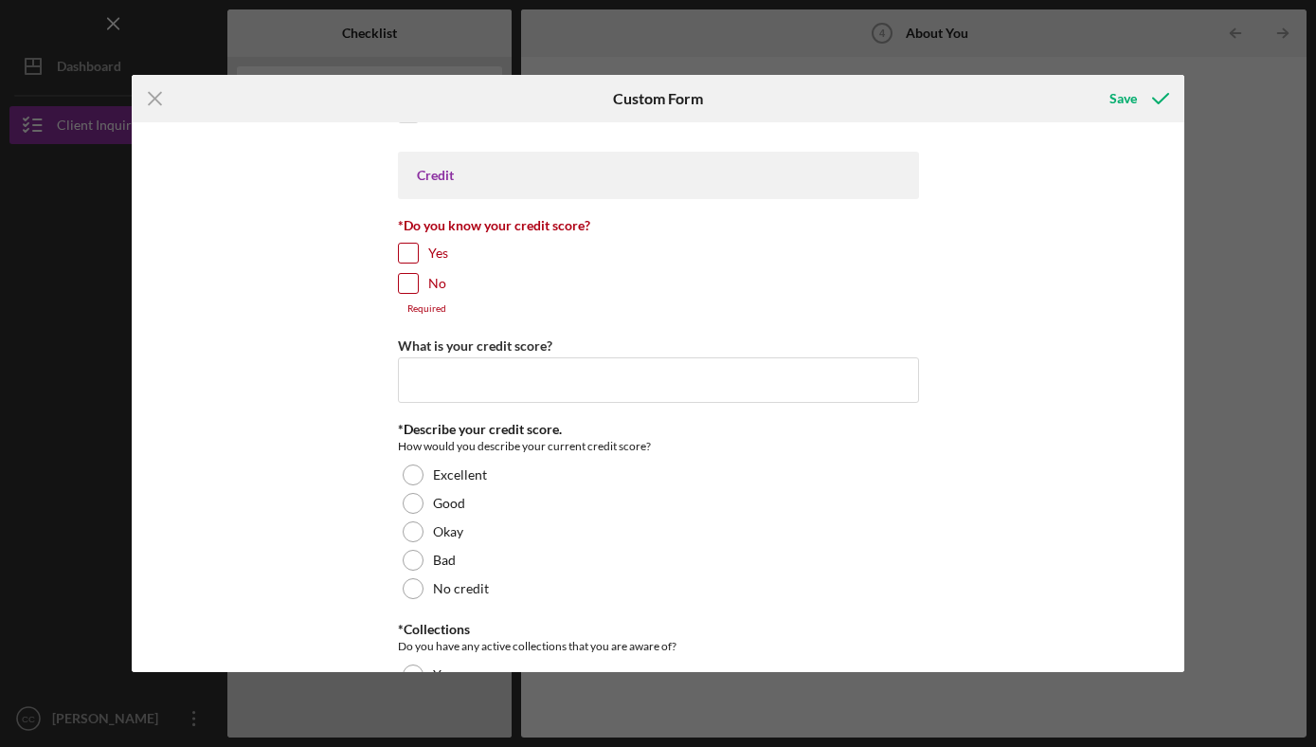
click at [411, 255] on input "Yes" at bounding box center [408, 252] width 19 height 19
checkbox input "true"
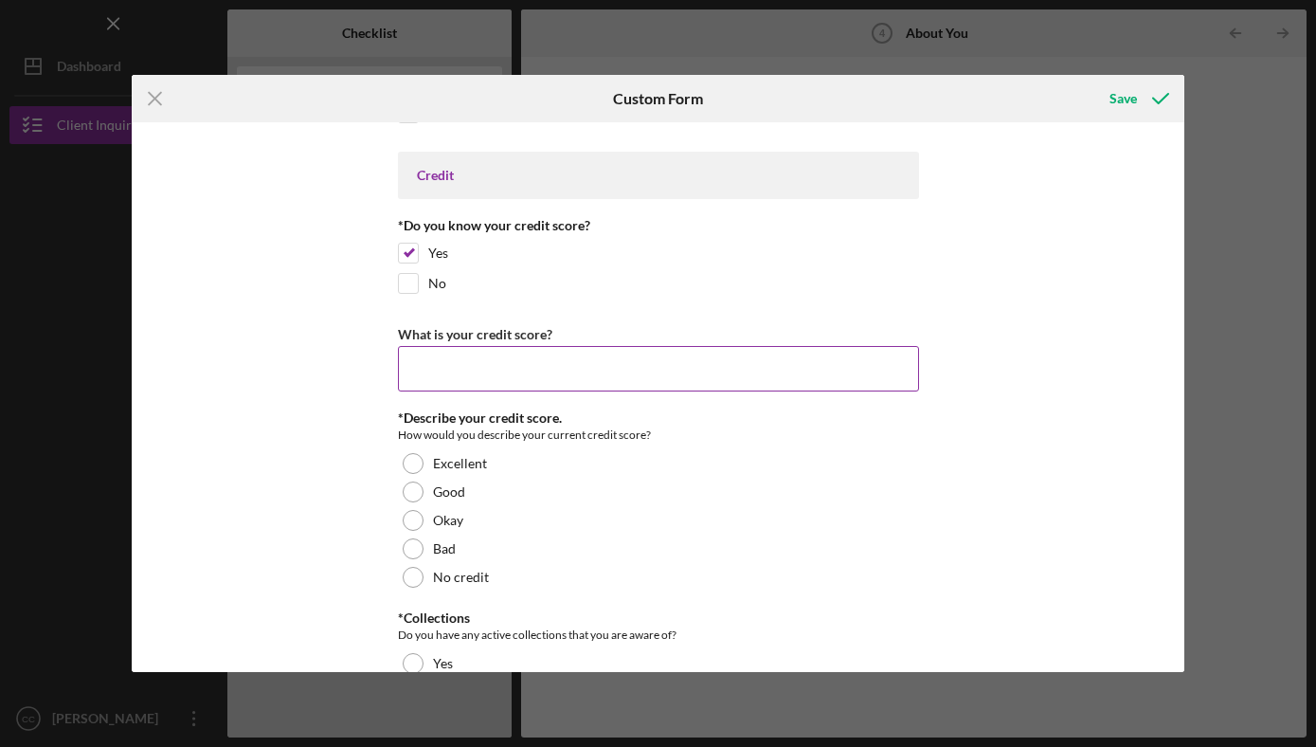
click at [450, 368] on input "What is your credit score?" at bounding box center [658, 368] width 521 height 45
type input "600"
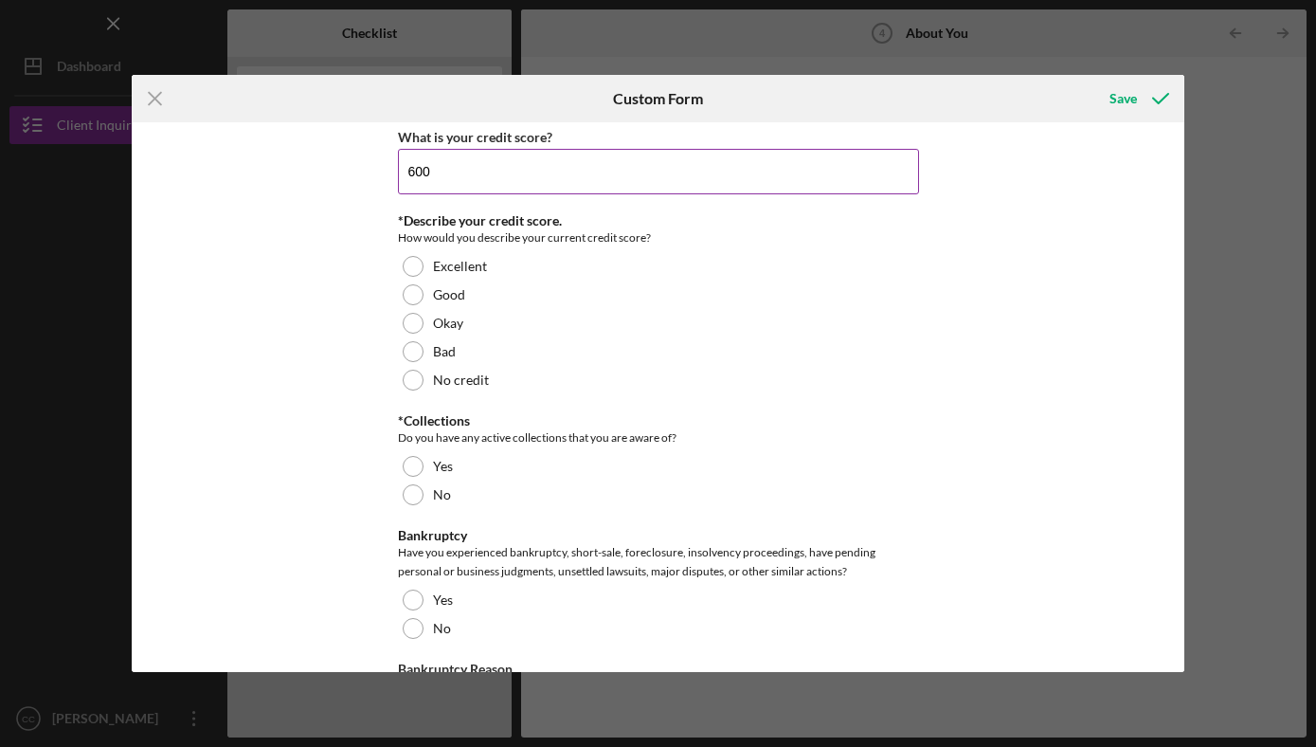
scroll to position [2731, 0]
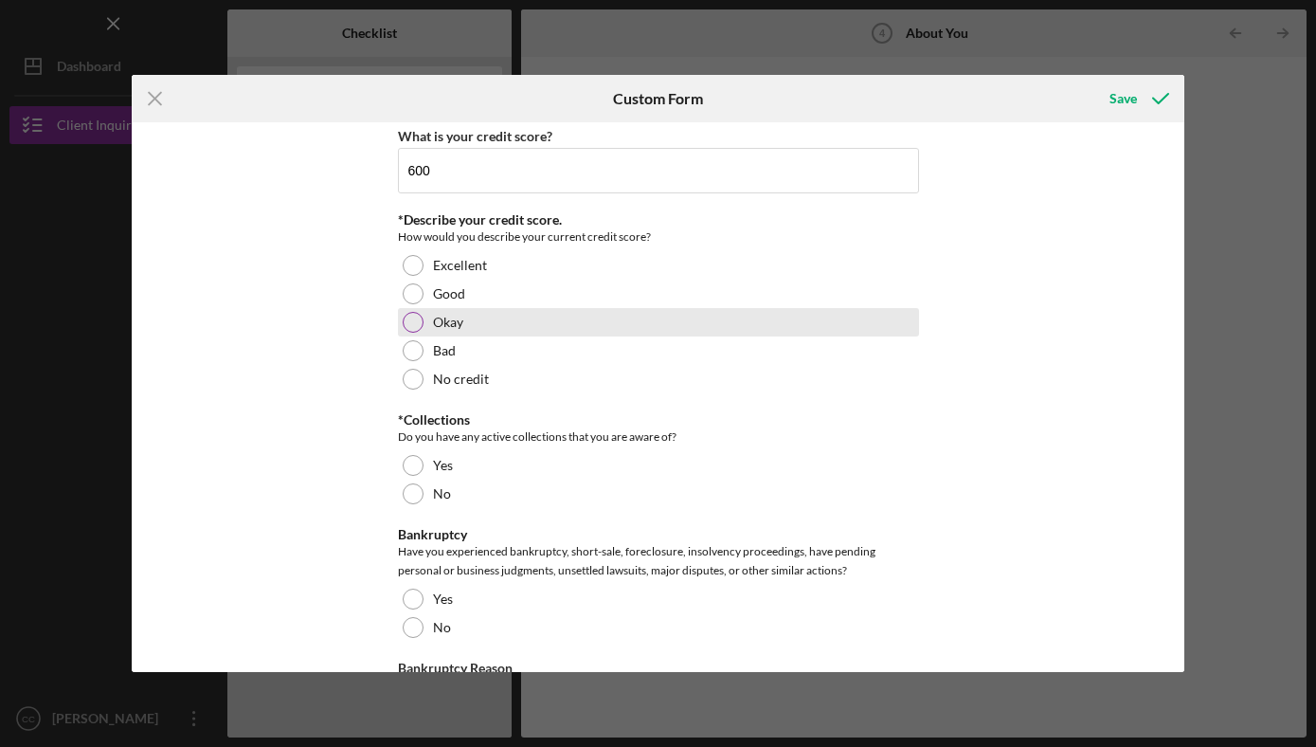
click at [411, 318] on div at bounding box center [413, 322] width 21 height 21
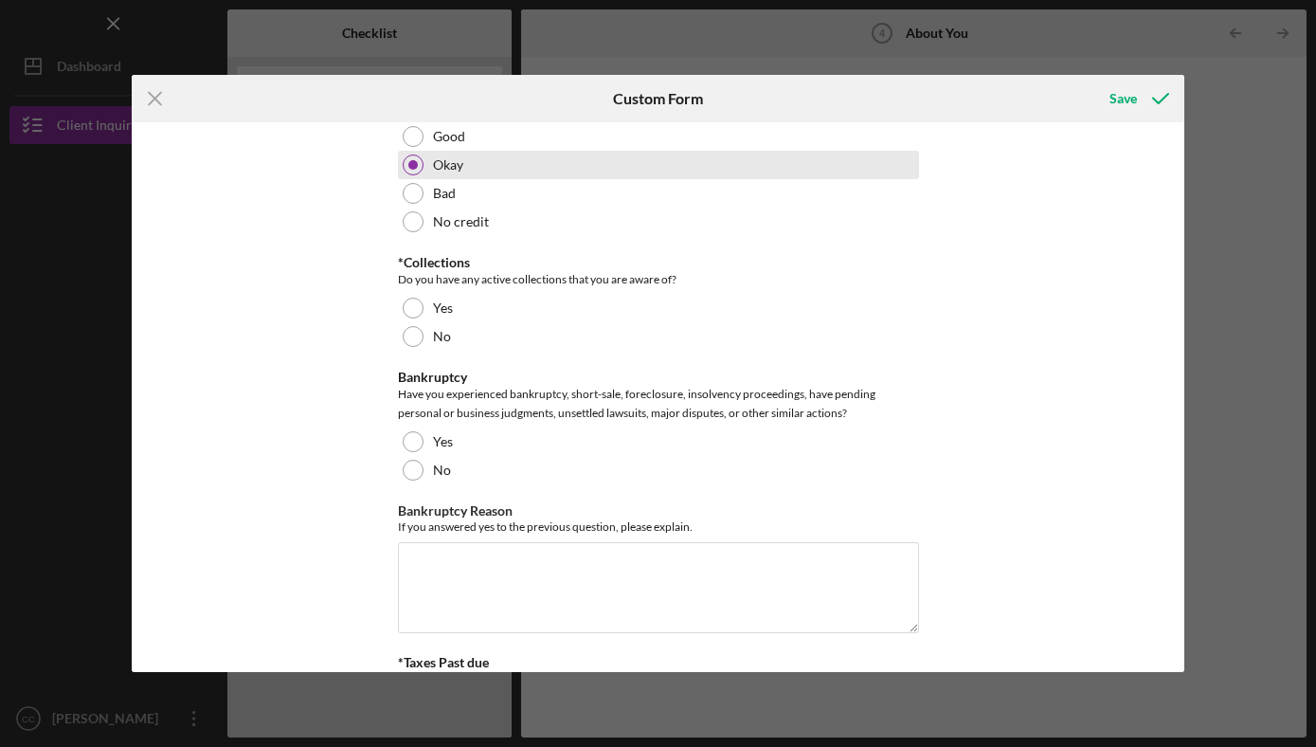
scroll to position [2890, 0]
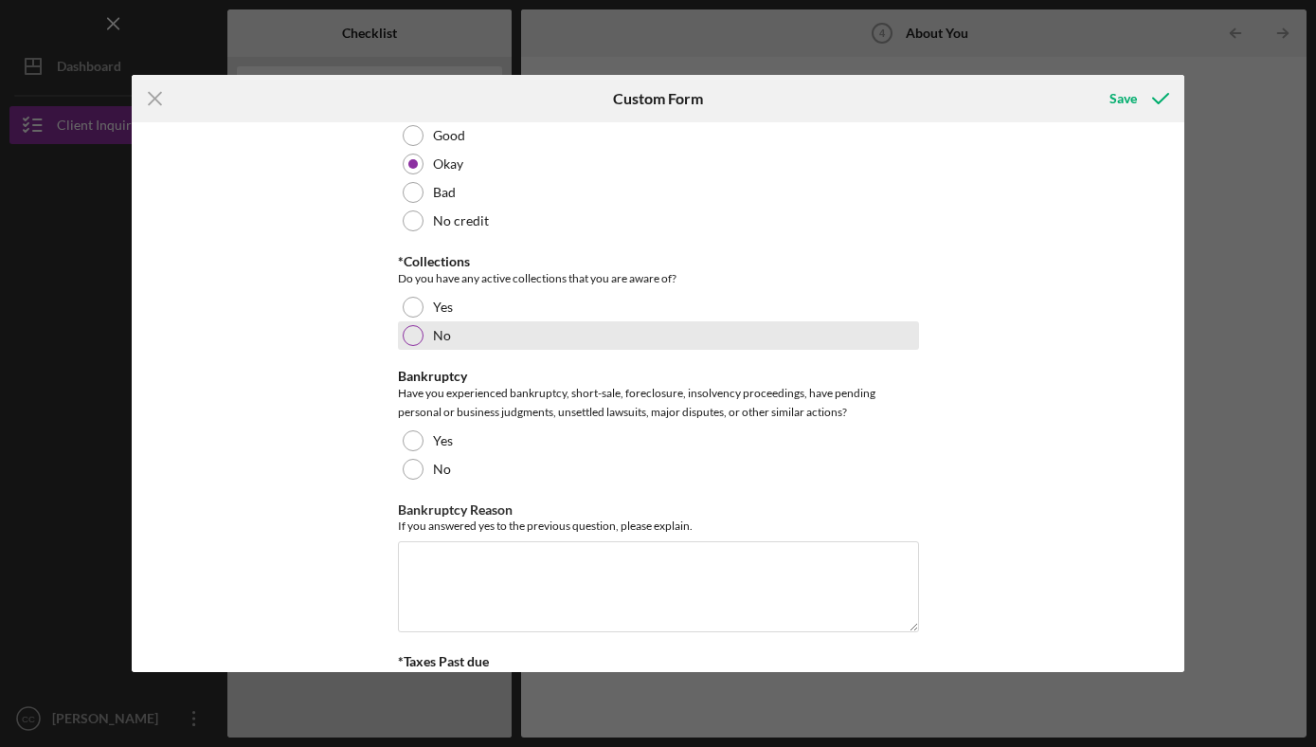
click at [412, 346] on div "No" at bounding box center [658, 335] width 521 height 28
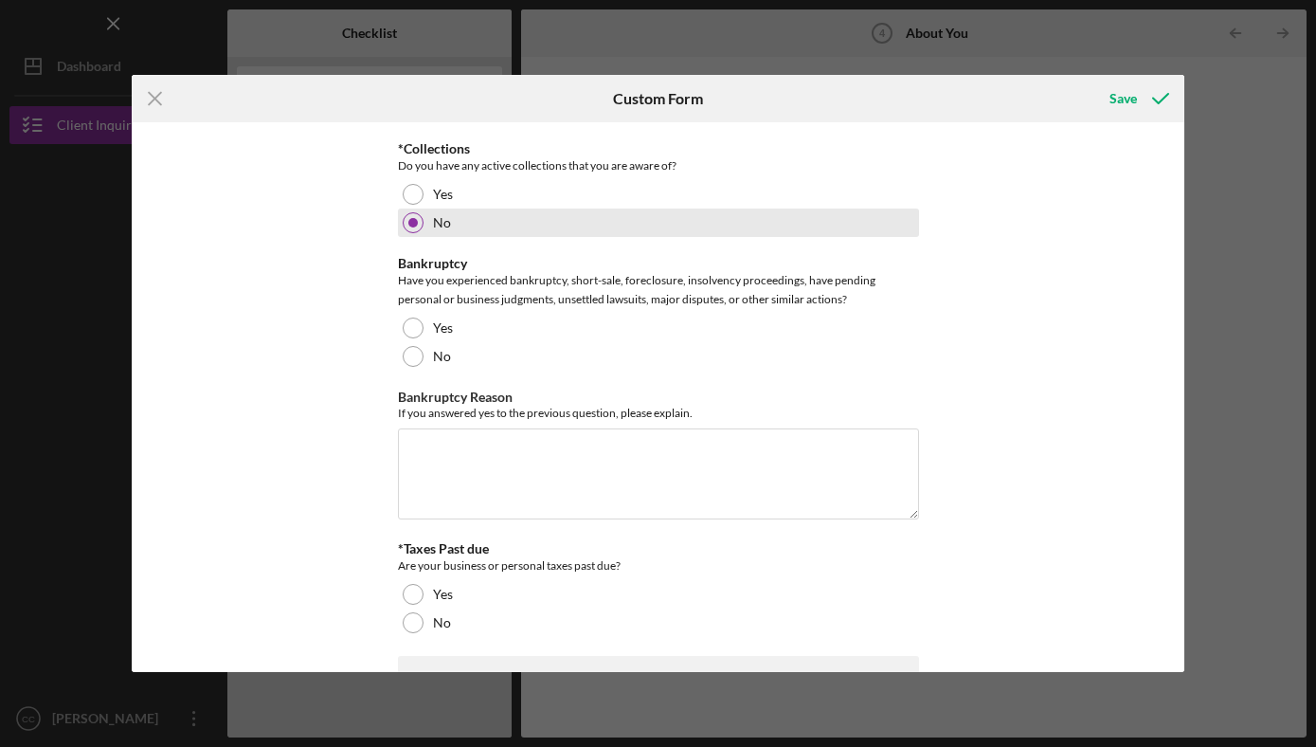
scroll to position [3018, 0]
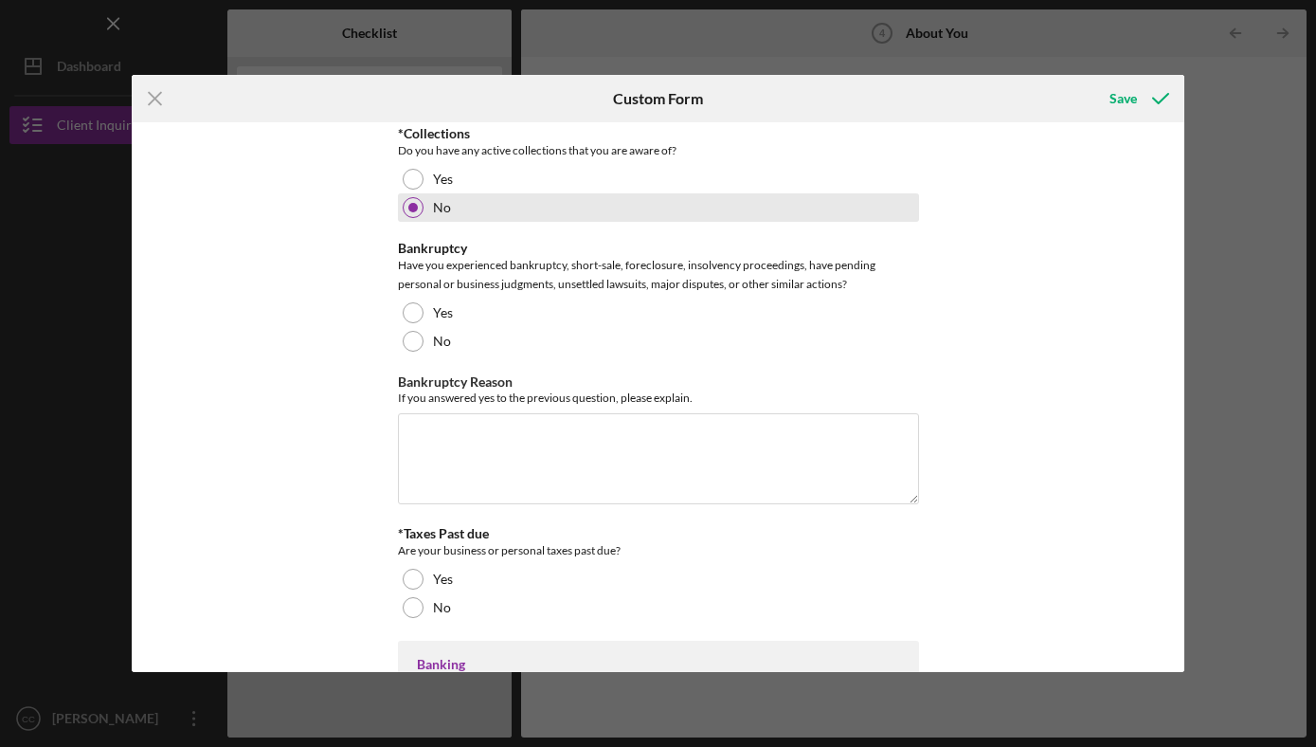
click at [412, 345] on div at bounding box center [413, 341] width 21 height 21
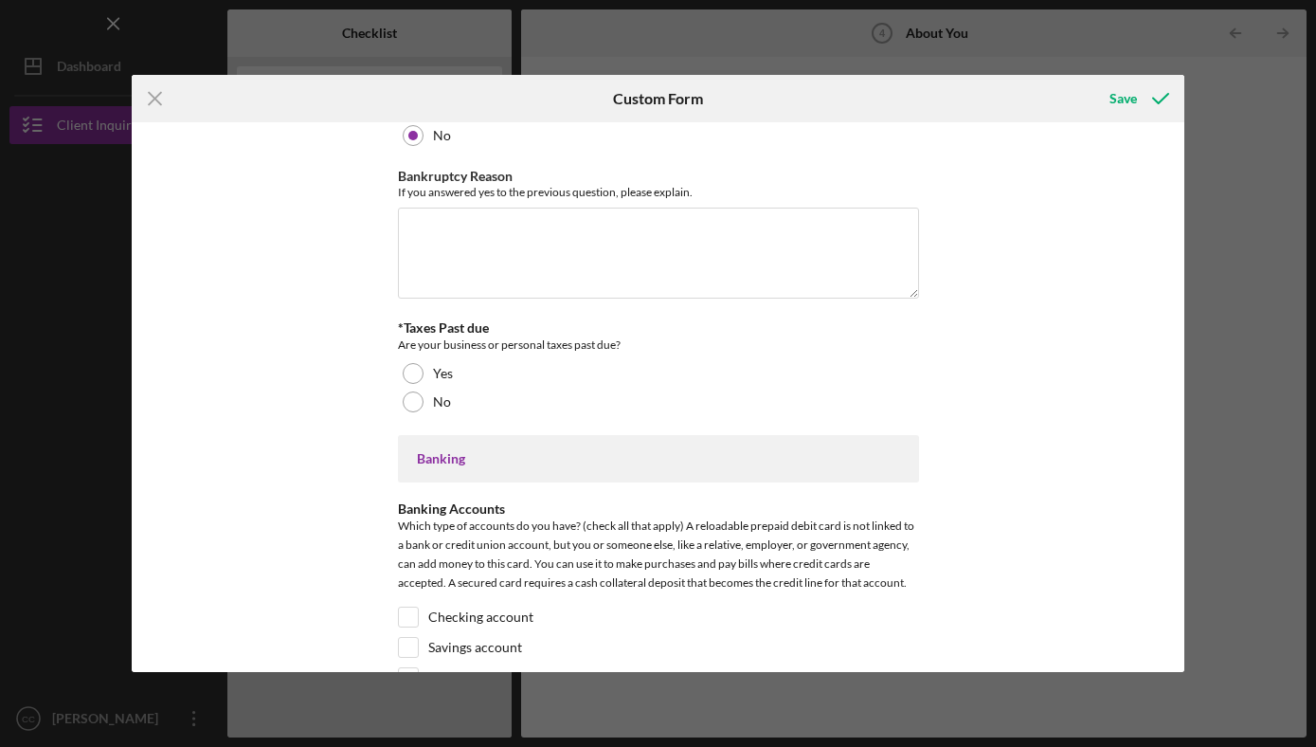
scroll to position [3258, 0]
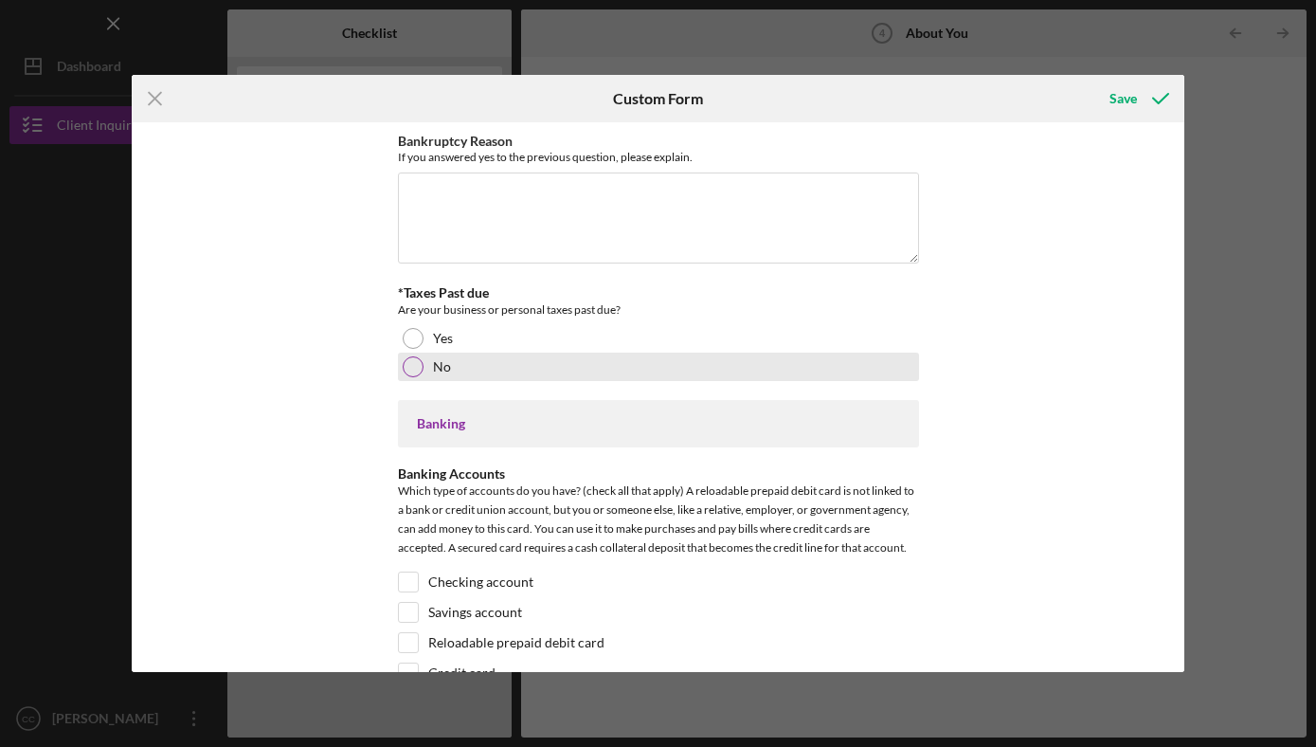
click at [407, 365] on div at bounding box center [413, 366] width 21 height 21
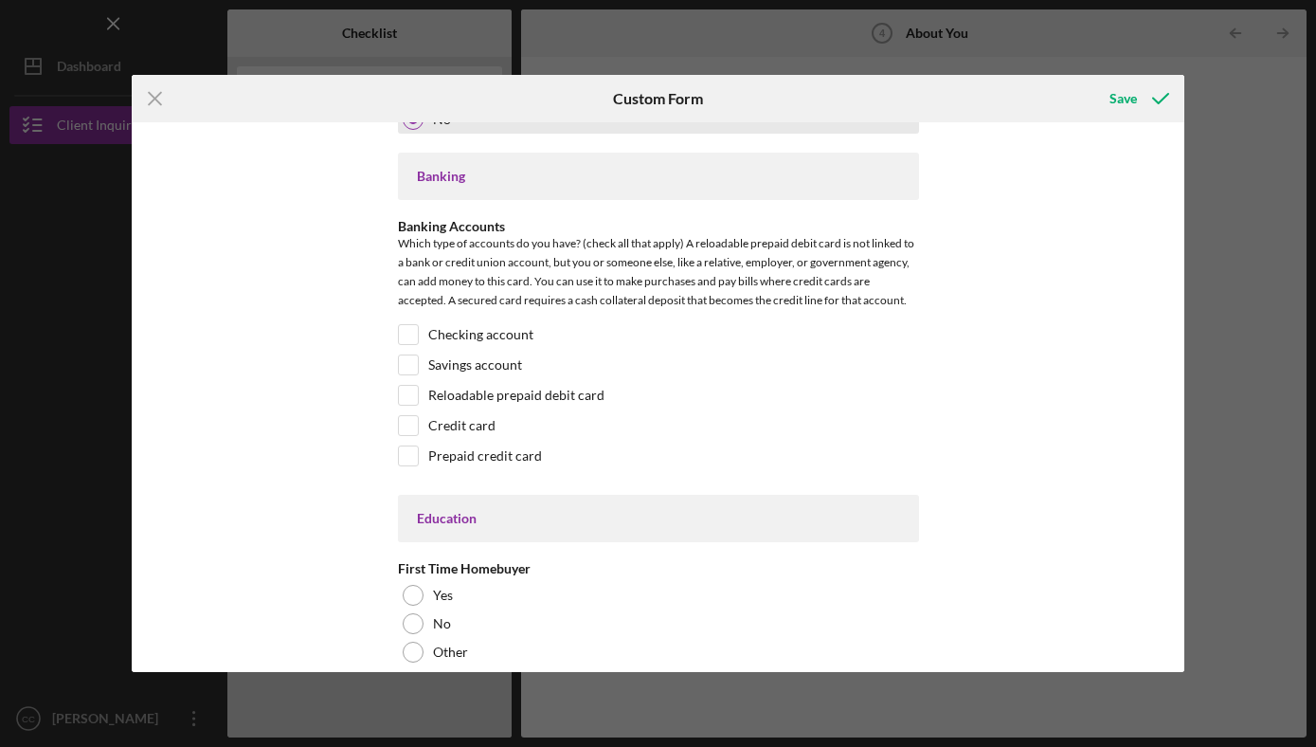
scroll to position [3508, 0]
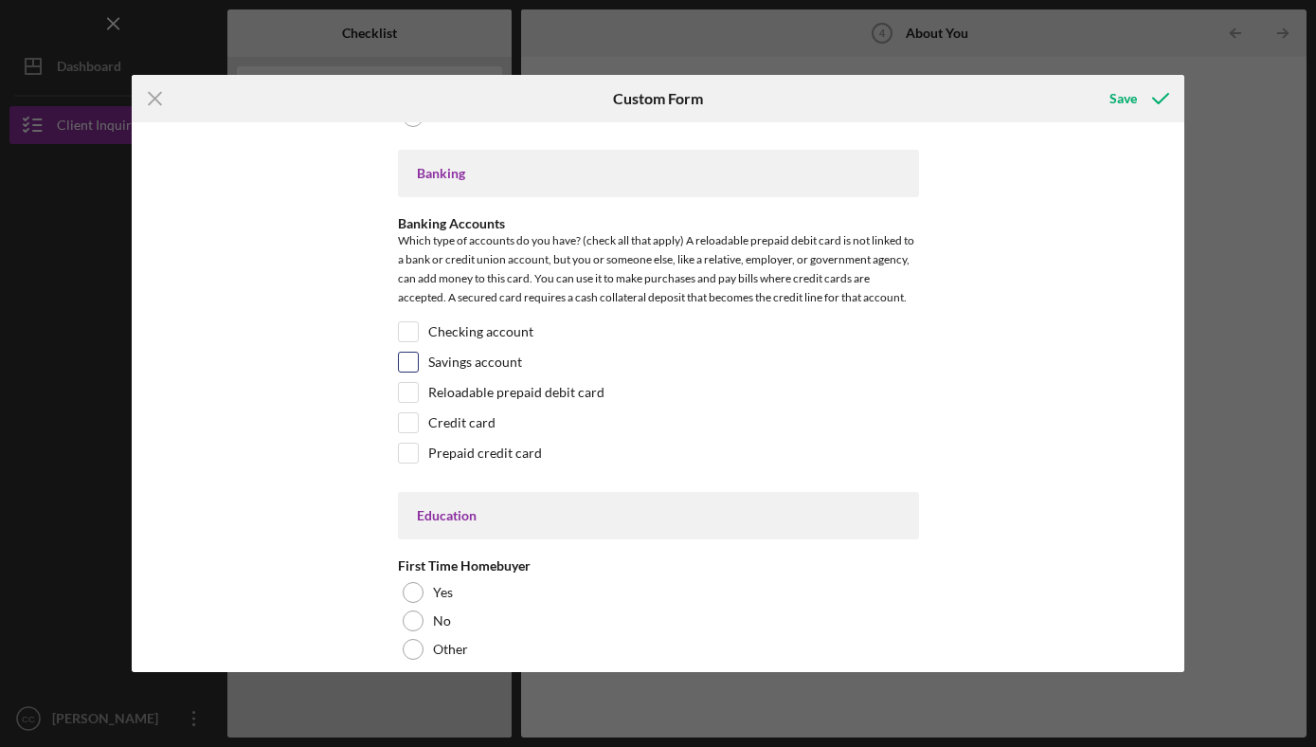
click at [407, 365] on input "Savings account" at bounding box center [408, 361] width 19 height 19
checkbox input "true"
click at [411, 332] on input "Checking account" at bounding box center [408, 331] width 19 height 19
checkbox input "true"
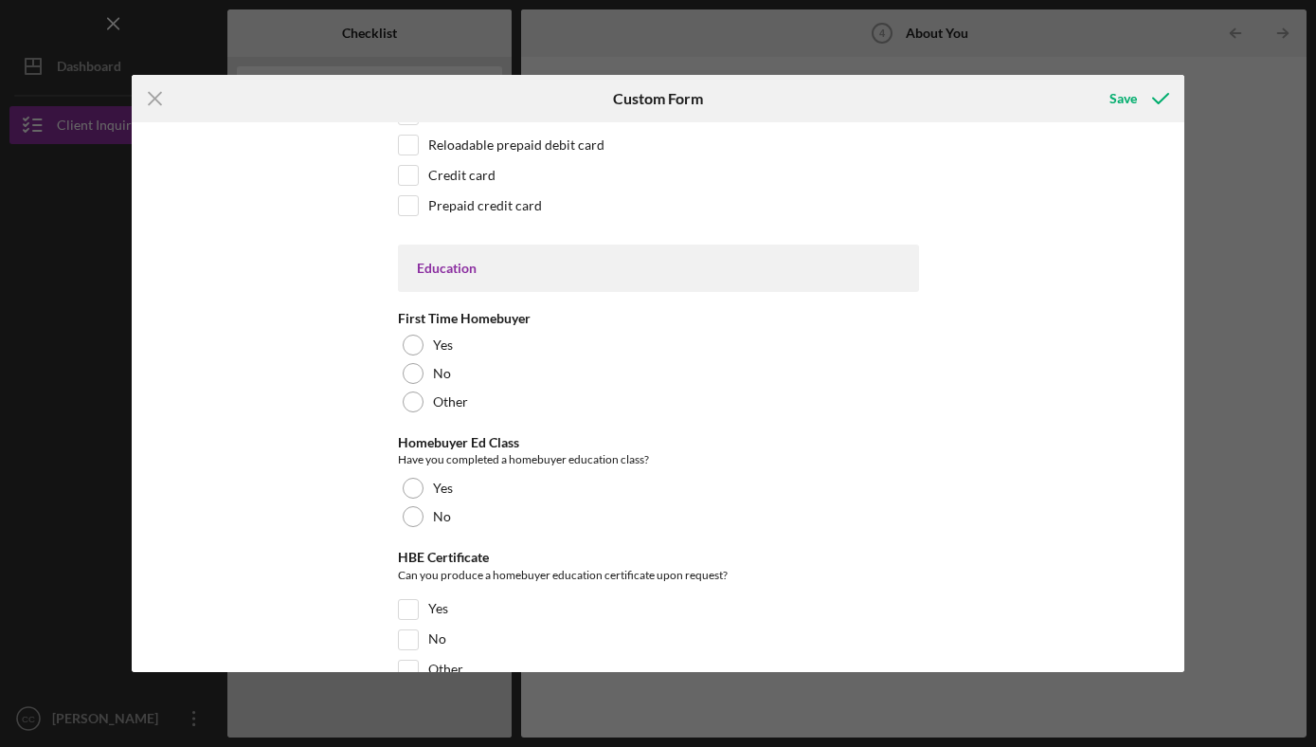
scroll to position [3759, 0]
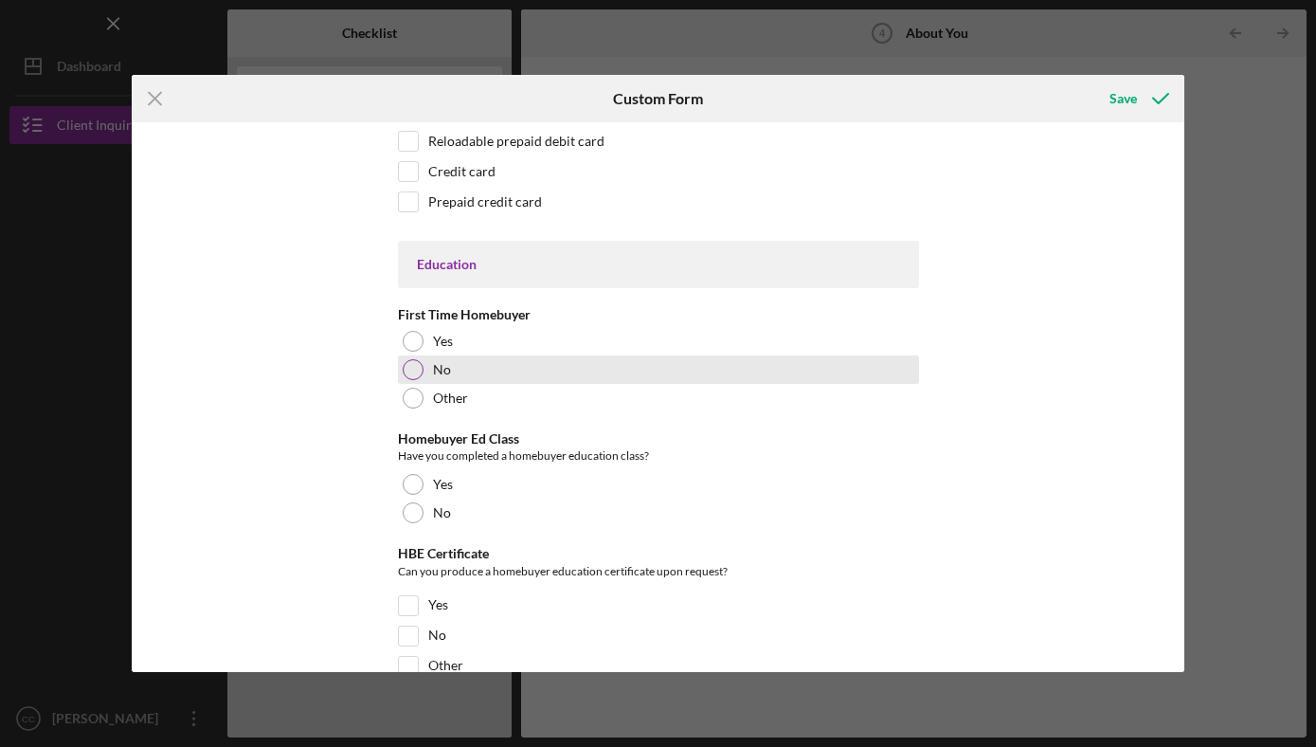
click at [410, 361] on div at bounding box center [413, 369] width 21 height 21
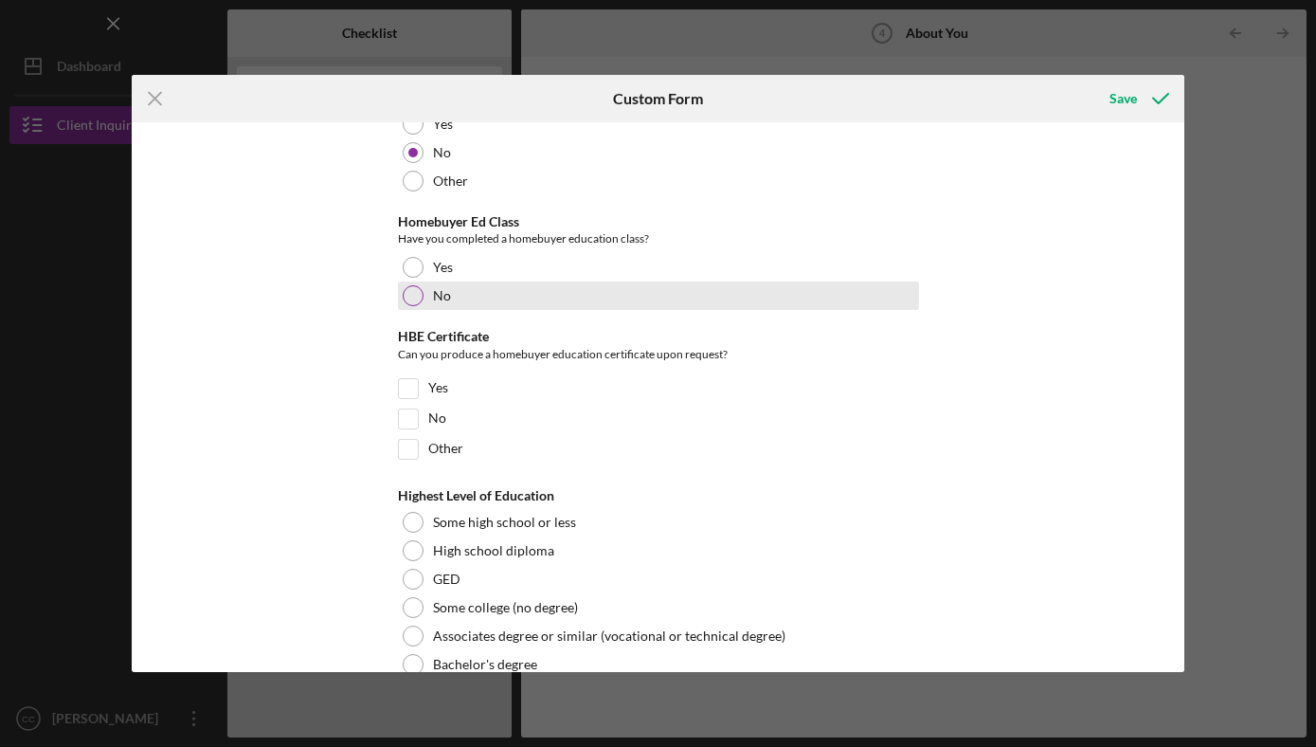
click at [405, 297] on div at bounding box center [413, 295] width 21 height 21
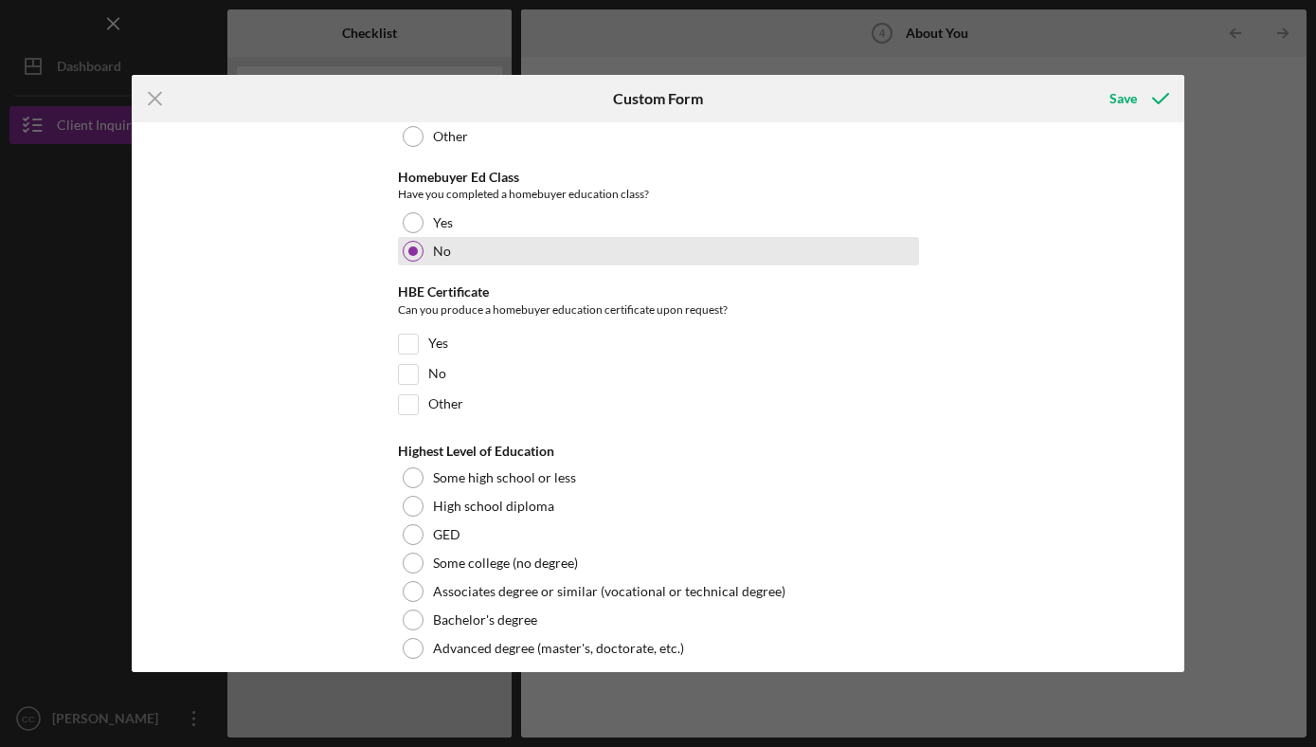
scroll to position [4039, 0]
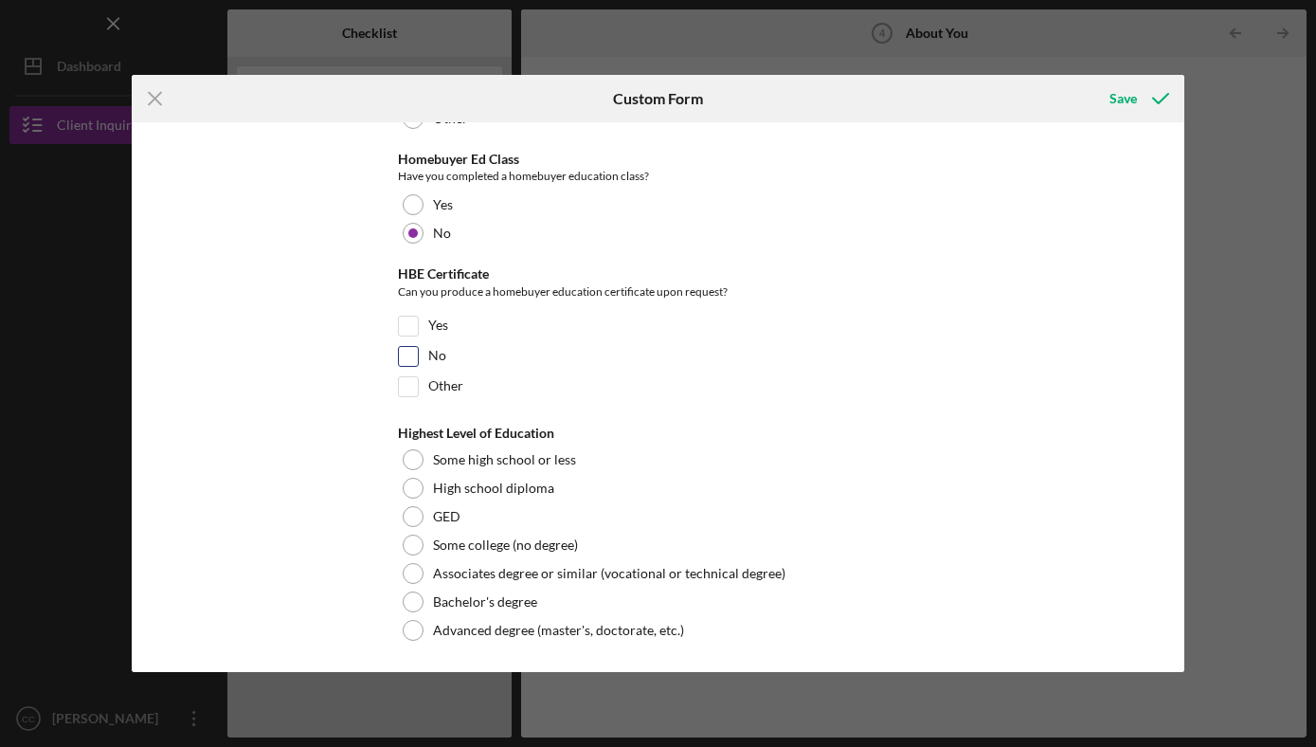
click at [413, 347] on input "No" at bounding box center [408, 356] width 19 height 19
checkbox input "true"
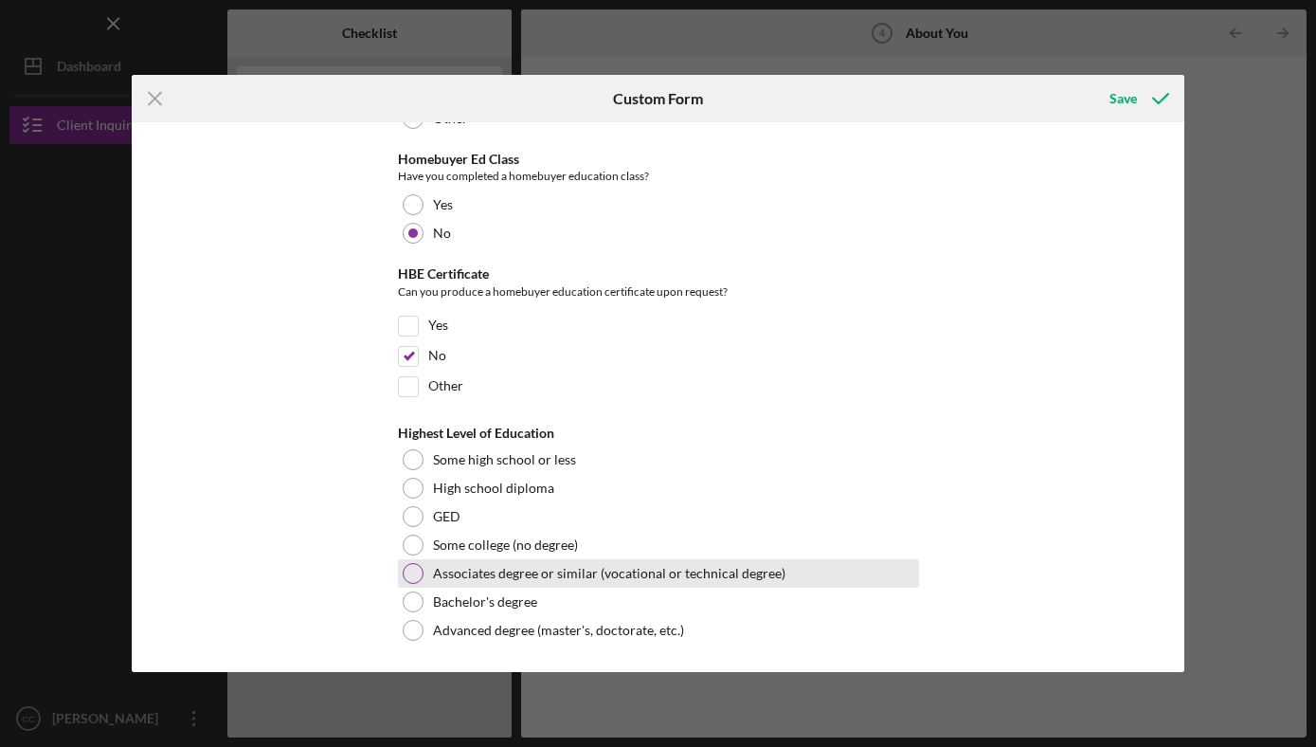
click at [416, 569] on div at bounding box center [413, 573] width 21 height 21
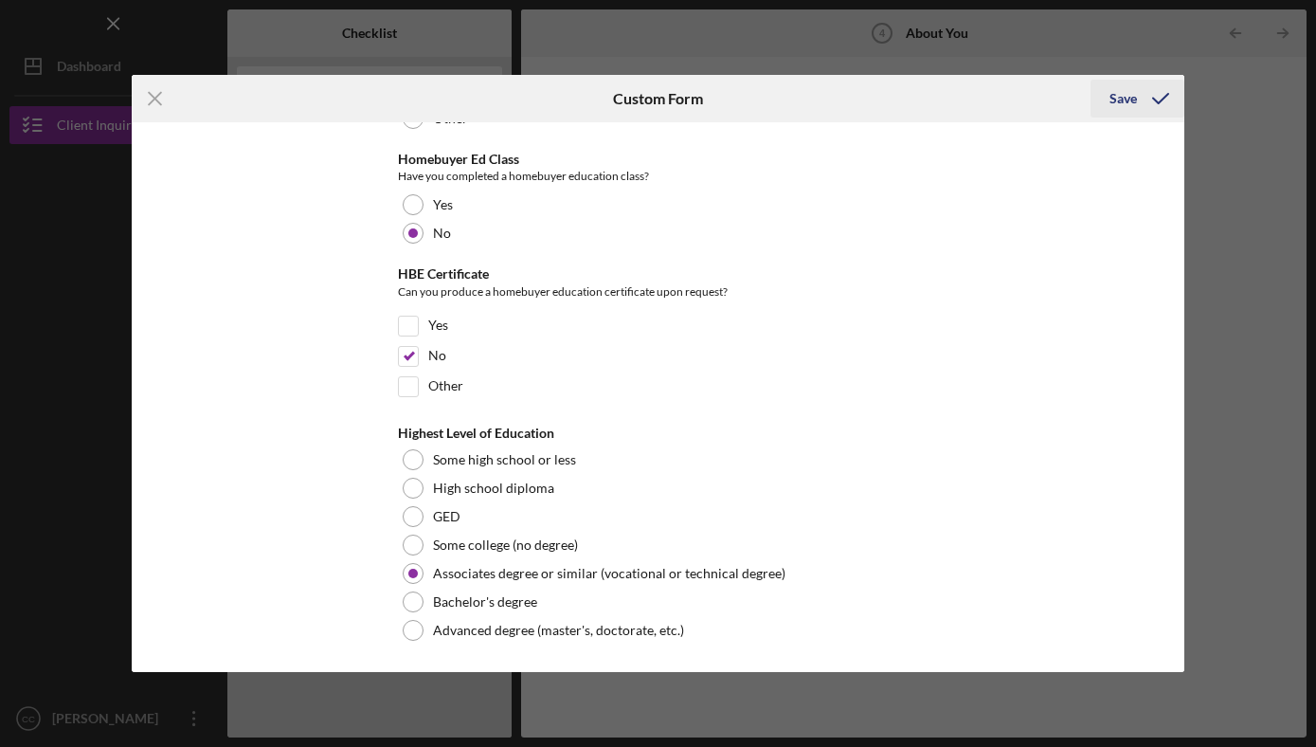
click at [1125, 99] on div "Save" at bounding box center [1122, 99] width 27 height 38
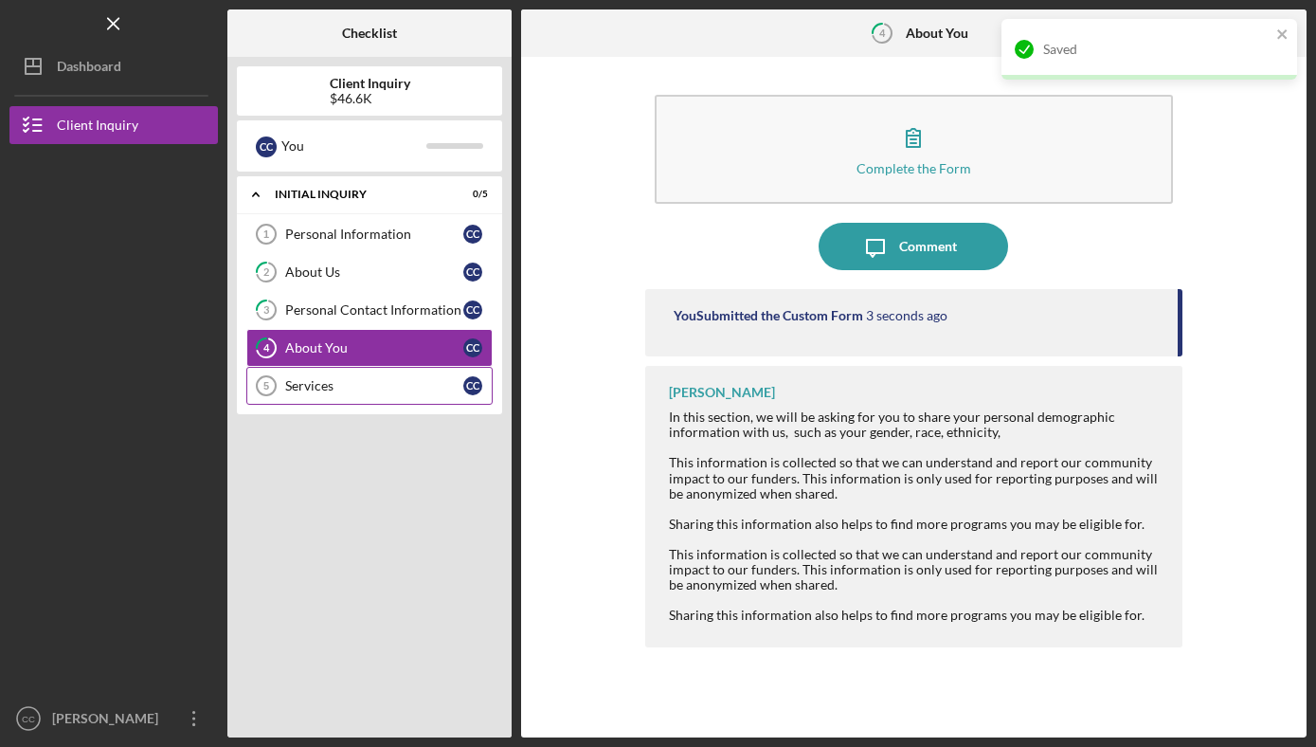
click at [369, 398] on link "Services 5 Services C C" at bounding box center [369, 386] width 246 height 38
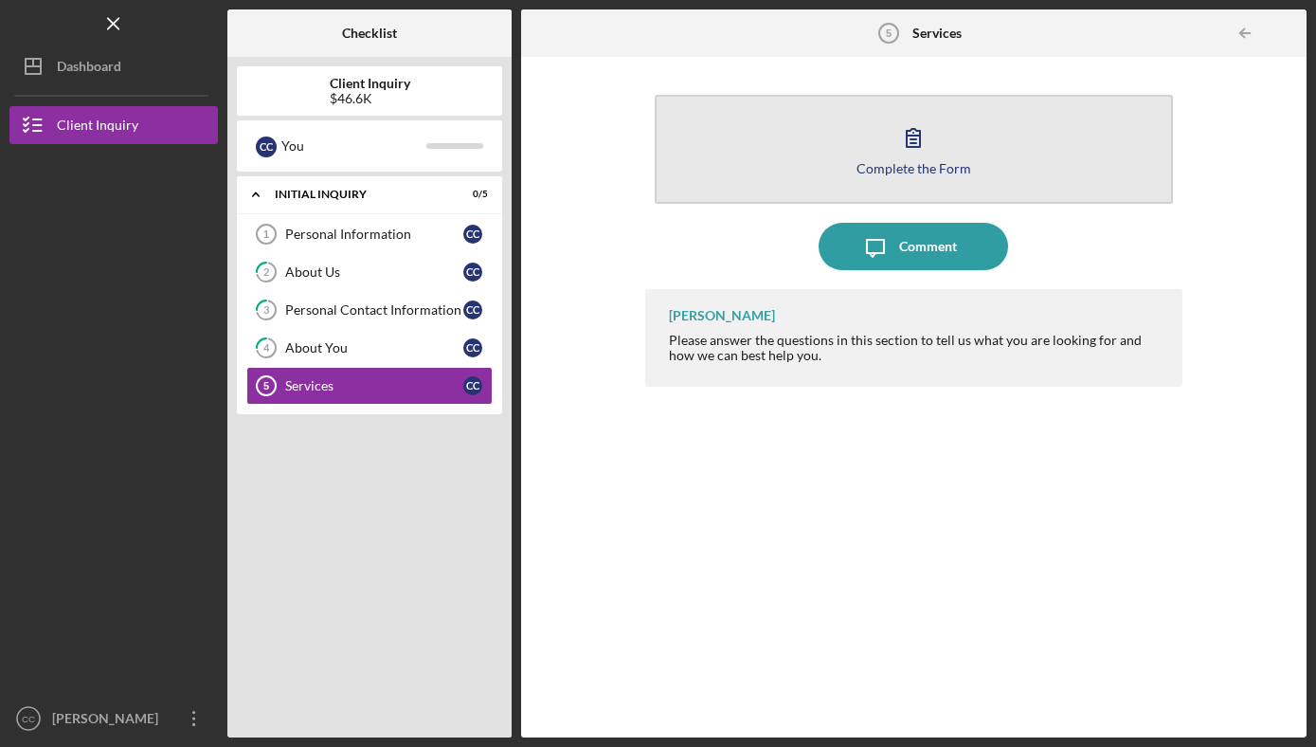
click at [894, 145] on icon "button" at bounding box center [913, 137] width 47 height 47
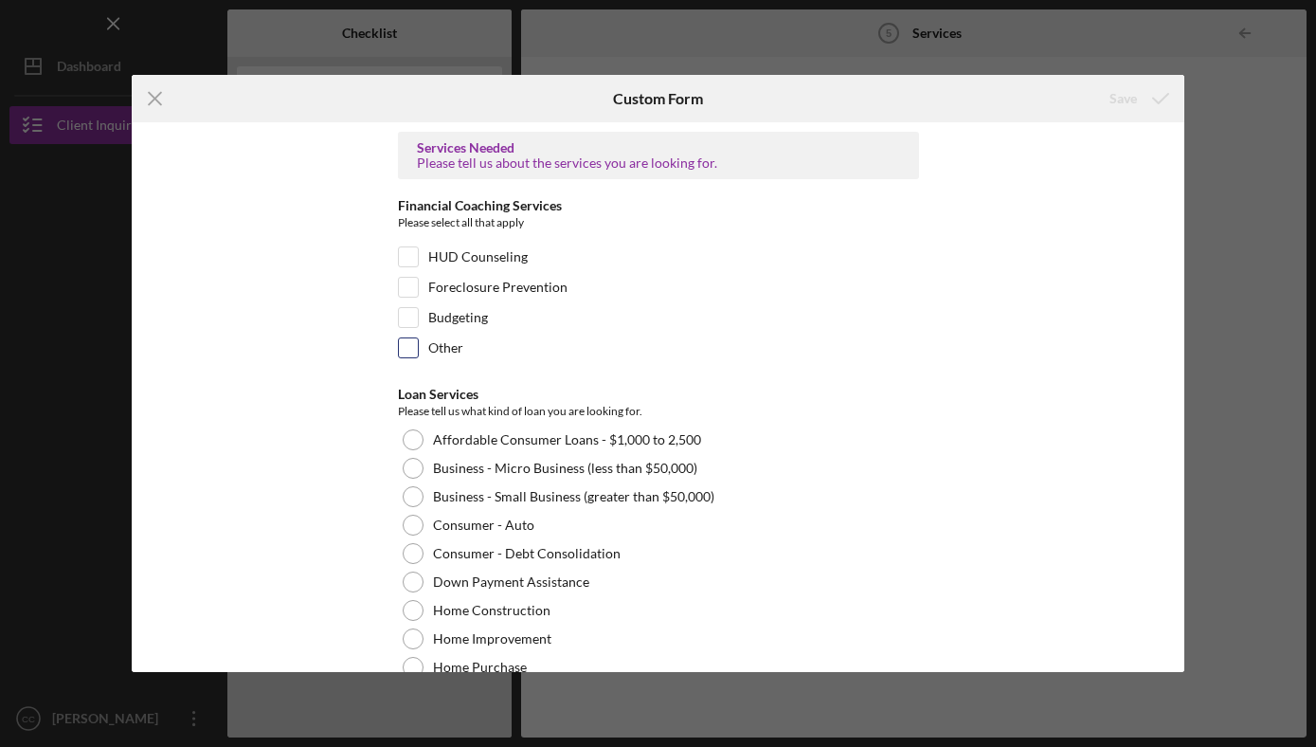
click at [412, 343] on input "Other" at bounding box center [408, 347] width 19 height 19
checkbox input "true"
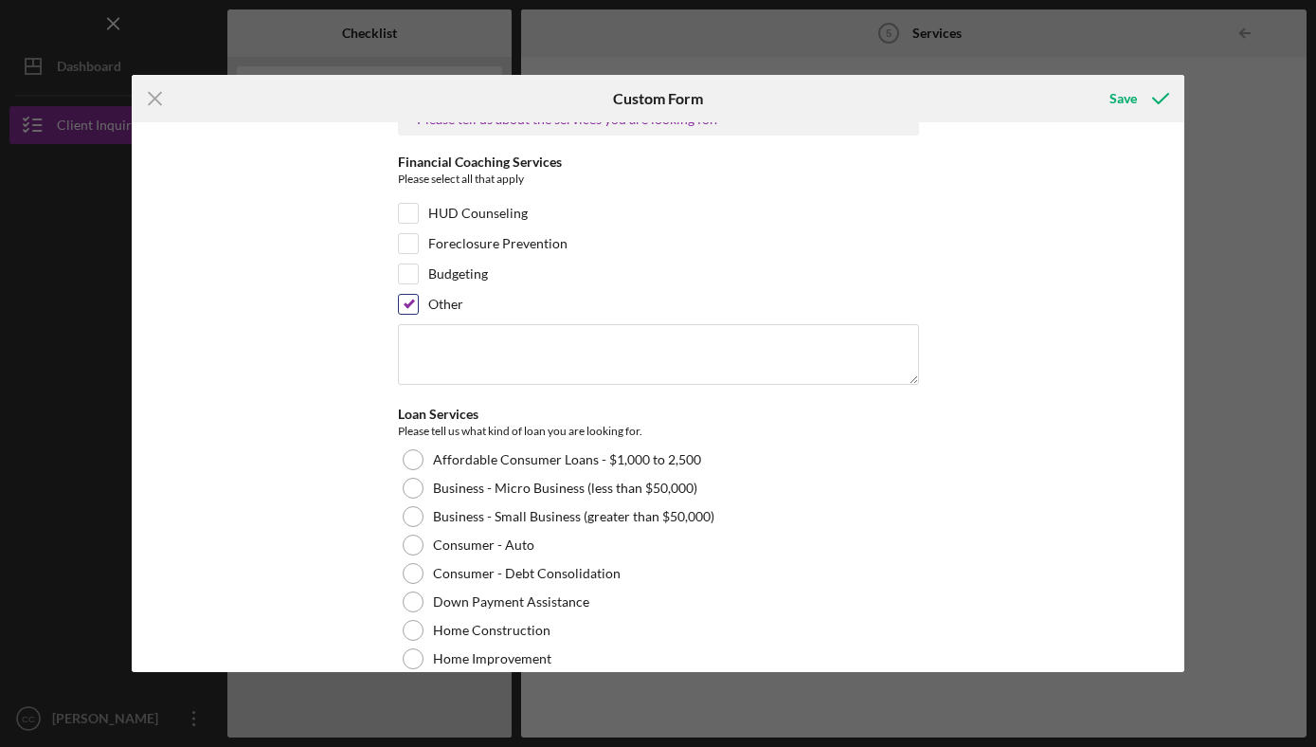
scroll to position [46, 0]
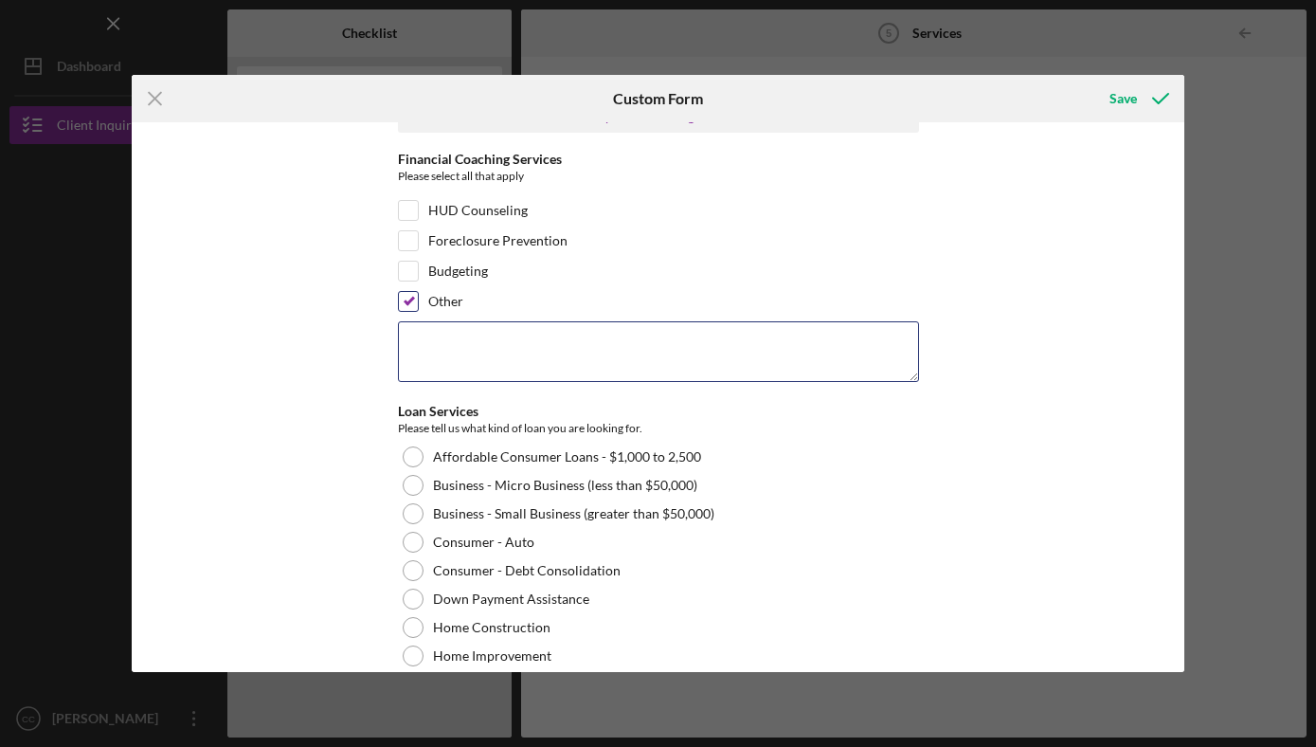
click at [412, 343] on textarea at bounding box center [658, 351] width 521 height 61
type textarea "G"
type textarea "Trying to get a vehicle."
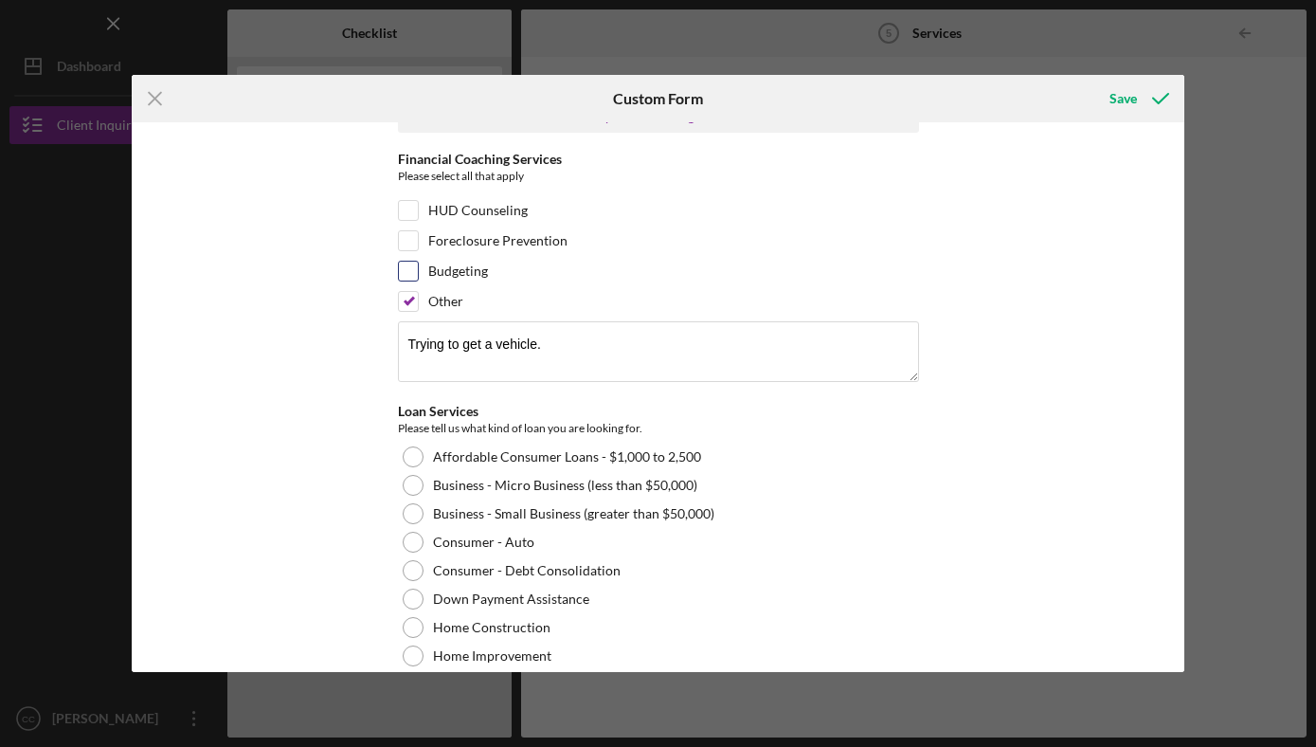
click at [402, 270] on input "Budgeting" at bounding box center [408, 270] width 19 height 19
checkbox input "true"
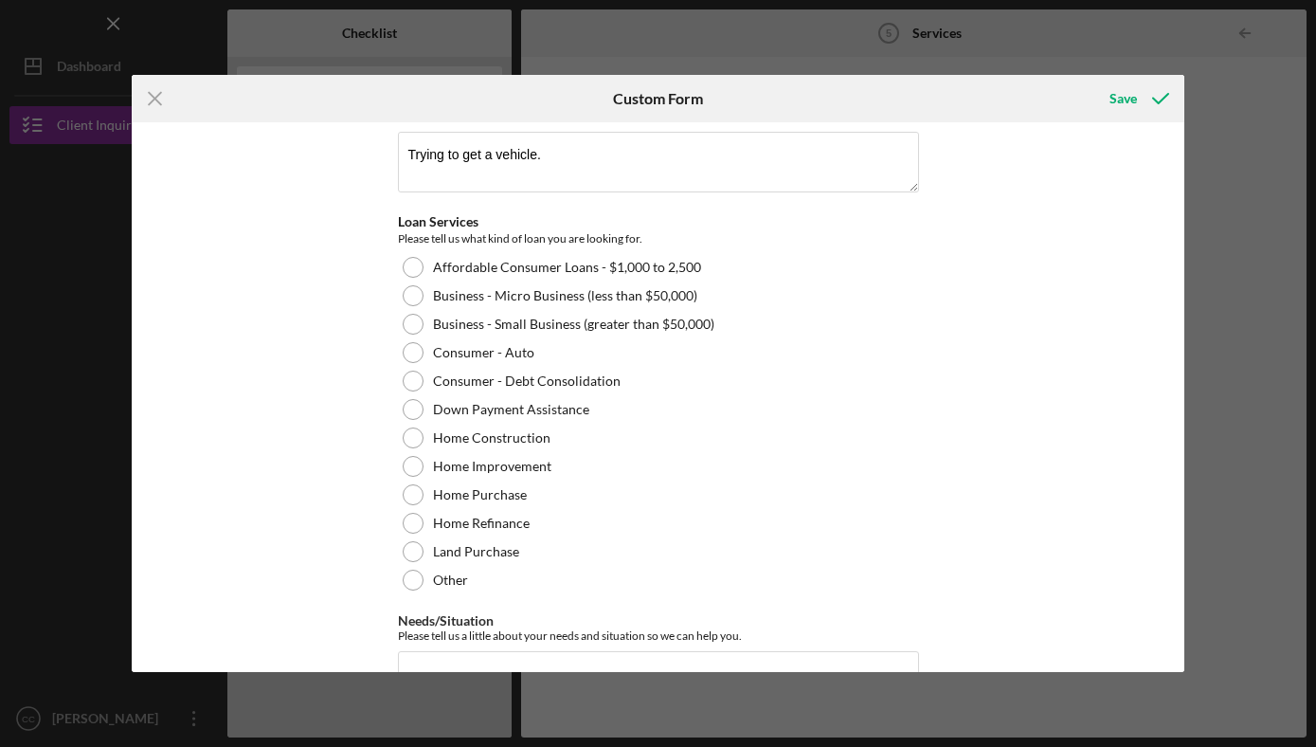
scroll to position [243, 0]
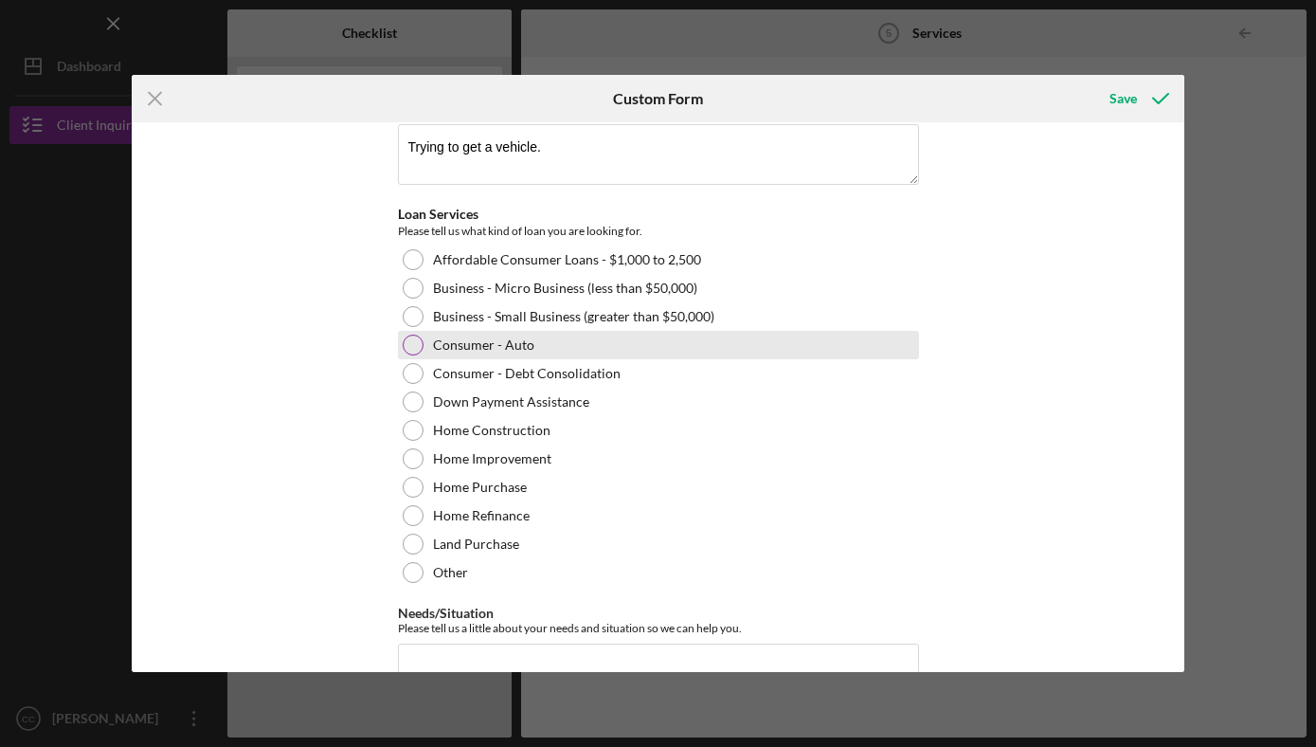
click at [439, 343] on label "Consumer - Auto" at bounding box center [483, 344] width 101 height 15
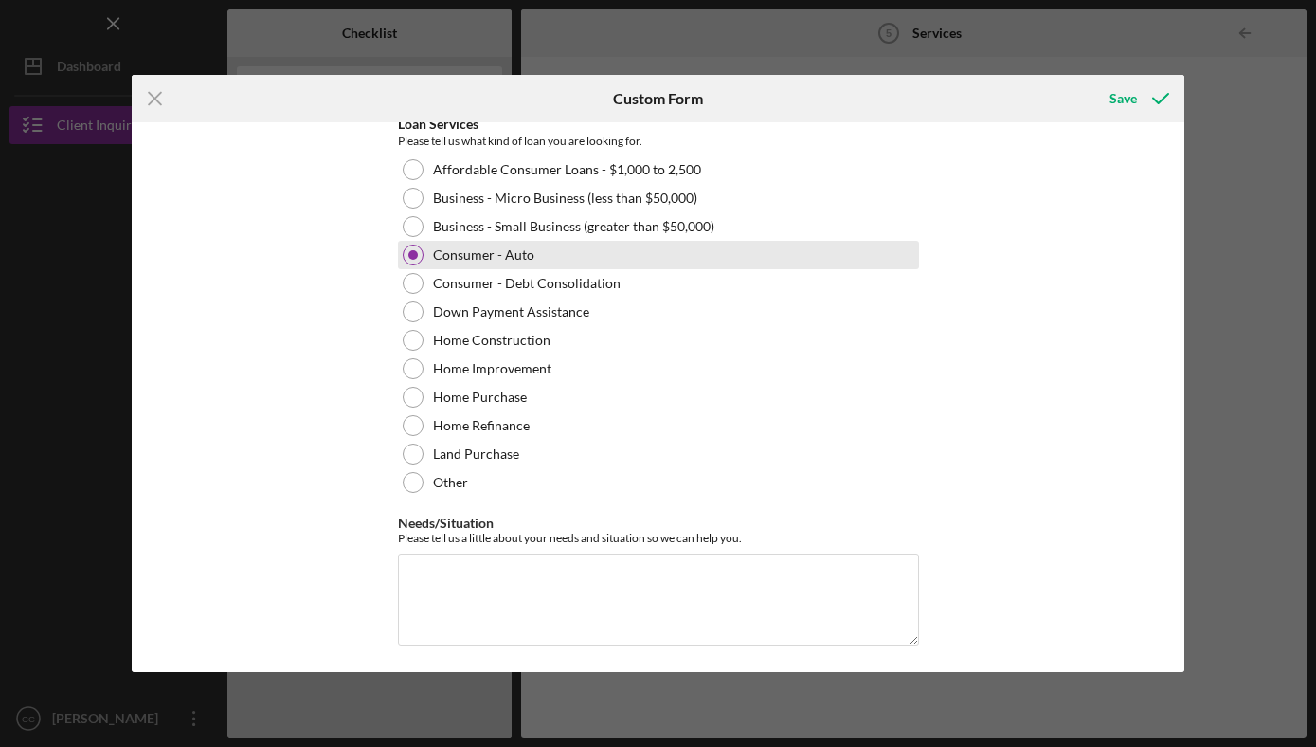
scroll to position [336, 0]
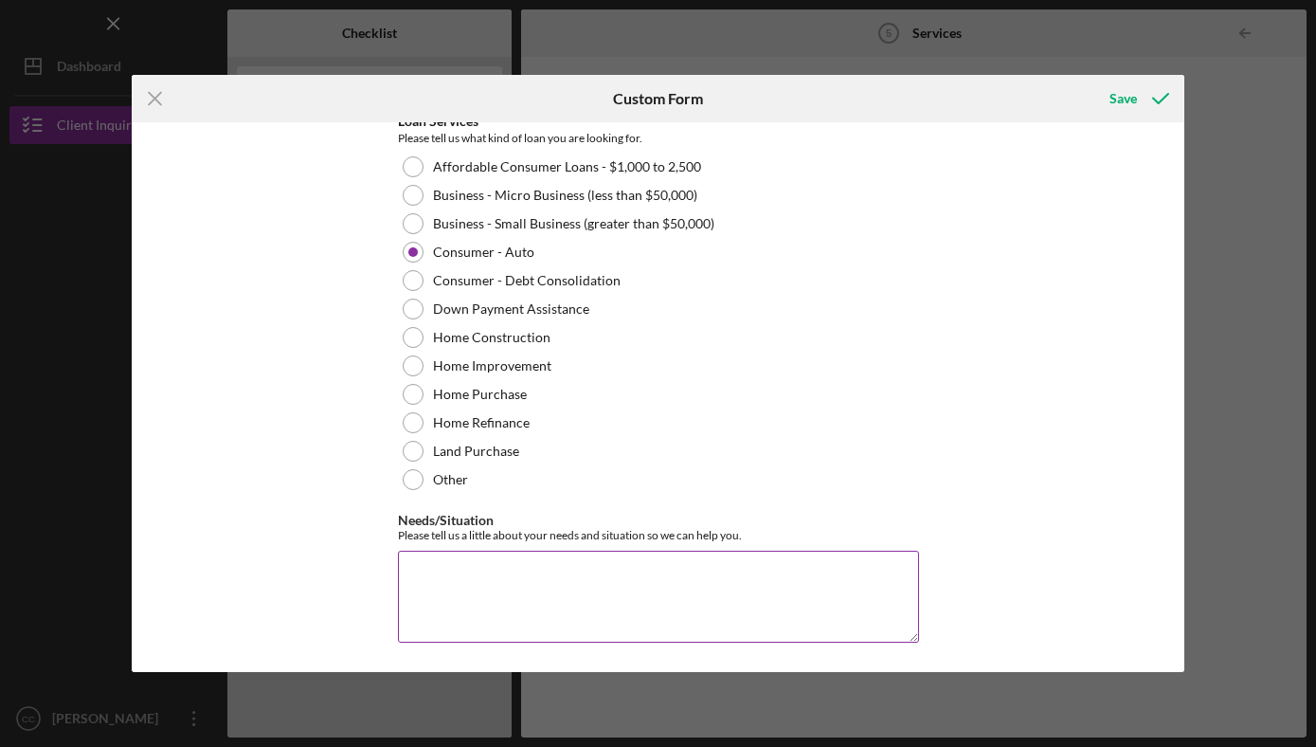
click at [453, 566] on textarea "Needs/Situation" at bounding box center [658, 595] width 521 height 91
click at [526, 576] on textarea "Needs/Situation" at bounding box center [658, 595] width 521 height 91
paste textarea "Our family vehicle, which we have relied on for many years, is no longer operat…"
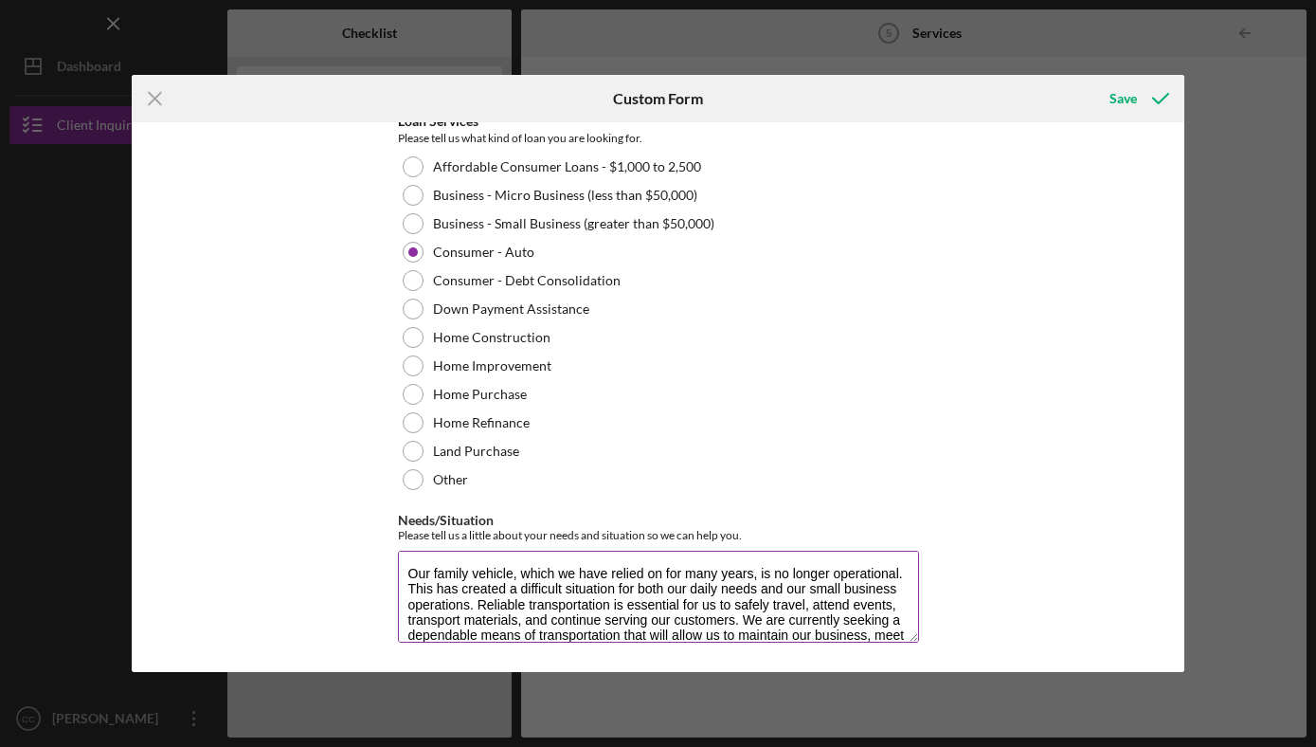
scroll to position [16, 0]
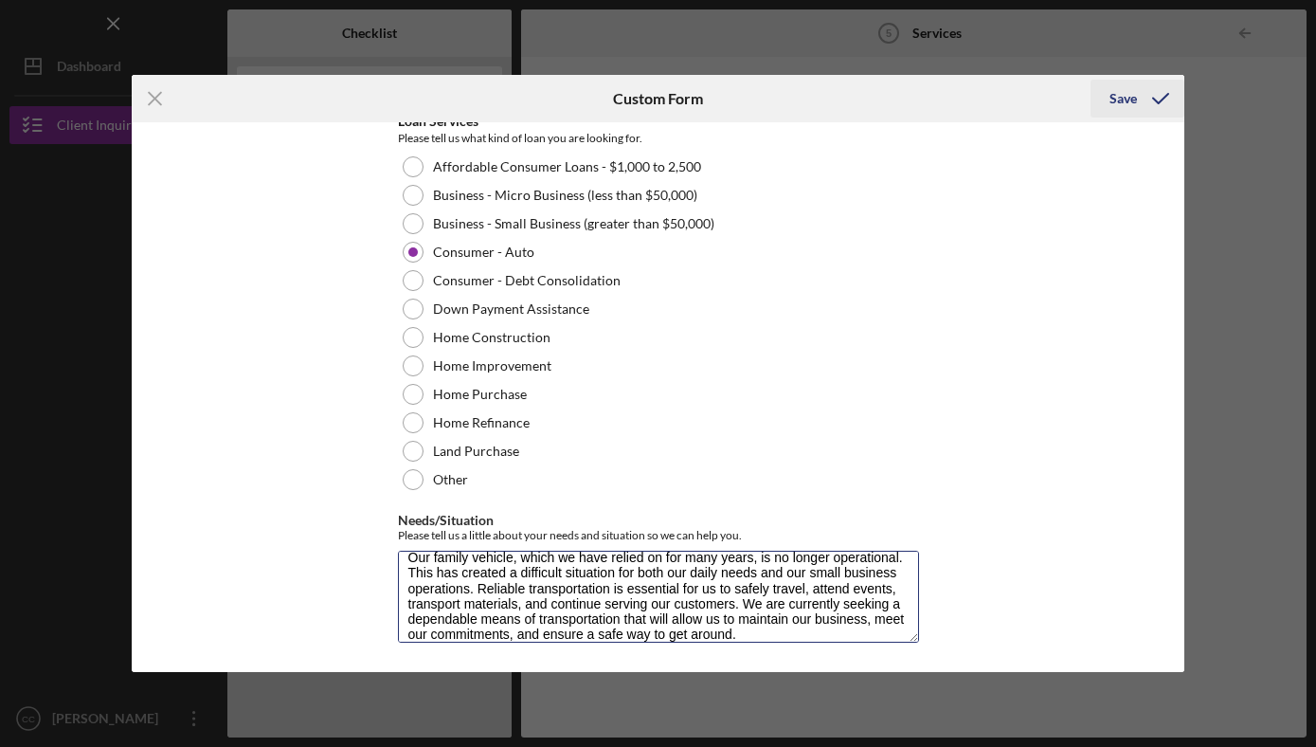
type textarea "Our family vehicle, which we have relied on for many years, is no longer operat…"
click at [1145, 106] on icon "submit" at bounding box center [1160, 98] width 47 height 47
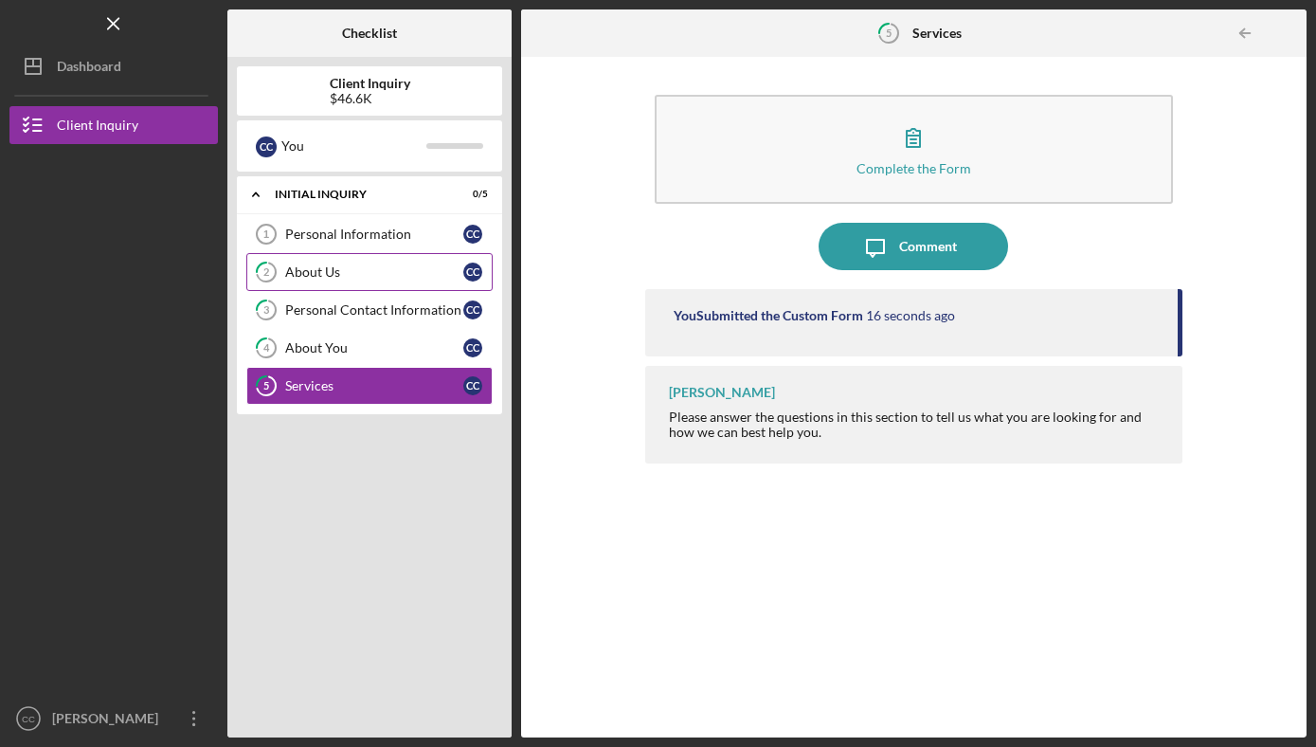
click at [339, 283] on link "2 About Us C C" at bounding box center [369, 272] width 246 height 38
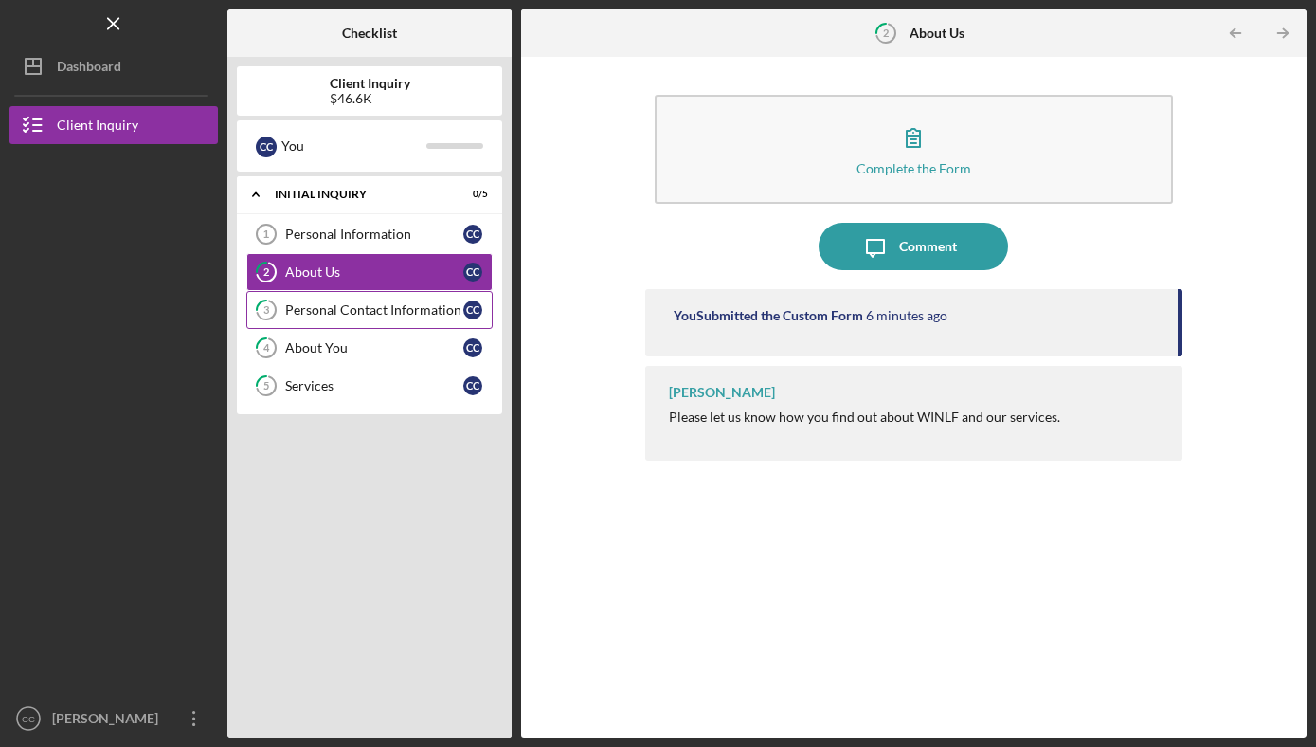
click at [338, 311] on div "Personal Contact Information" at bounding box center [374, 309] width 178 height 15
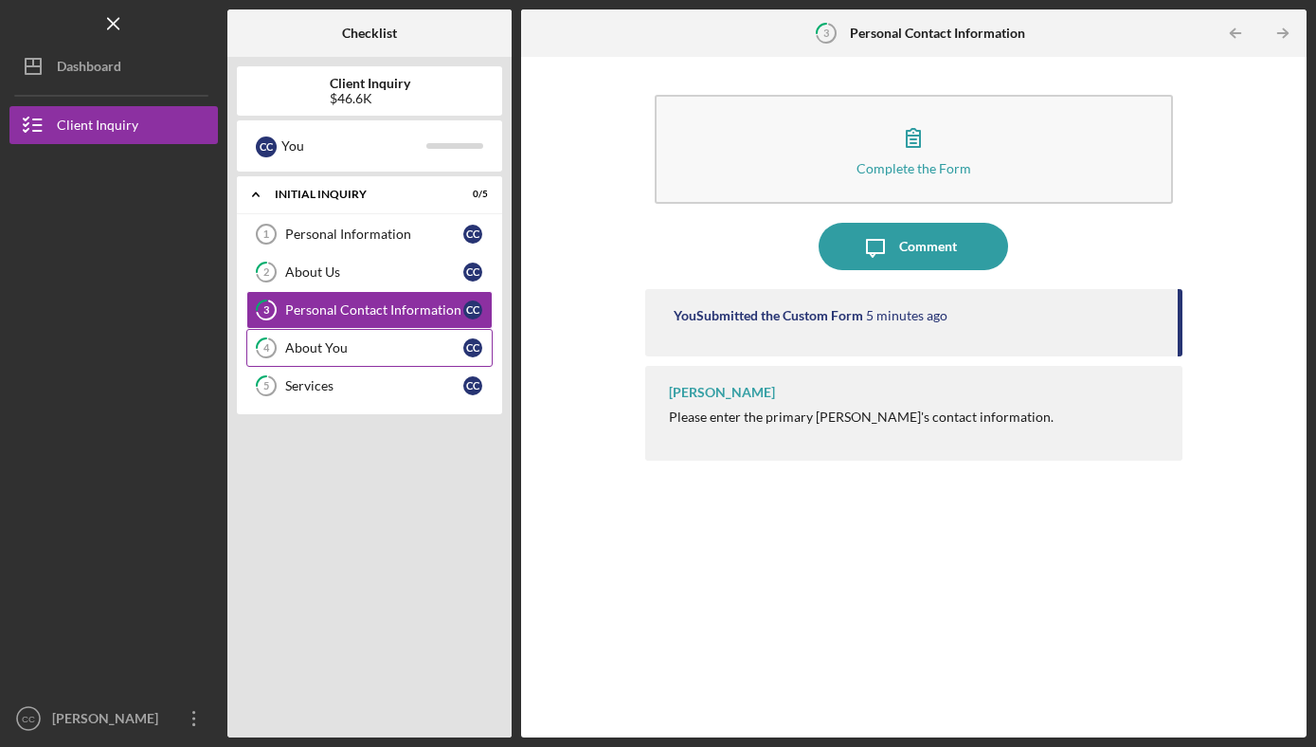
click at [337, 336] on link "4 About You C C" at bounding box center [369, 348] width 246 height 38
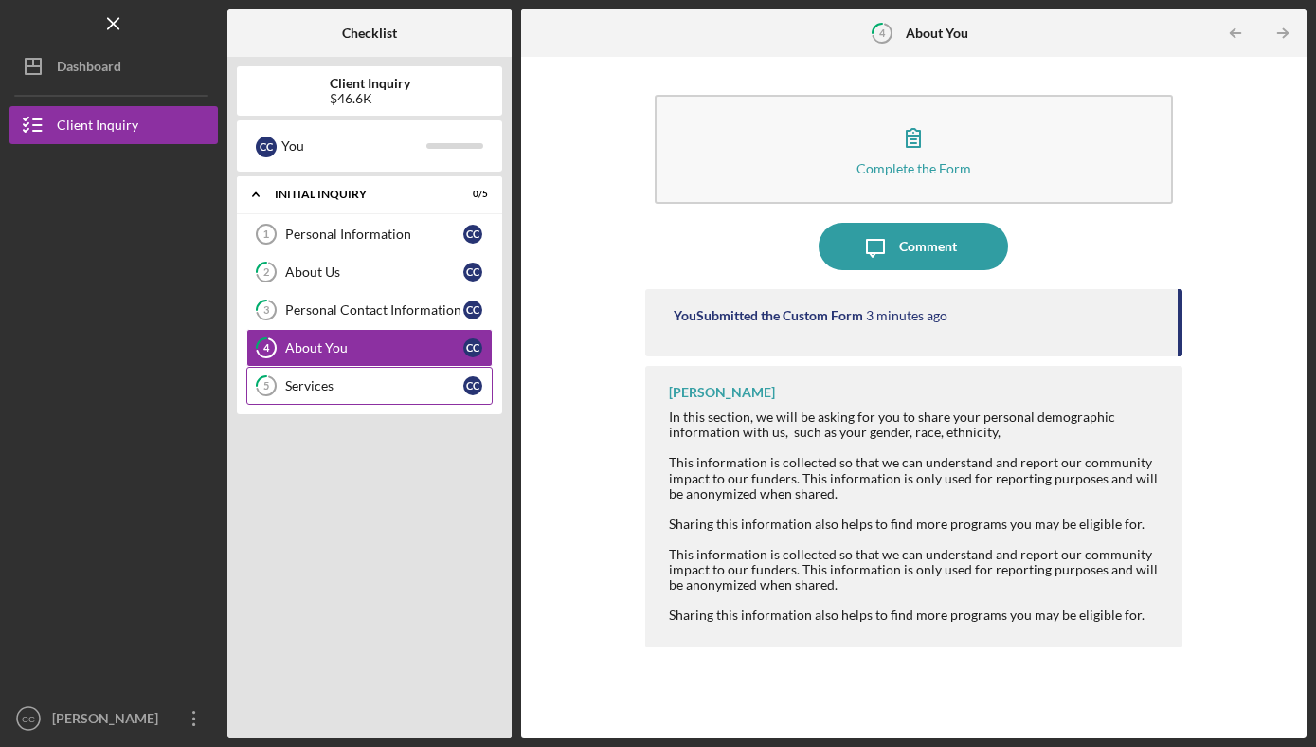
click at [337, 376] on link "5 Services C C" at bounding box center [369, 386] width 246 height 38
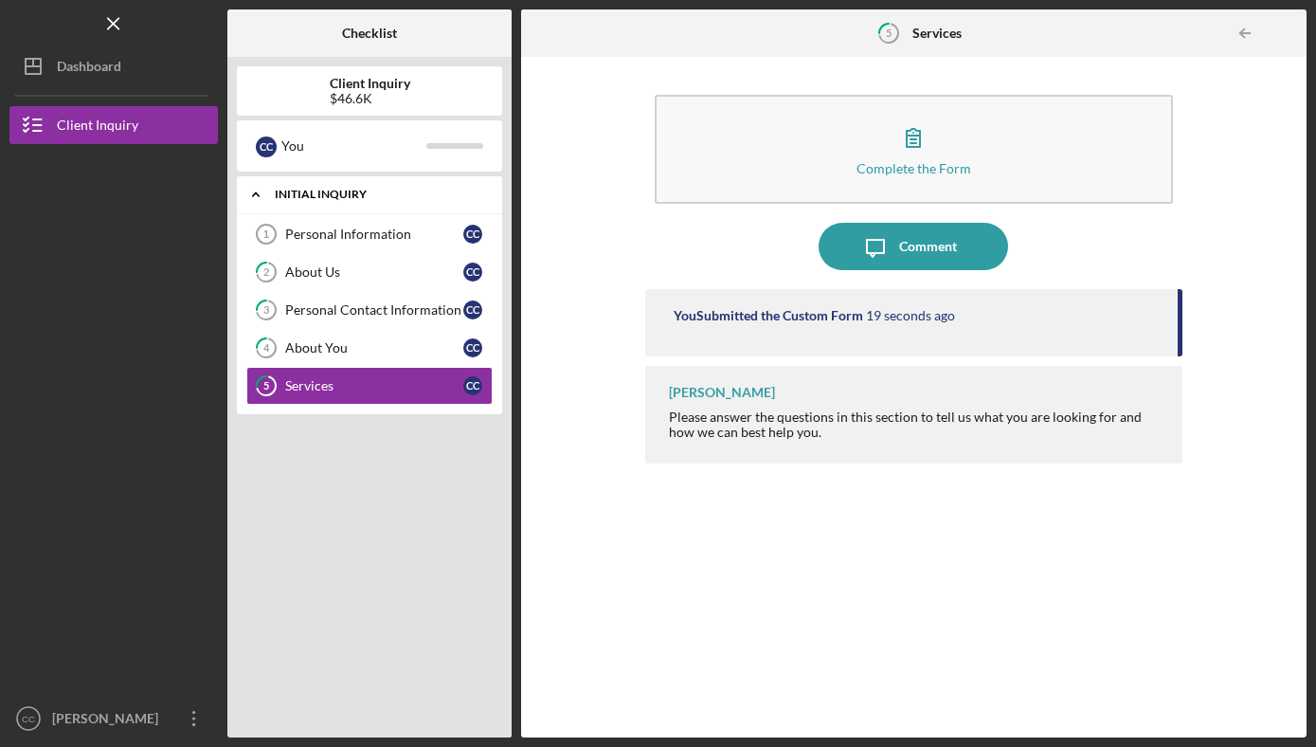
click at [357, 199] on div "Initial Inquiry" at bounding box center [377, 194] width 204 height 11
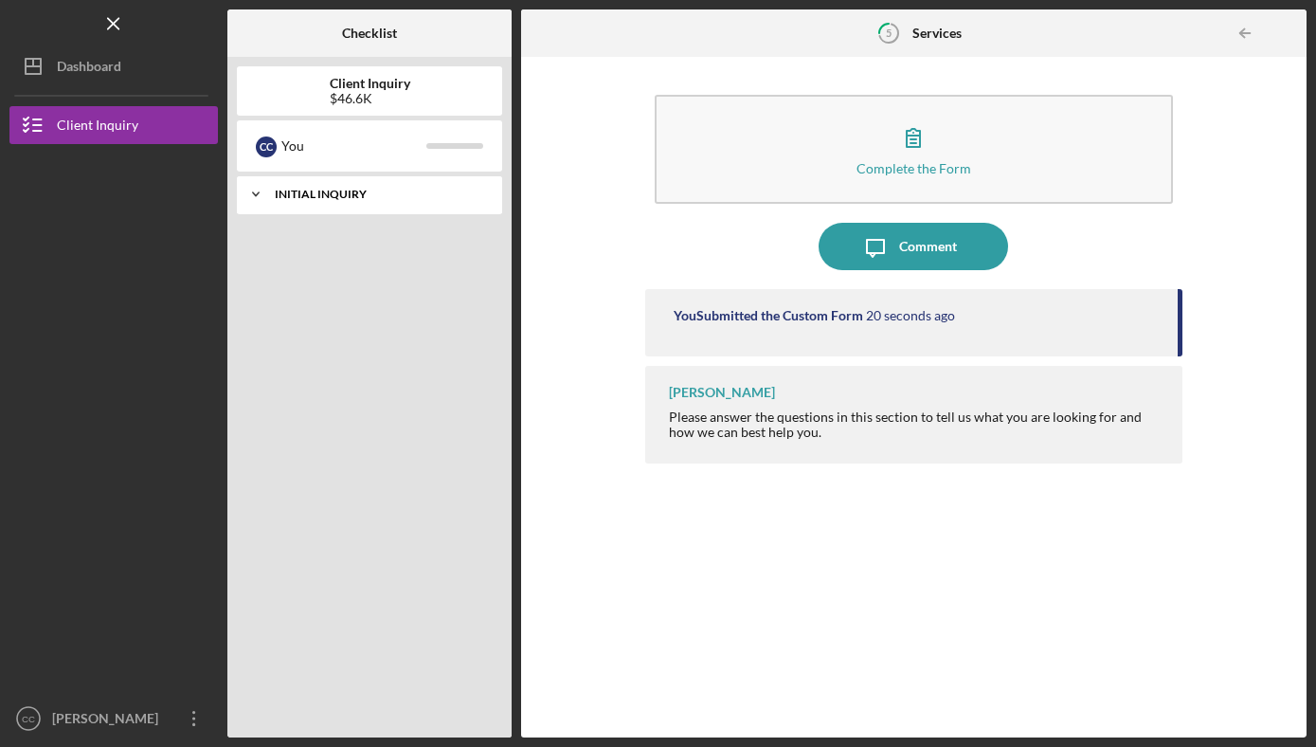
click at [355, 199] on div "Initial Inquiry" at bounding box center [377, 194] width 204 height 11
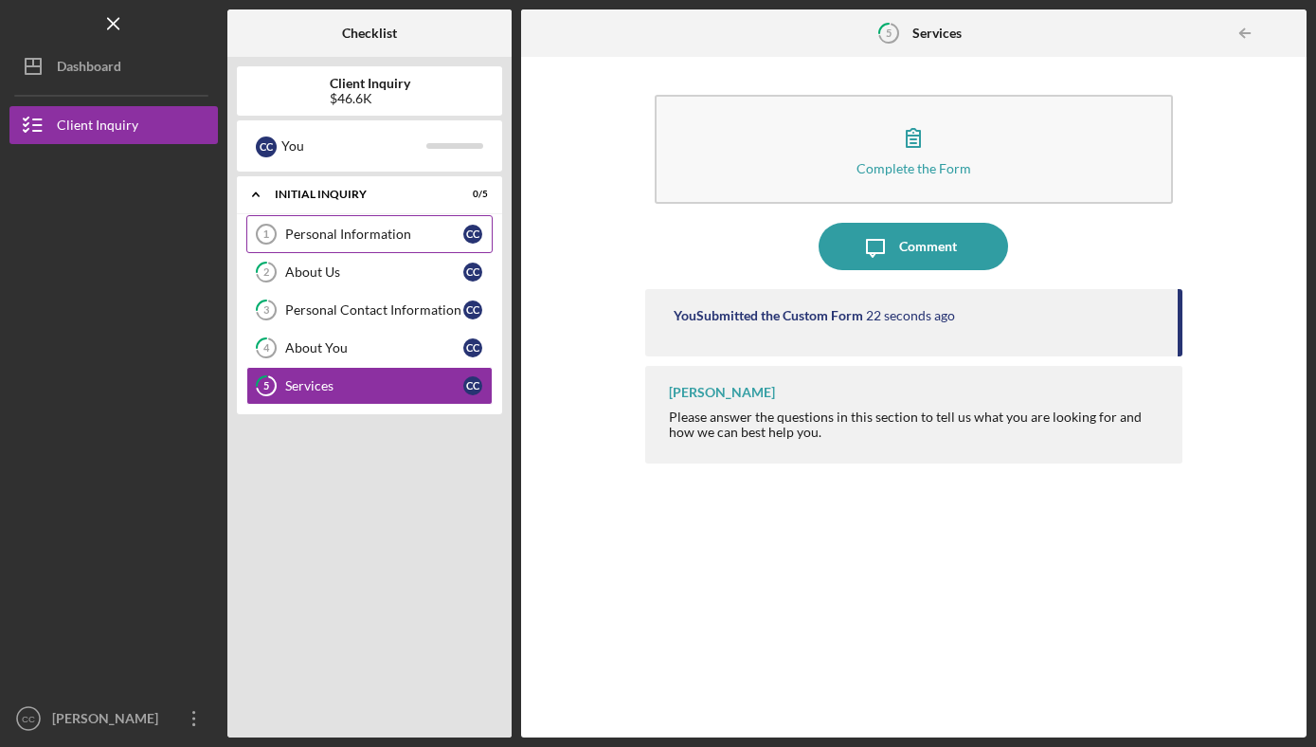
click at [350, 225] on link "Personal Information 1 Personal Information C C" at bounding box center [369, 234] width 246 height 38
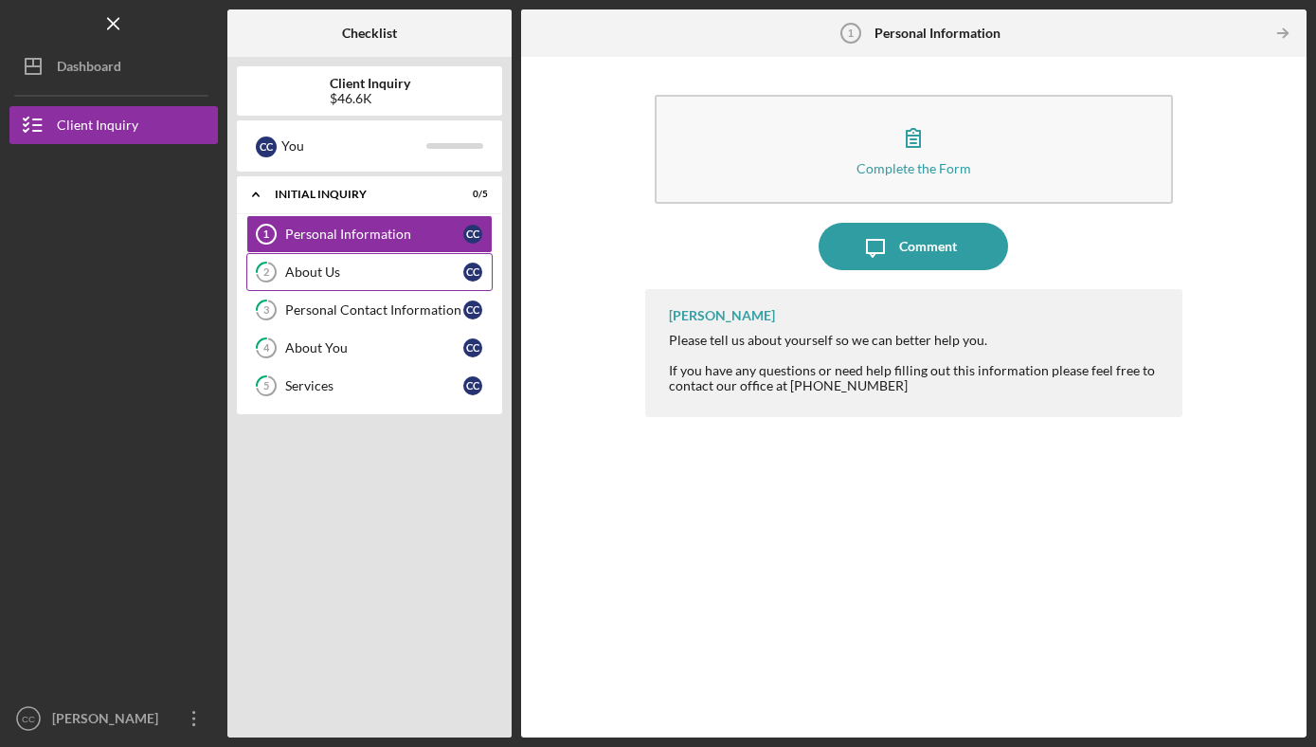
click at [350, 257] on link "2 About Us C C" at bounding box center [369, 272] width 246 height 38
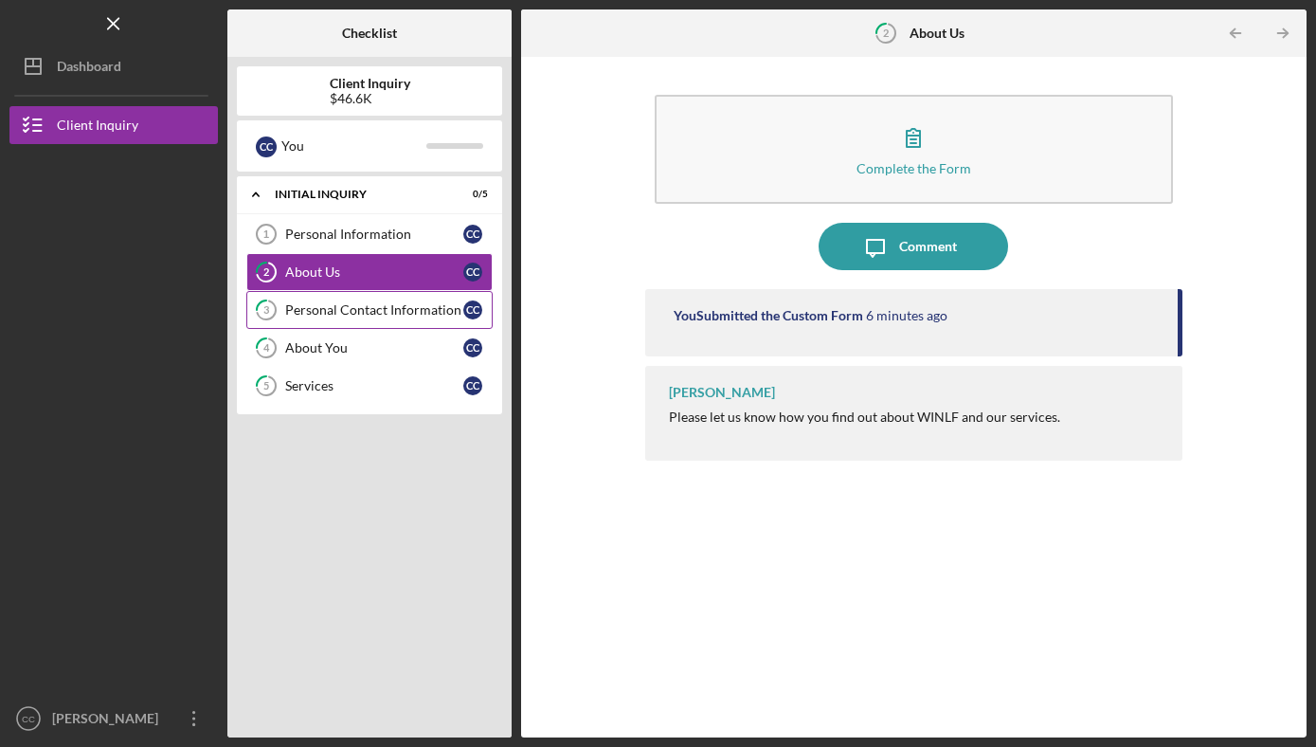
click at [350, 297] on link "3 Personal Contact Information C C" at bounding box center [369, 310] width 246 height 38
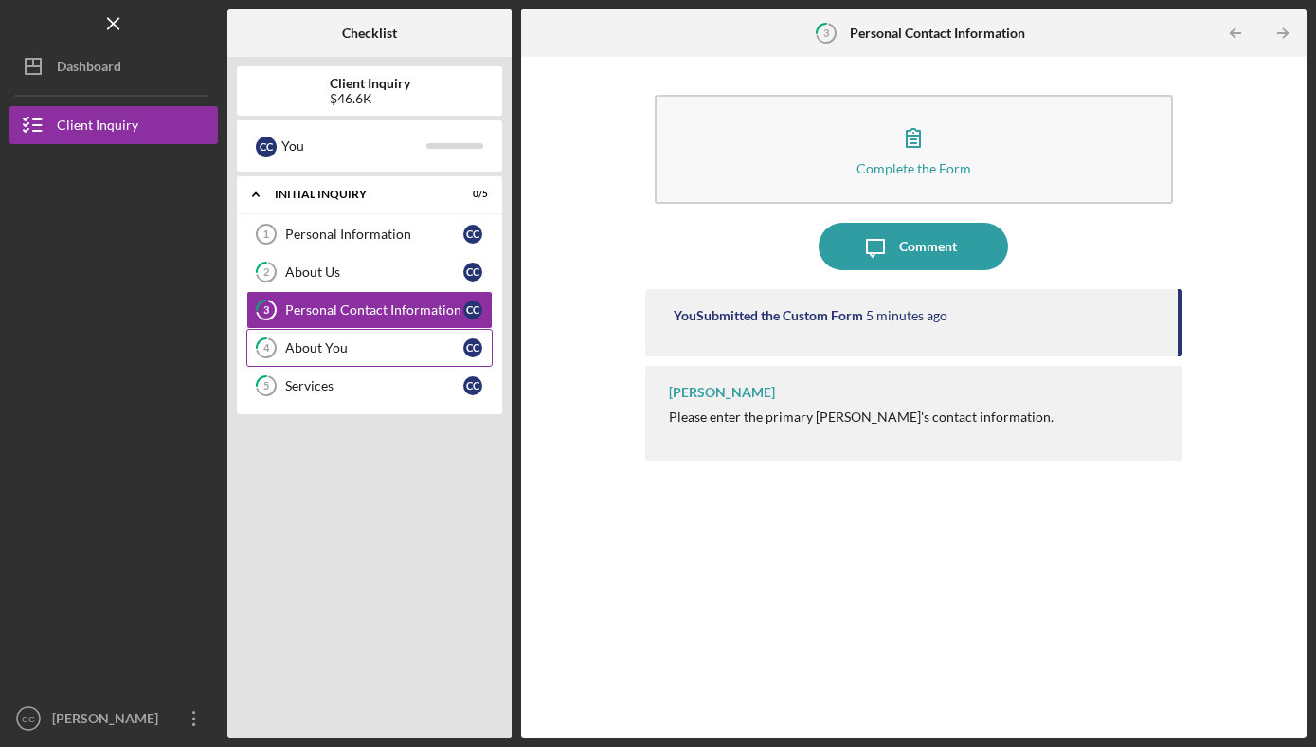
click at [342, 331] on link "4 About You C C" at bounding box center [369, 348] width 246 height 38
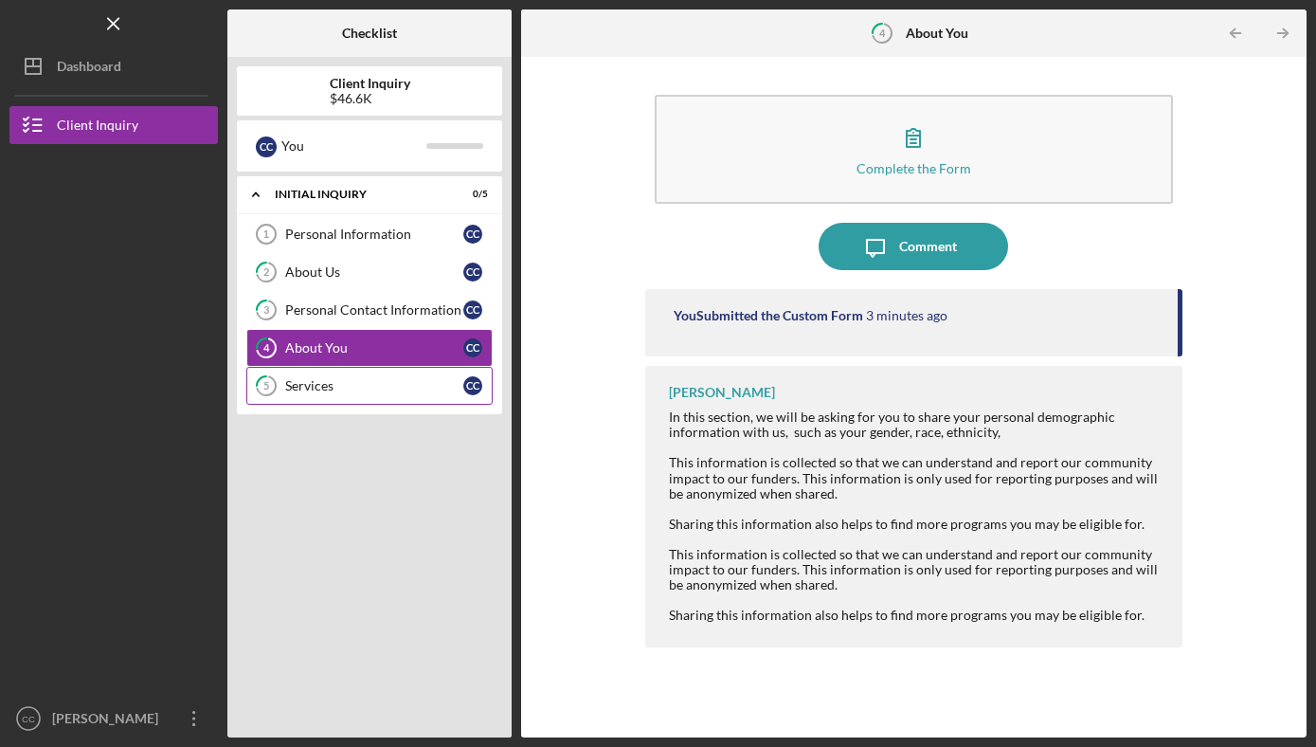
click at [338, 381] on div "Services" at bounding box center [374, 385] width 178 height 15
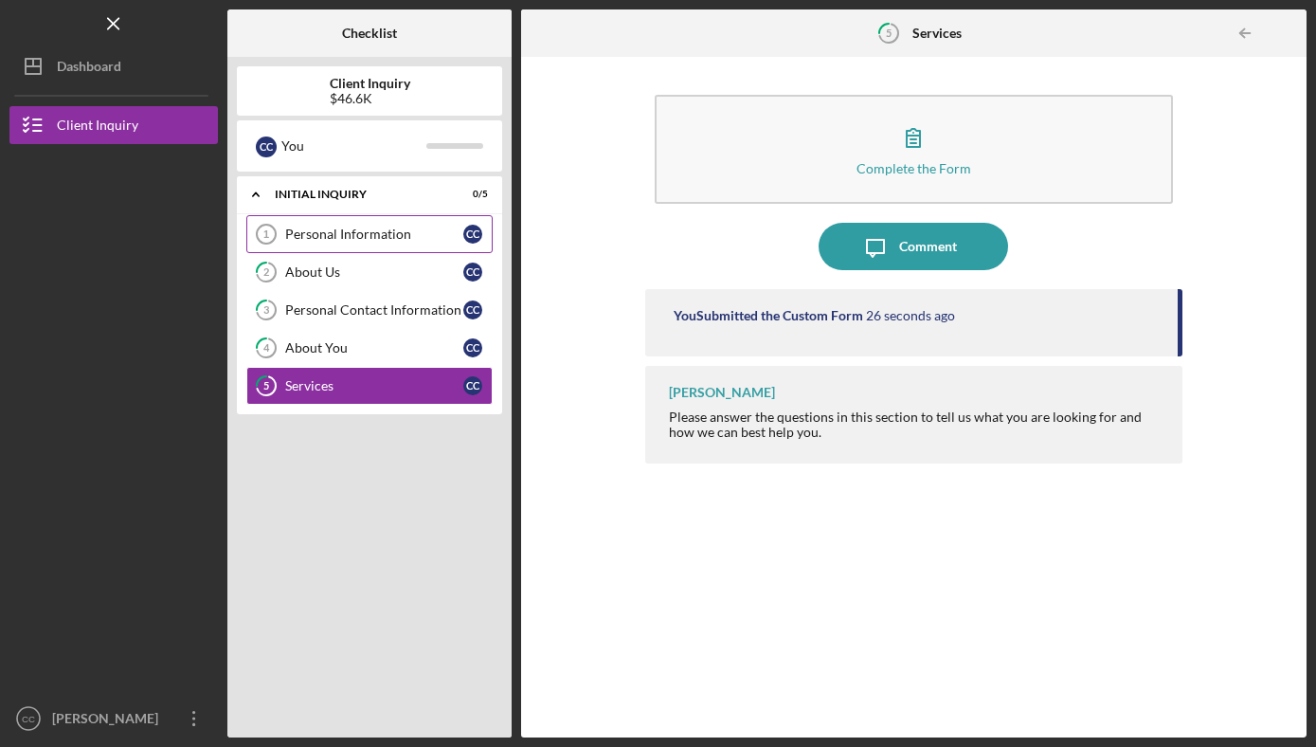
click at [339, 227] on div "Personal Information" at bounding box center [374, 233] width 178 height 15
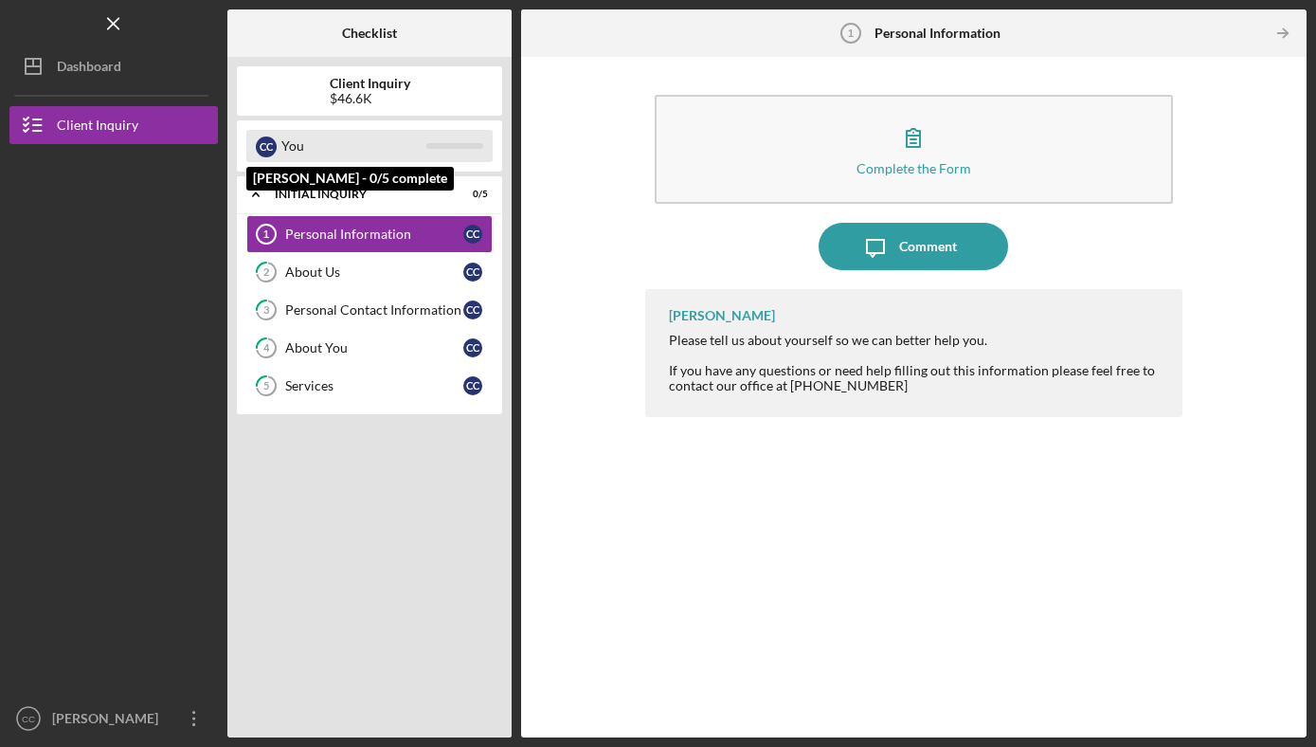
click at [342, 154] on div "You" at bounding box center [353, 146] width 145 height 32
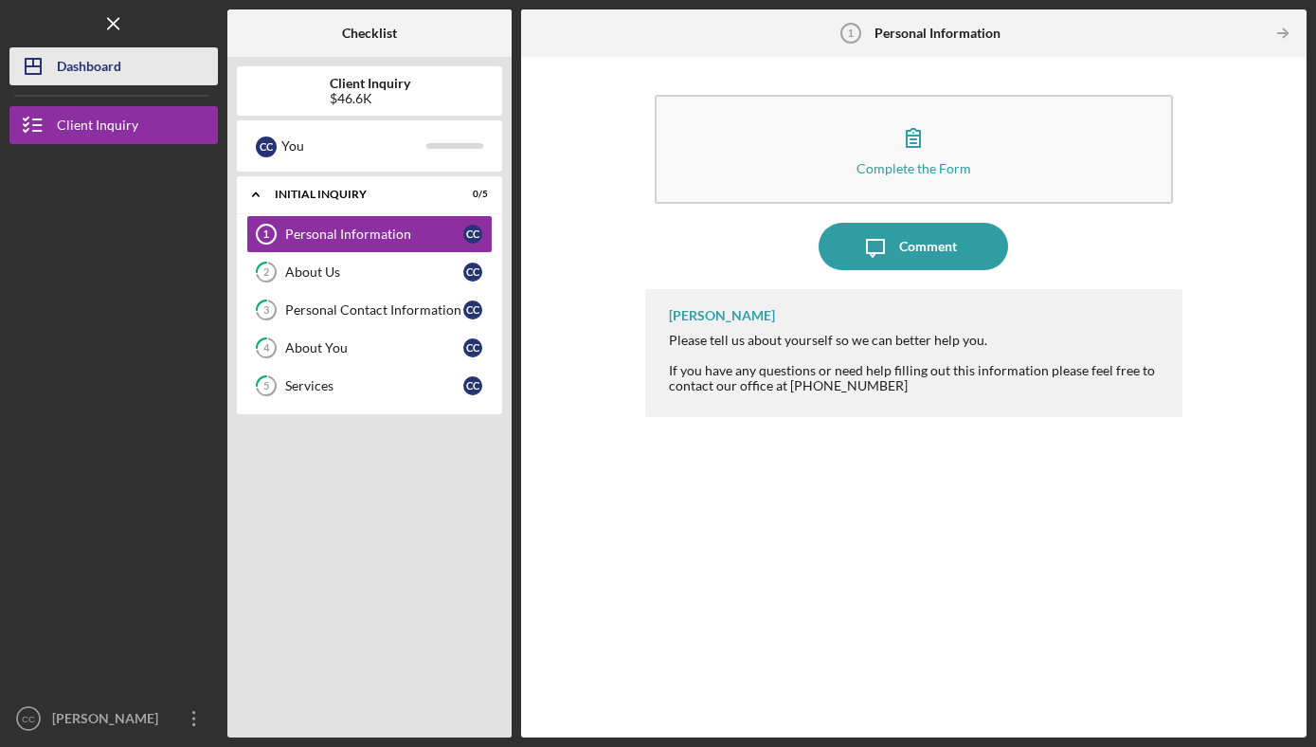
click at [116, 67] on div "Dashboard" at bounding box center [89, 68] width 64 height 43
